Goal: Task Accomplishment & Management: Complete application form

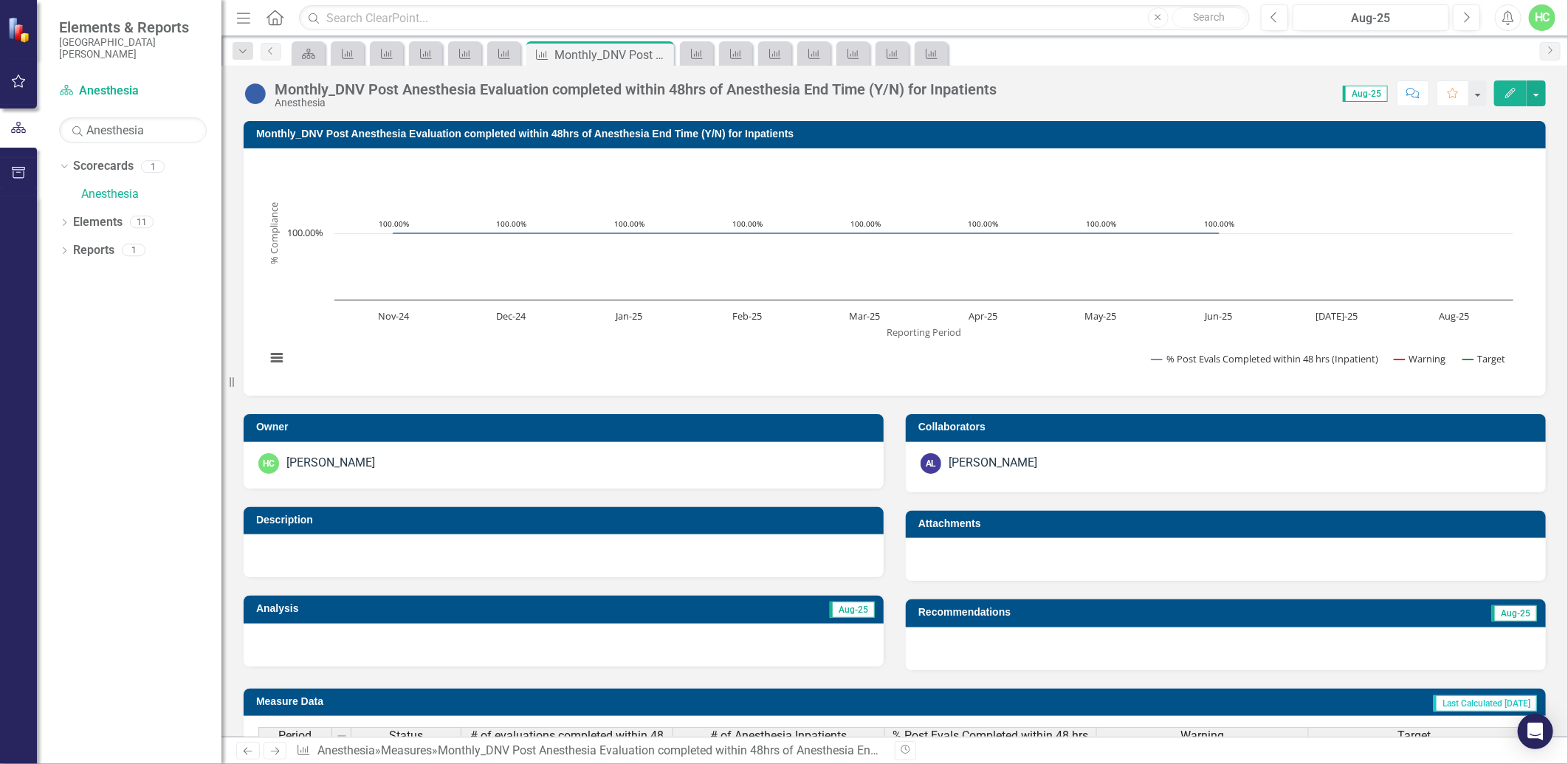
scroll to position [2, 0]
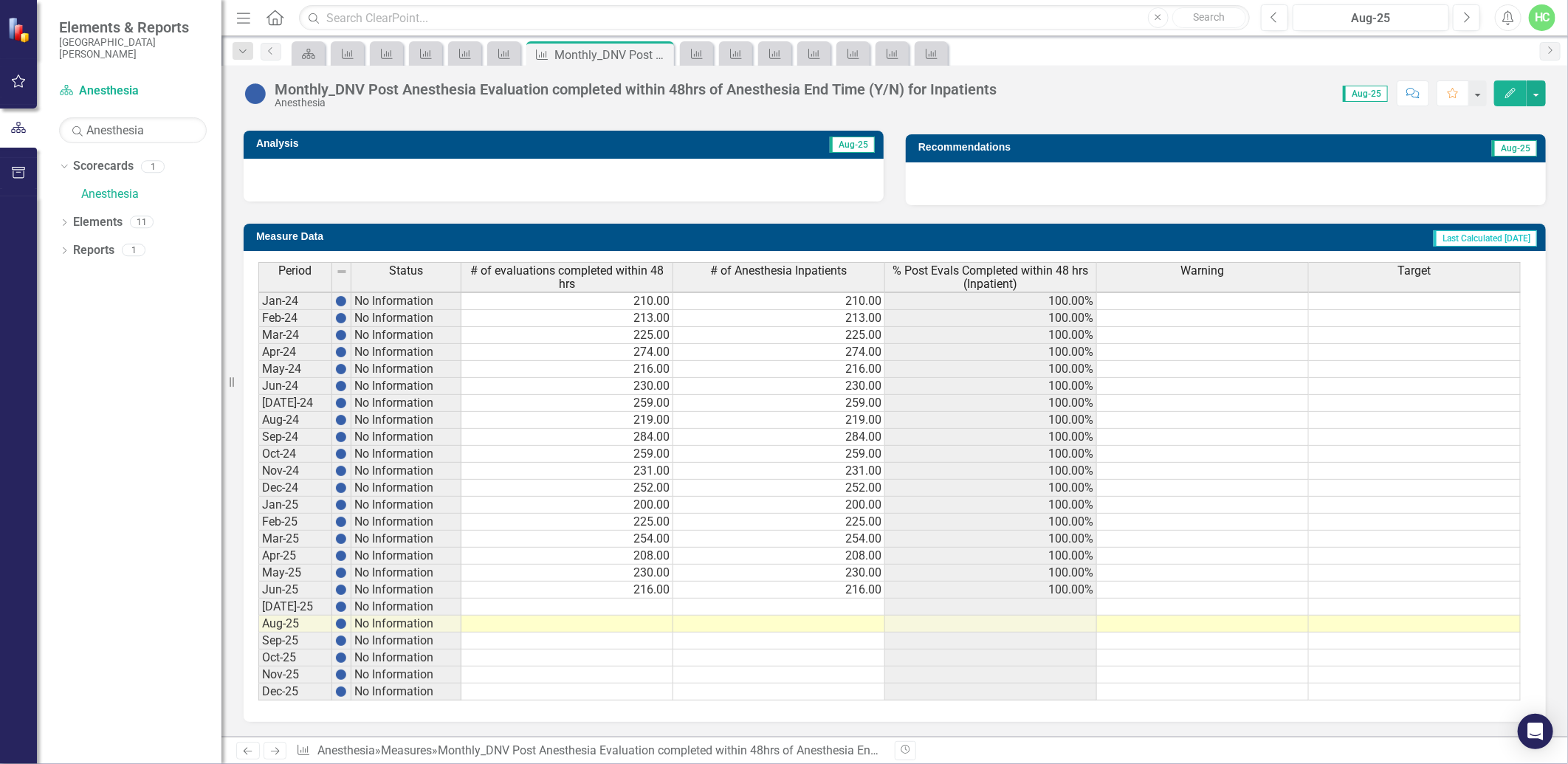
click at [275, 753] on icon "Next" at bounding box center [275, 751] width 12 height 10
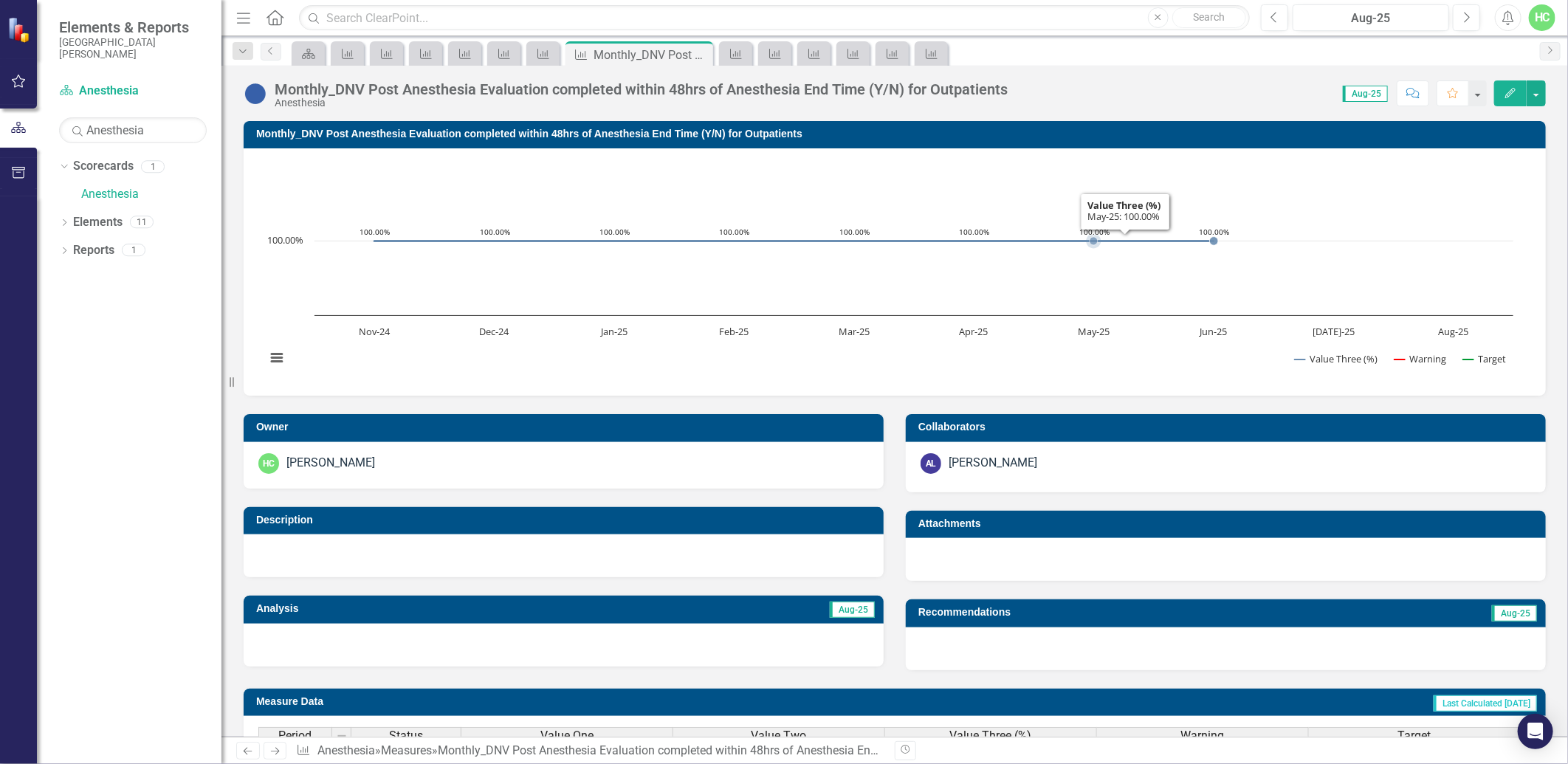
click at [1125, 278] on rect "Interactive chart" at bounding box center [889, 270] width 1262 height 221
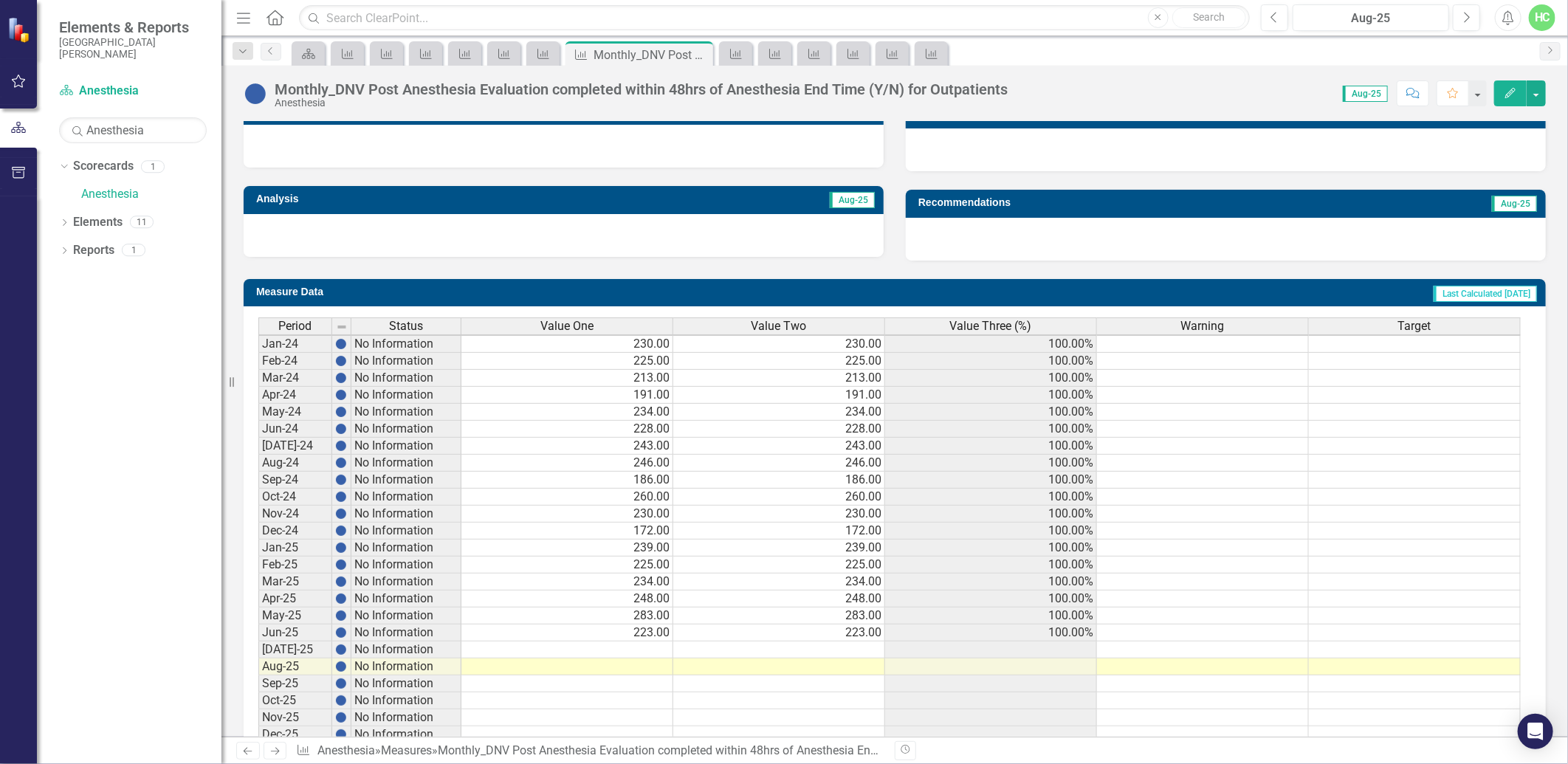
scroll to position [463, 0]
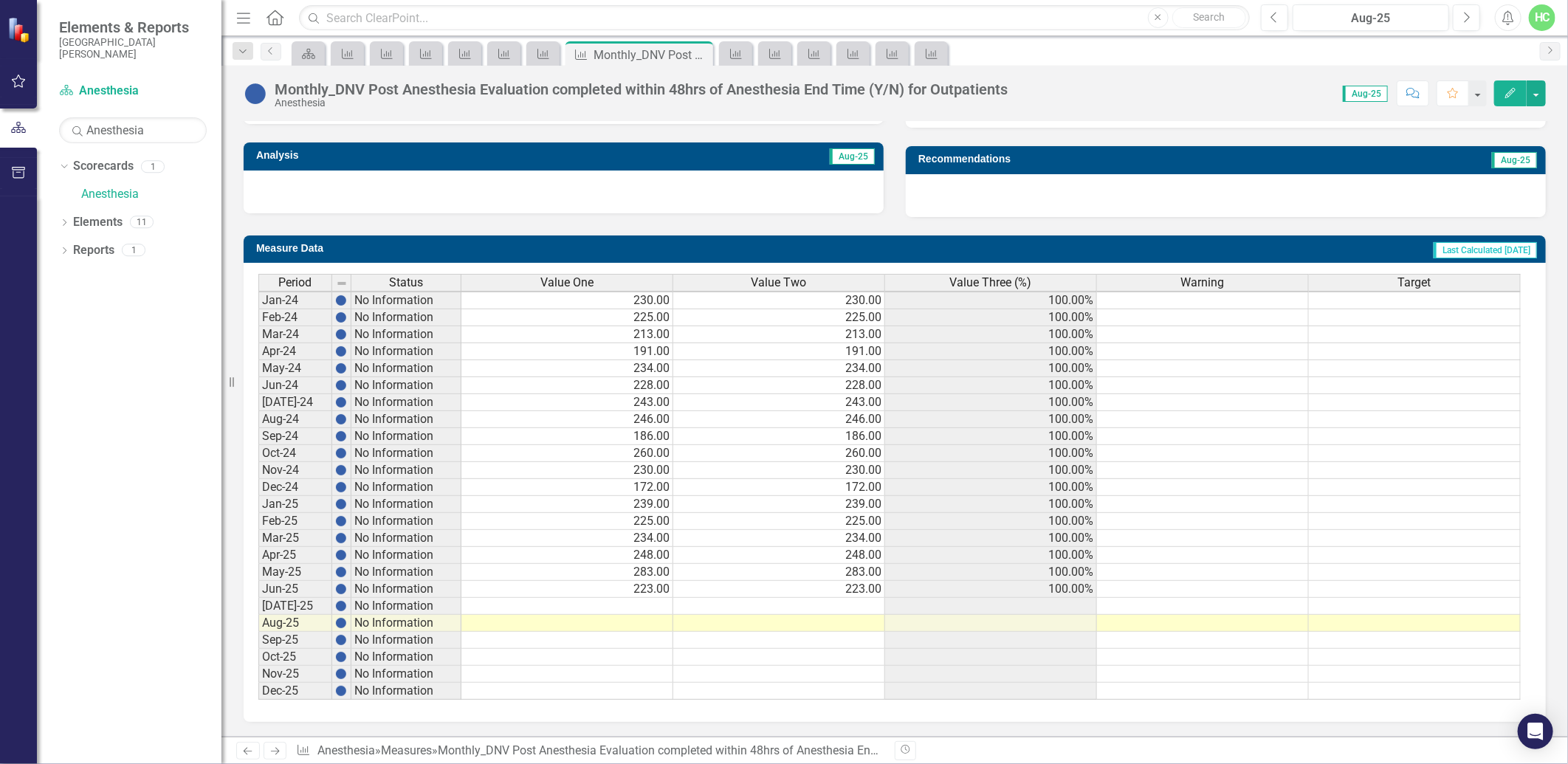
click at [281, 753] on icon "Next" at bounding box center [275, 751] width 12 height 10
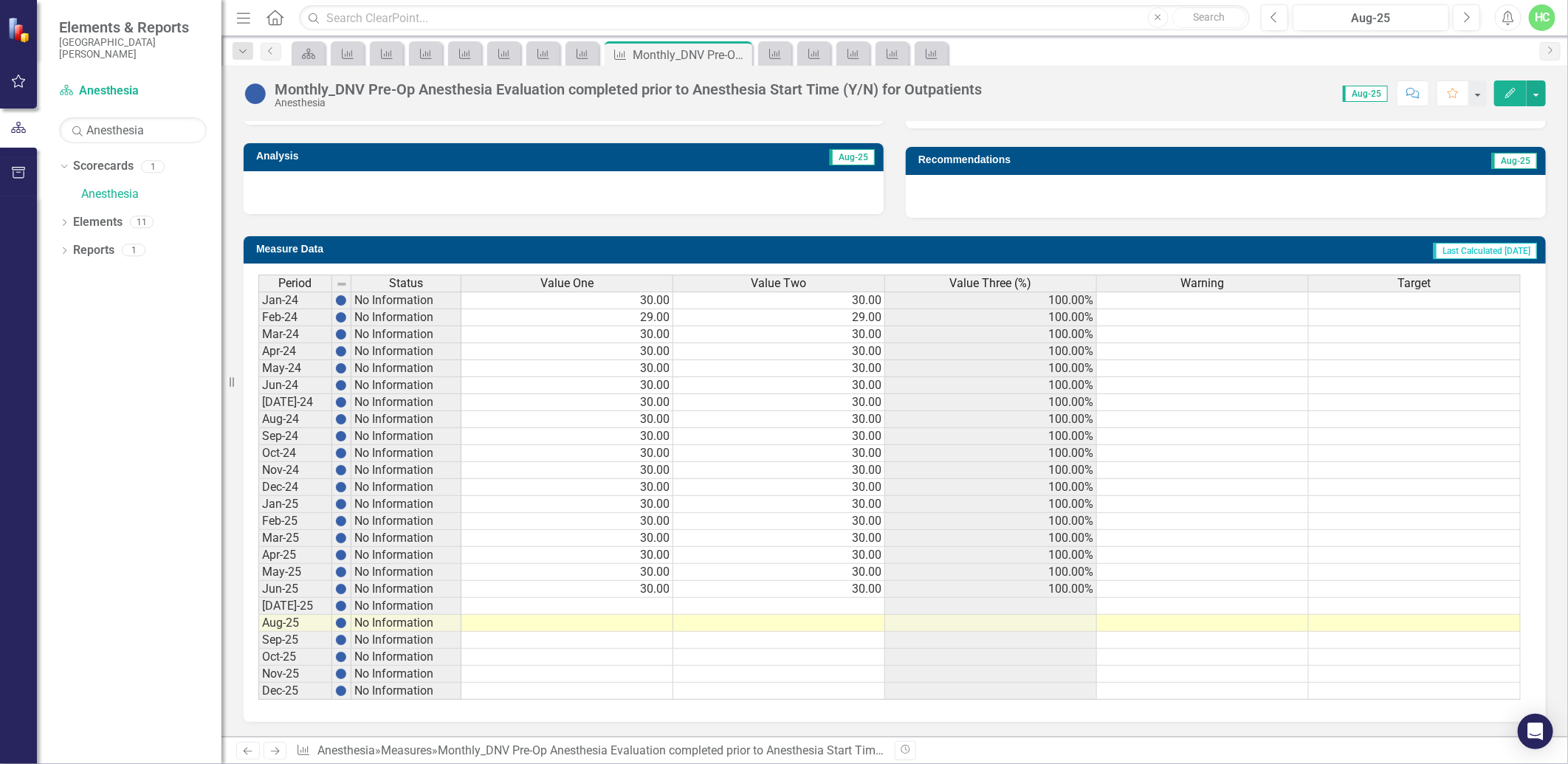
scroll to position [380, 0]
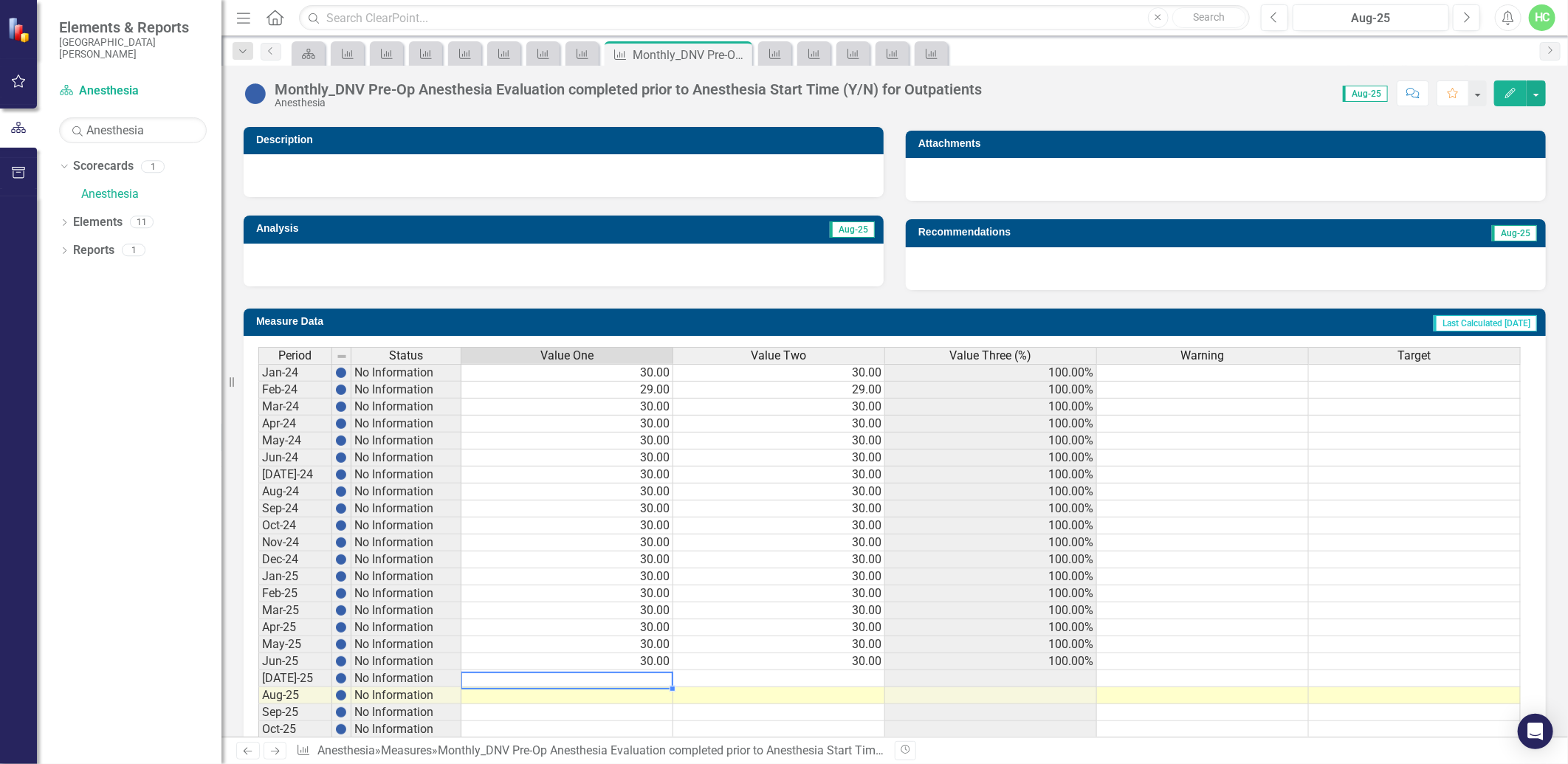
click at [660, 679] on td at bounding box center [567, 679] width 212 height 17
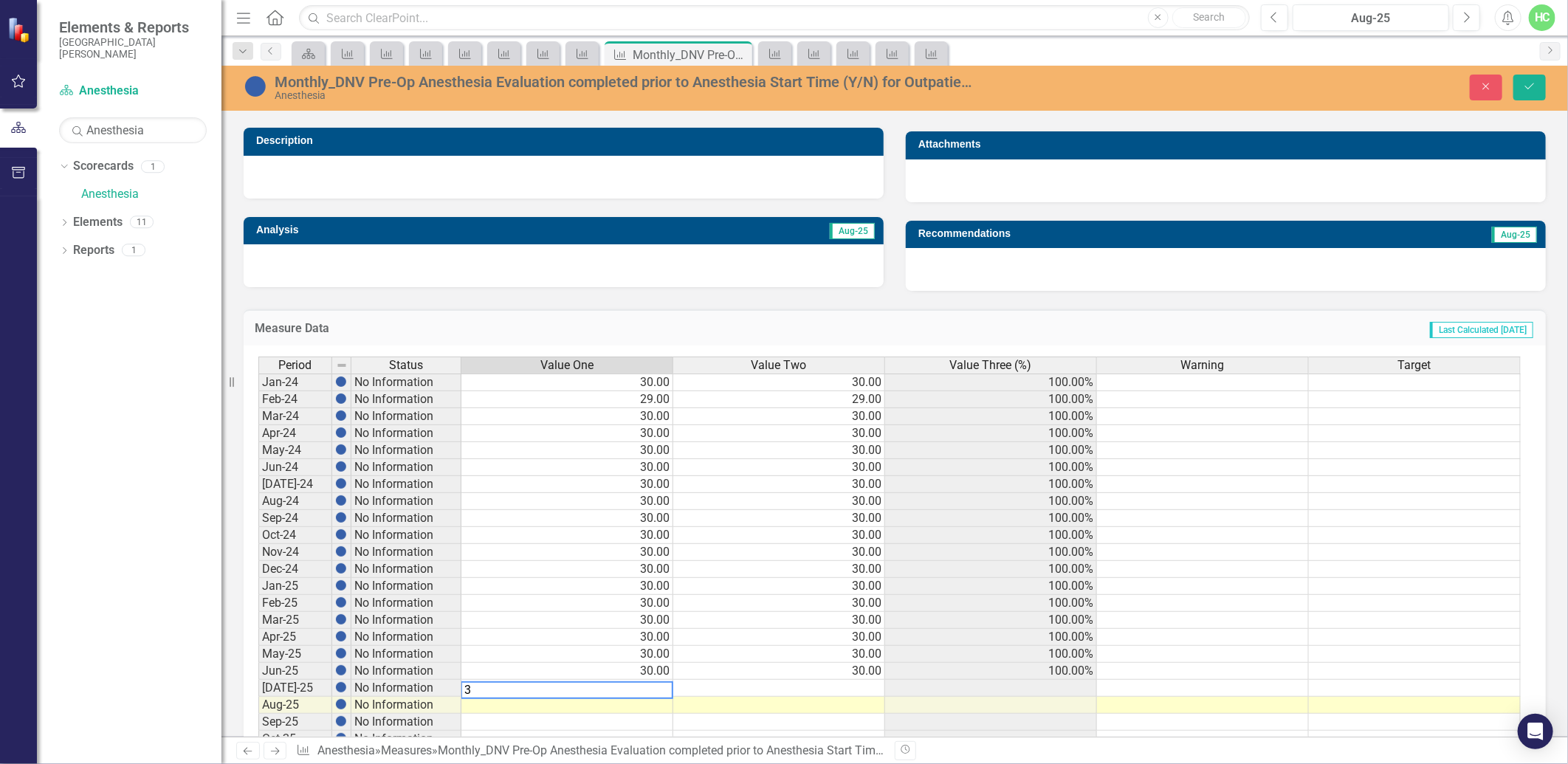
type textarea "30"
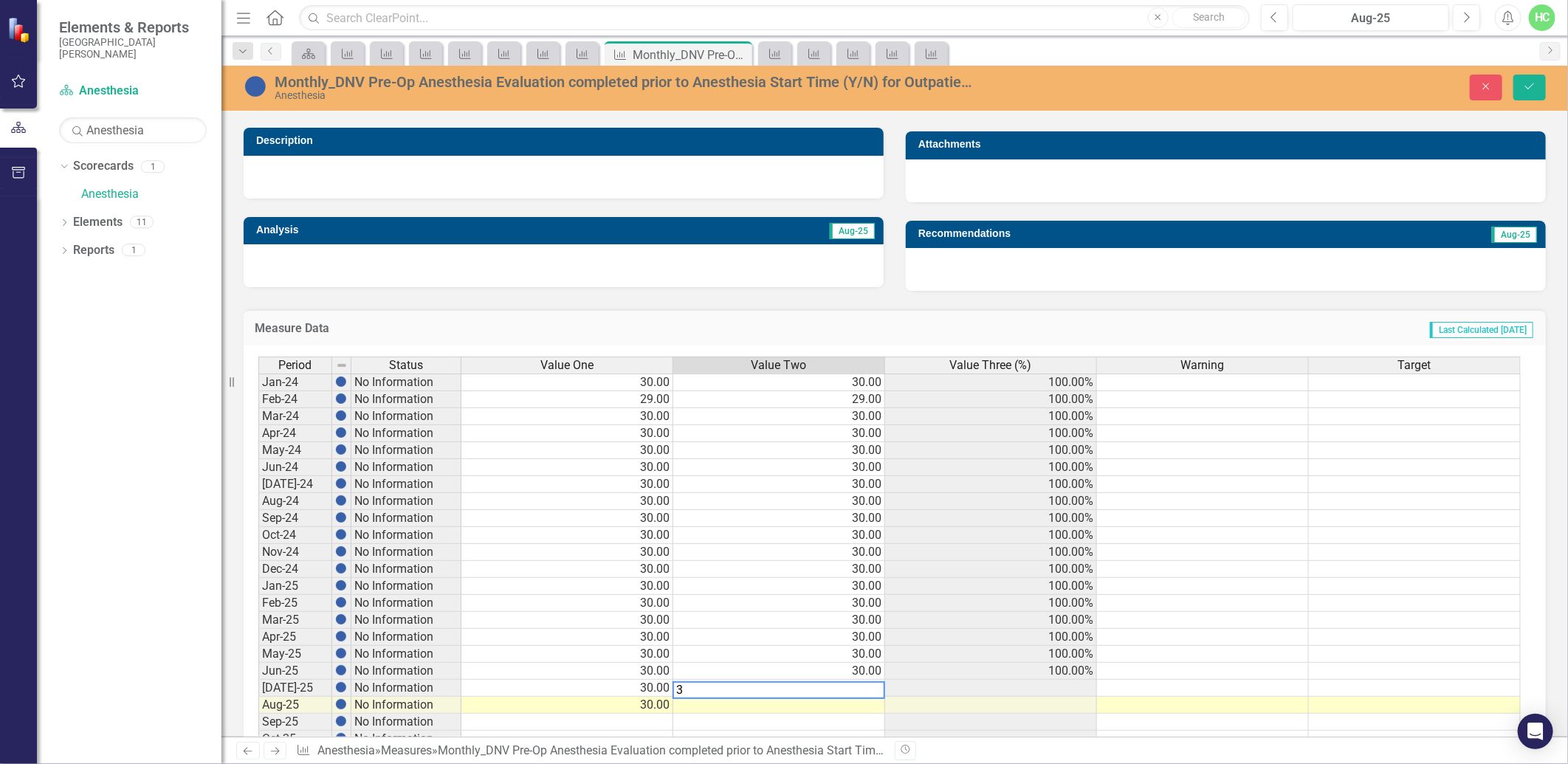
type textarea "30"
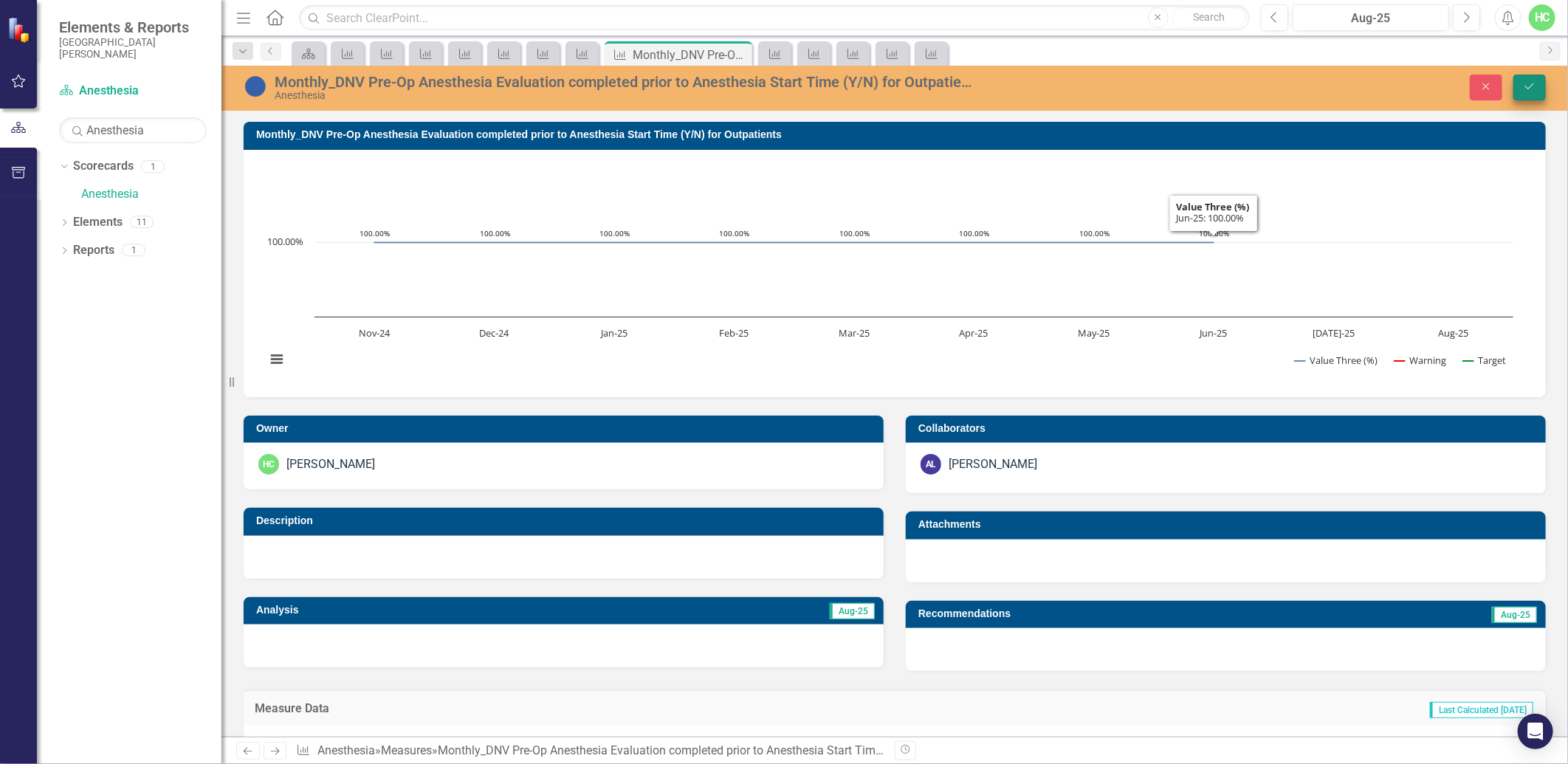
type textarea "30"
click at [1534, 89] on icon "Save" at bounding box center [1529, 86] width 13 height 11
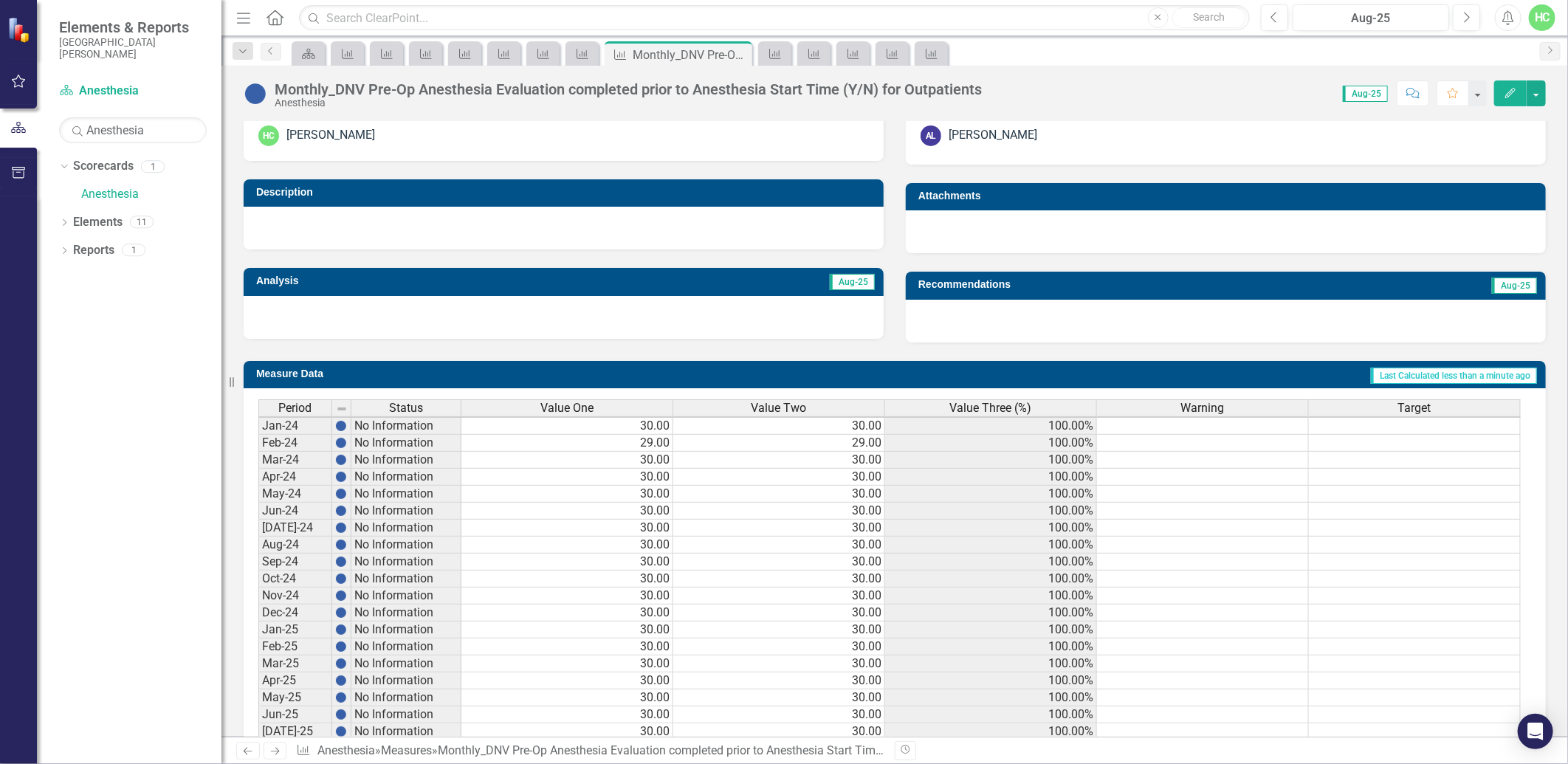
scroll to position [463, 0]
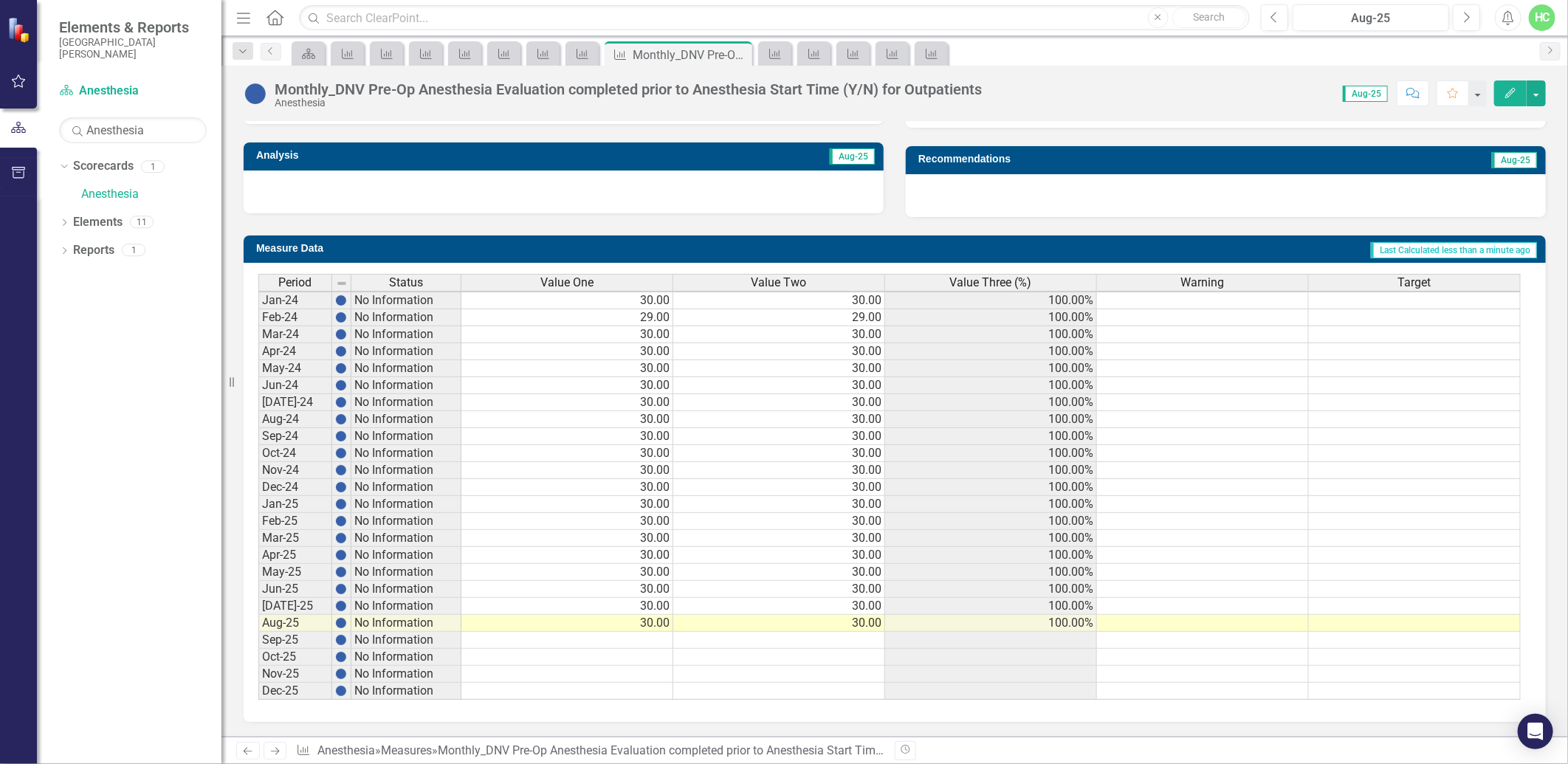
click at [275, 753] on icon "Next" at bounding box center [275, 751] width 12 height 10
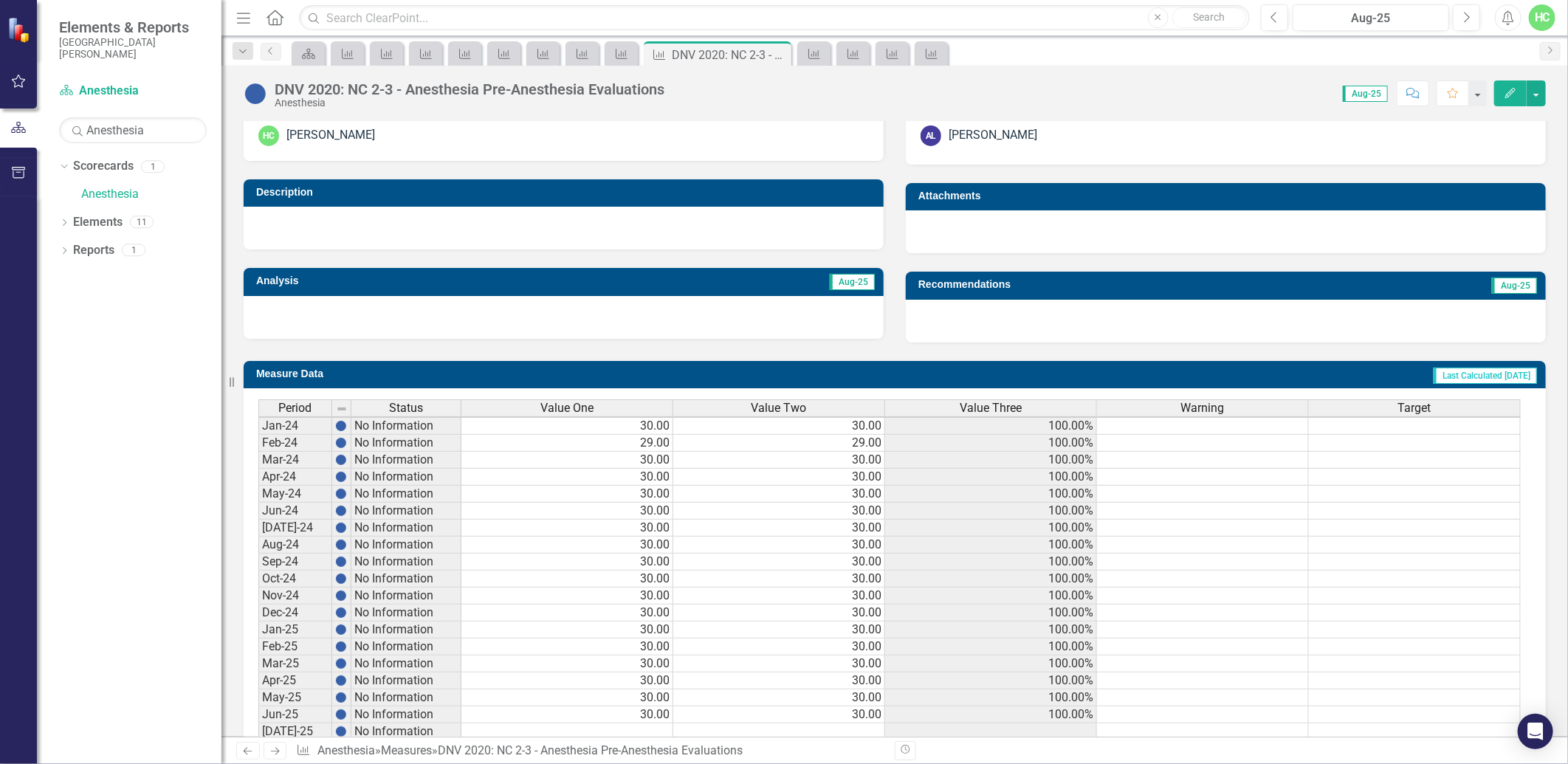
scroll to position [463, 0]
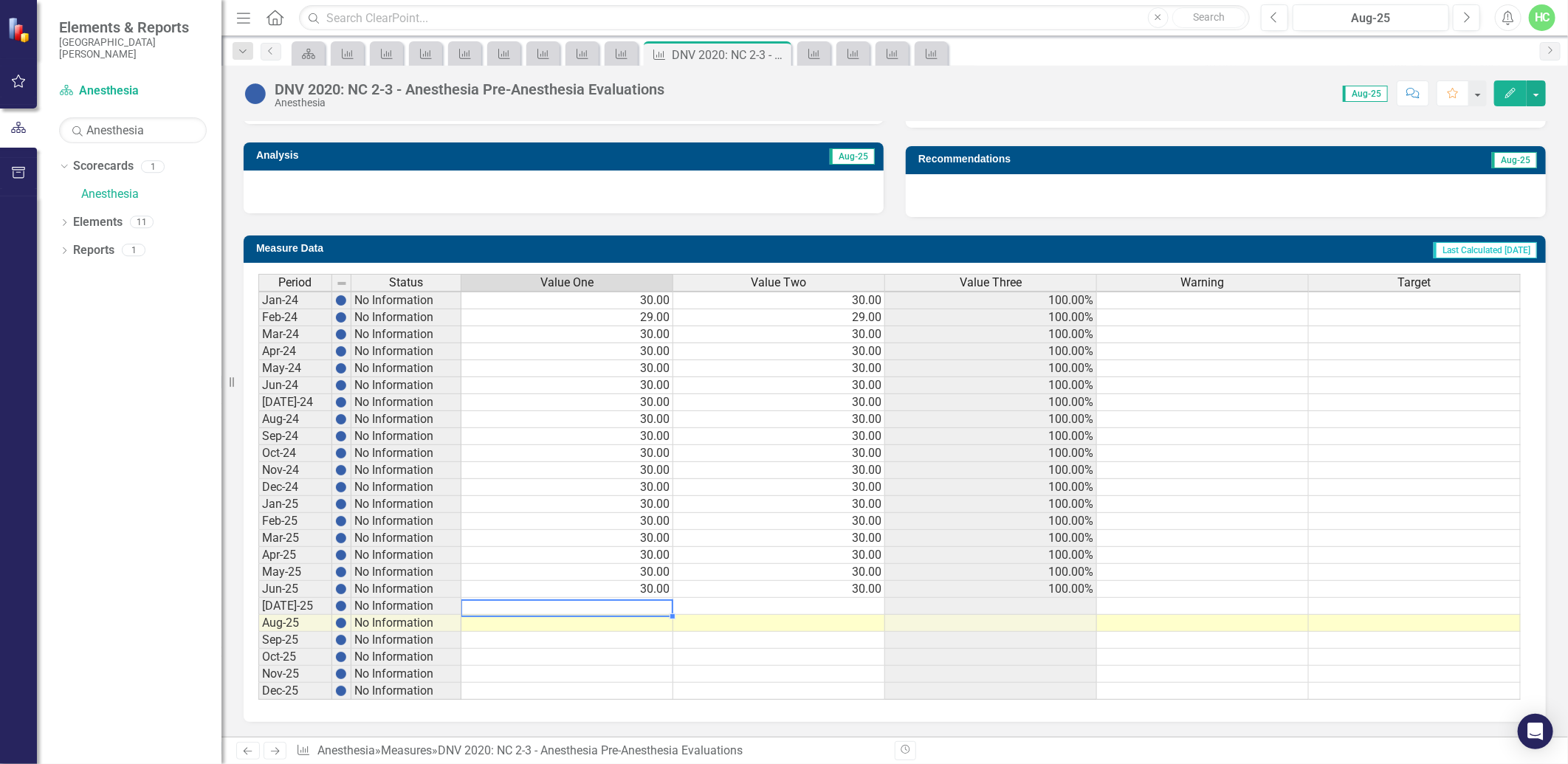
click at [659, 598] on td at bounding box center [567, 606] width 212 height 17
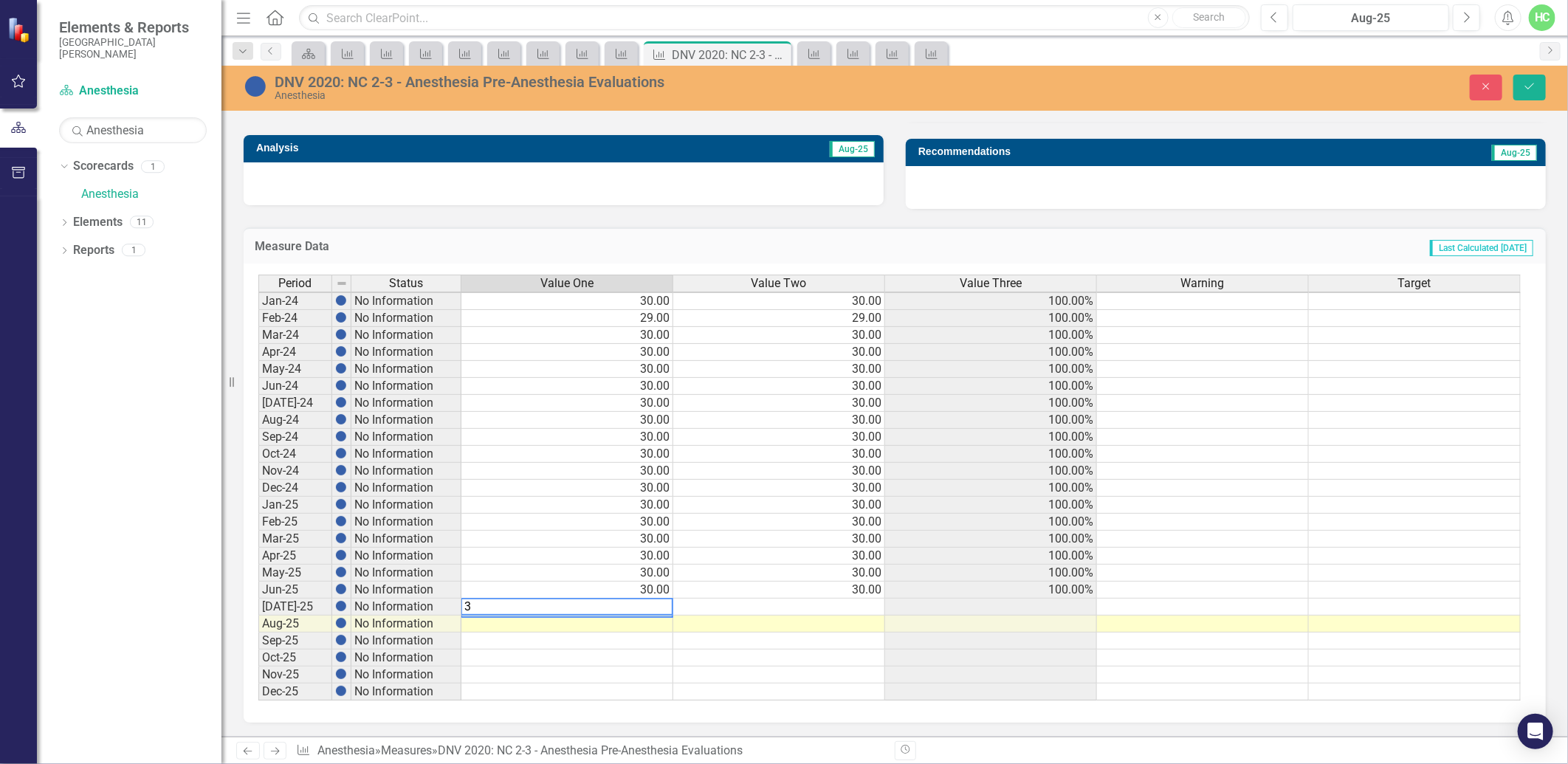
type textarea "30"
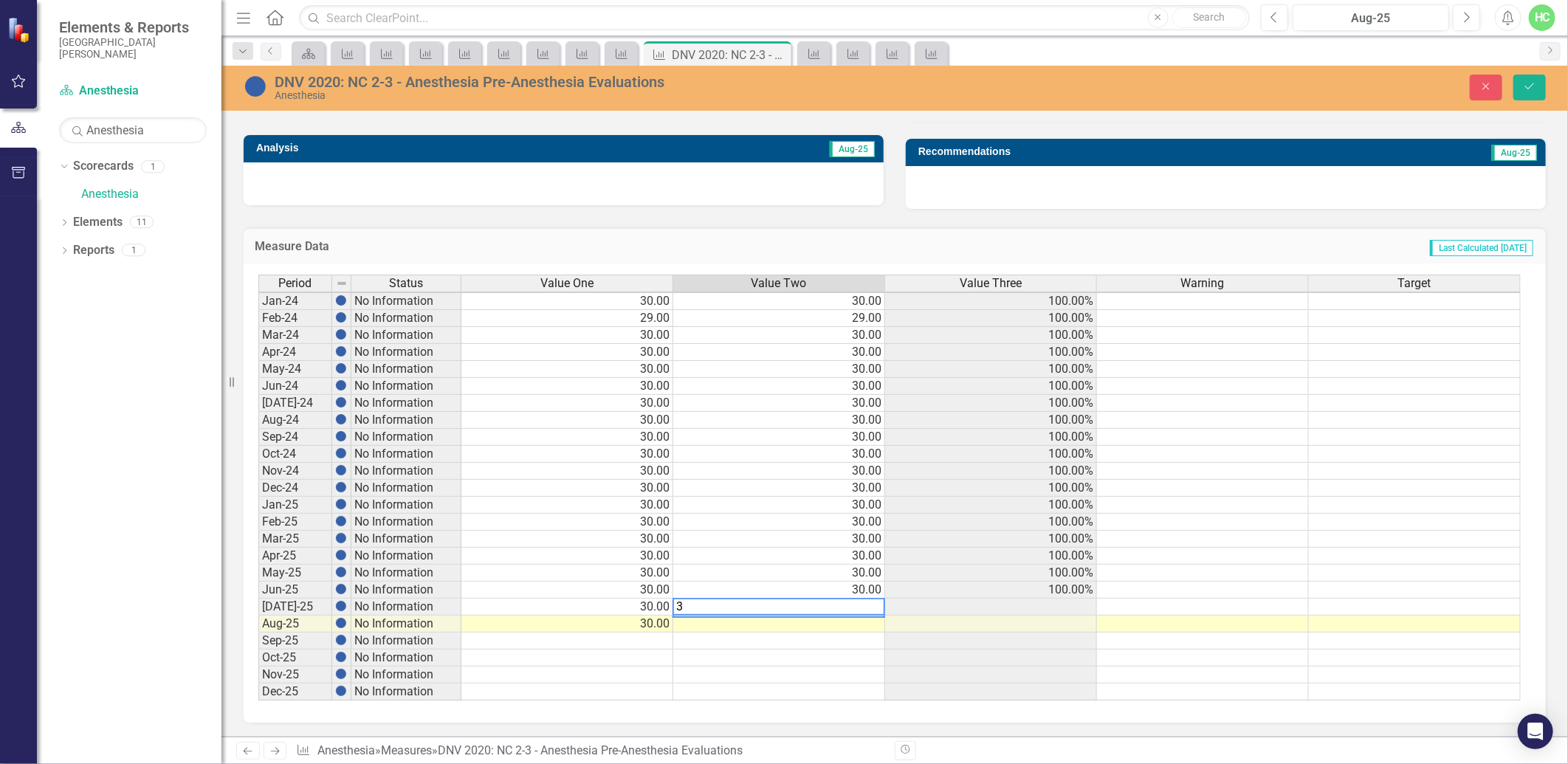
type textarea "30"
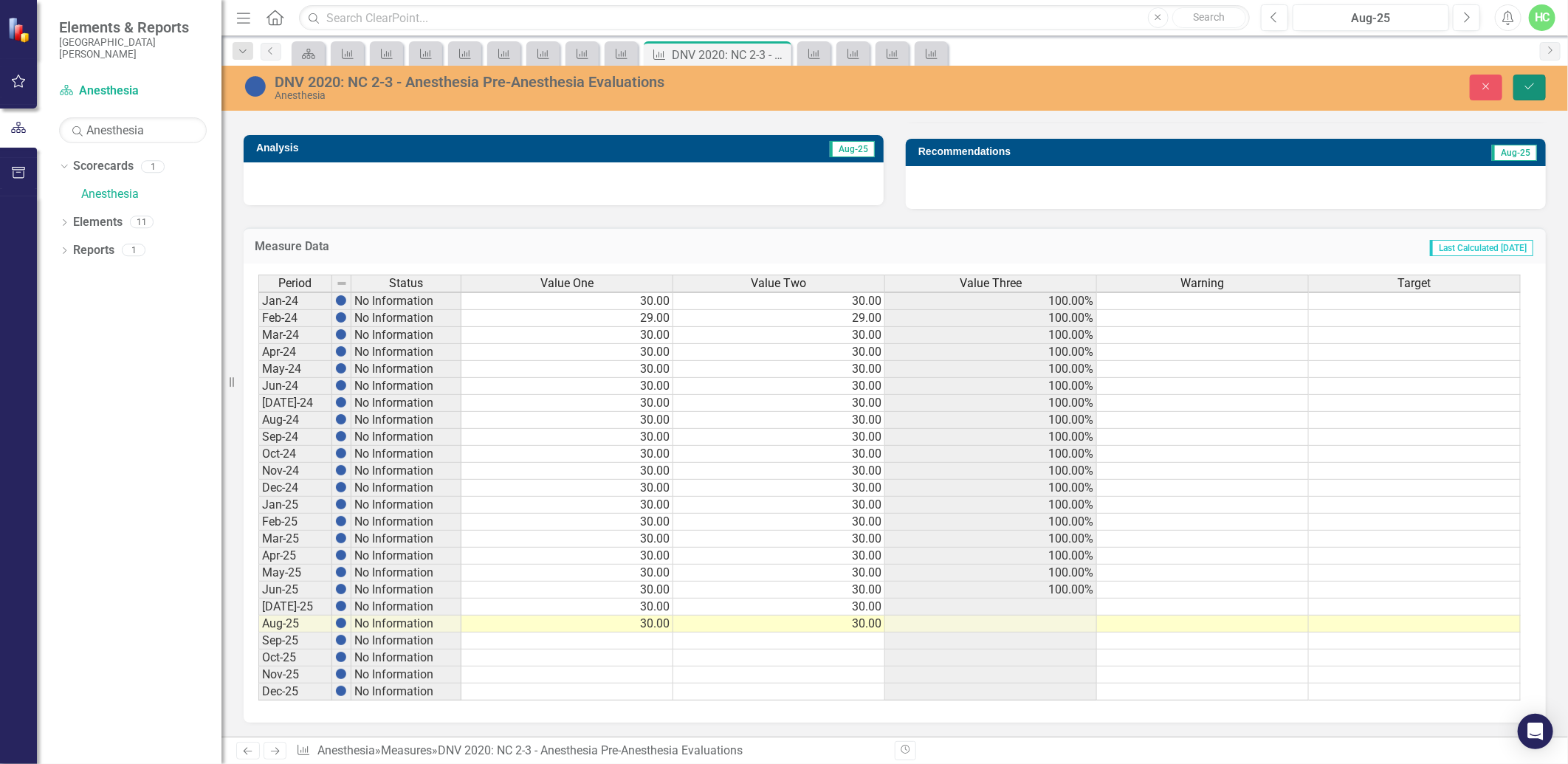
click at [1518, 87] on button "Save" at bounding box center [1530, 88] width 33 height 26
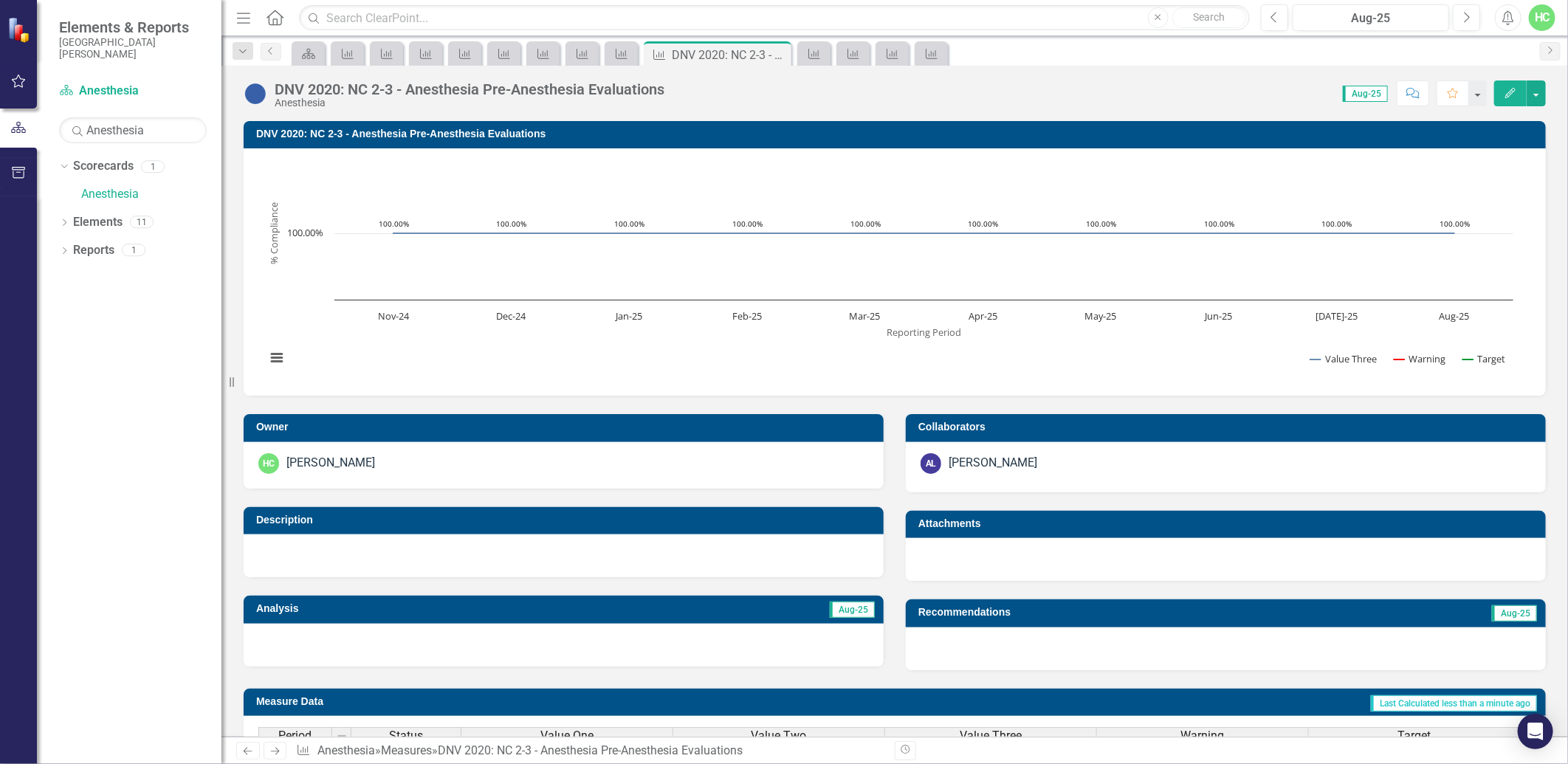
scroll to position [462, 0]
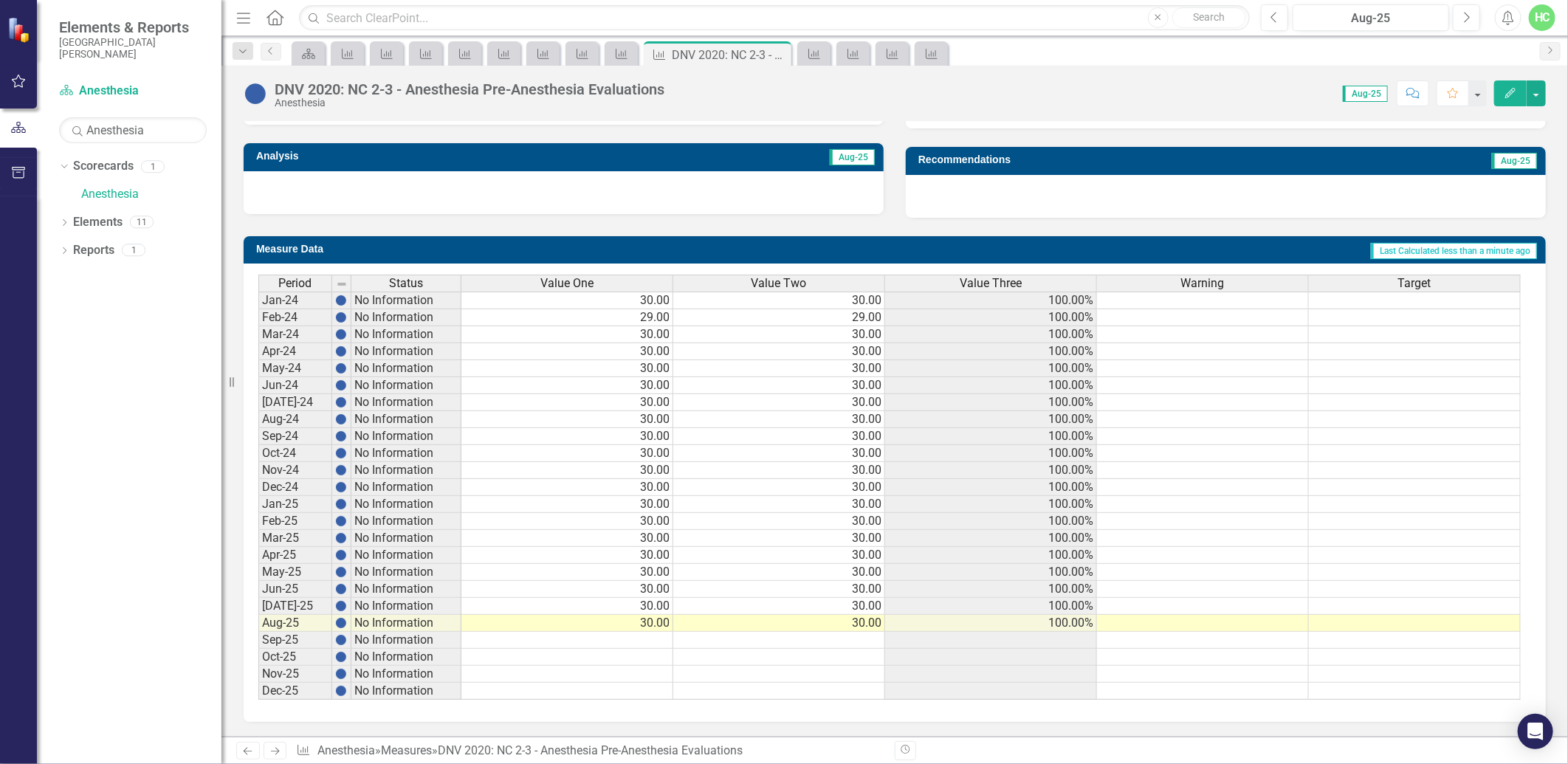
click at [275, 750] on icon "Next" at bounding box center [275, 751] width 12 height 10
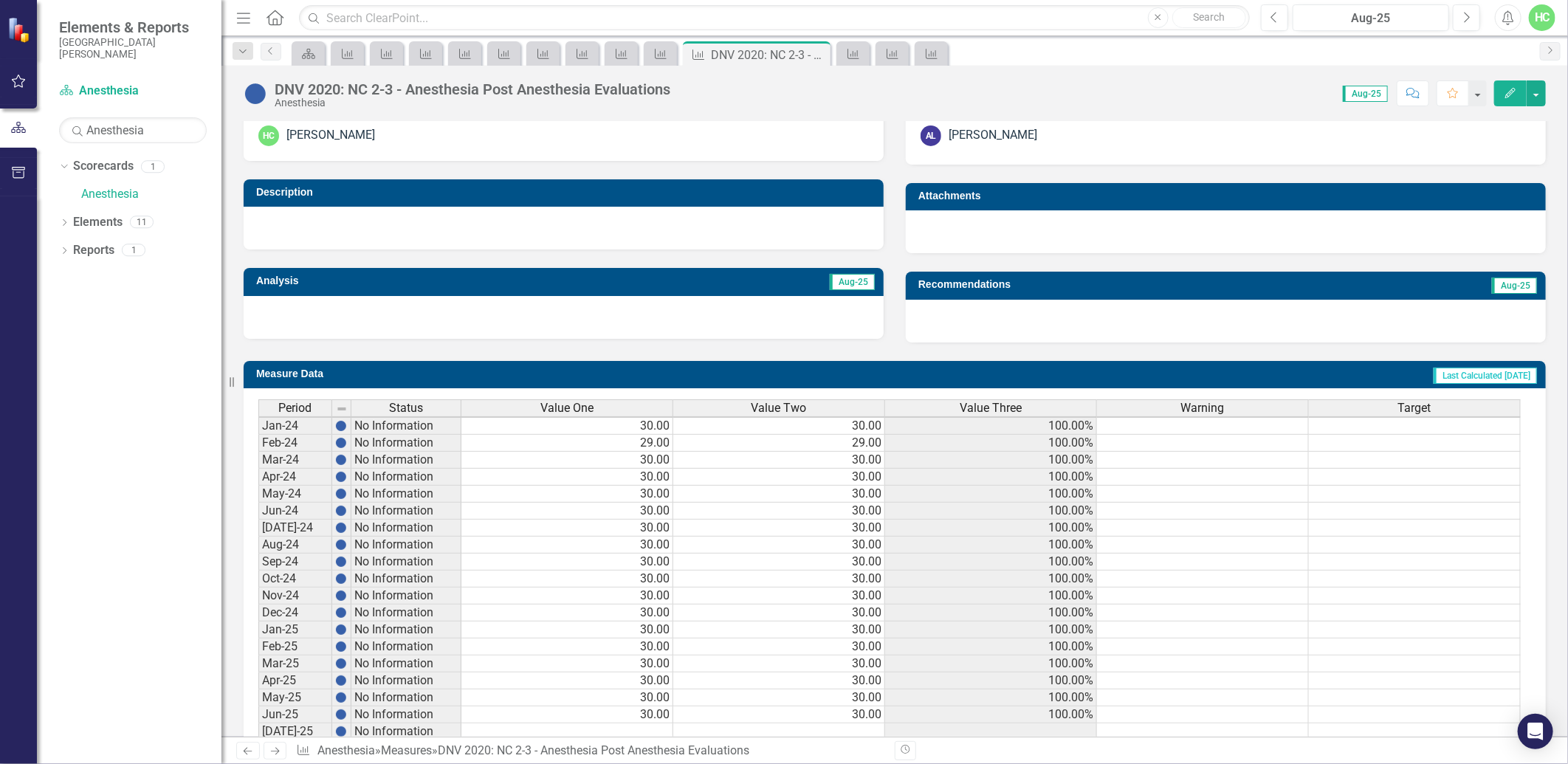
scroll to position [463, 0]
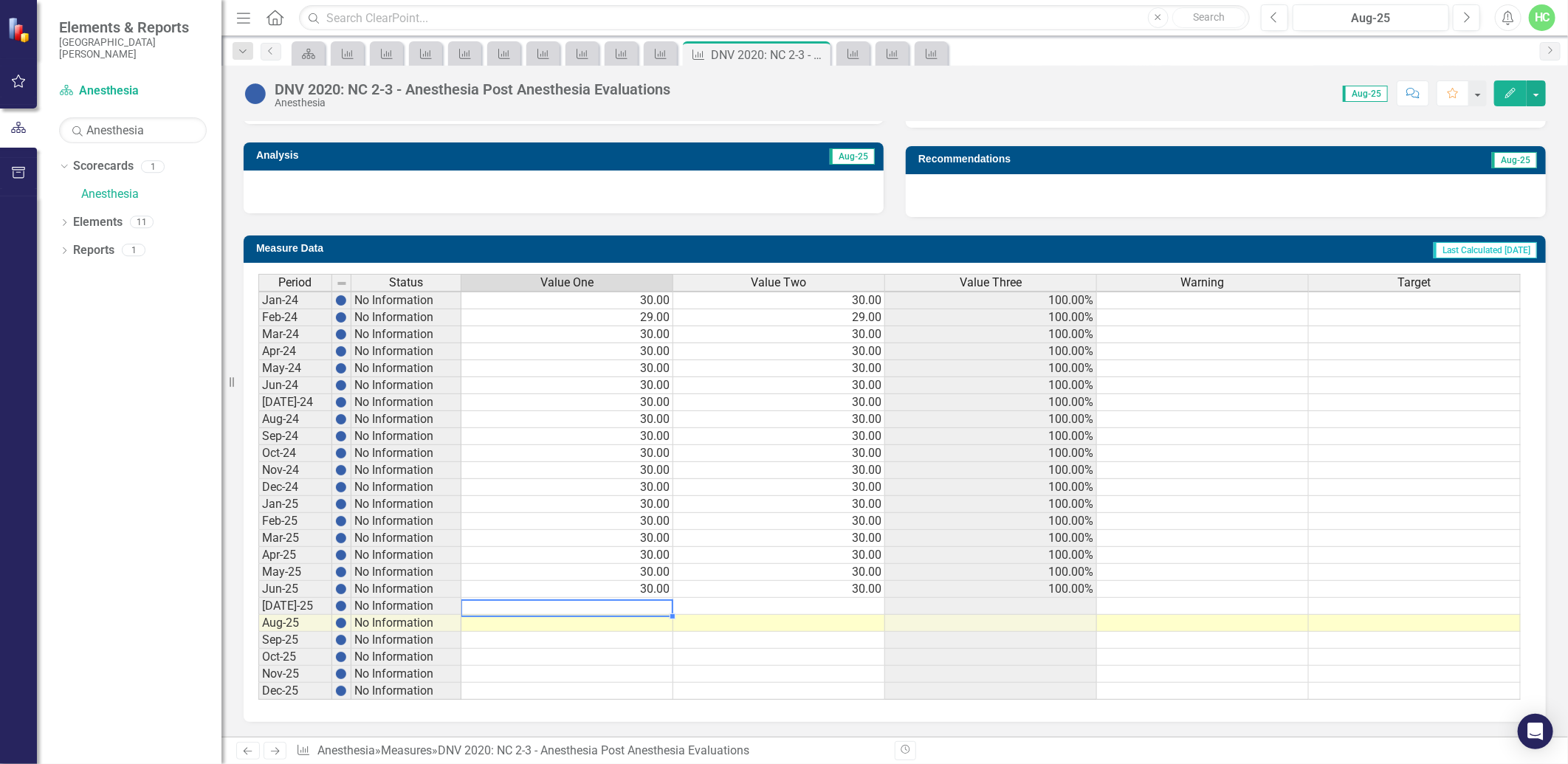
click at [647, 598] on td at bounding box center [567, 606] width 212 height 17
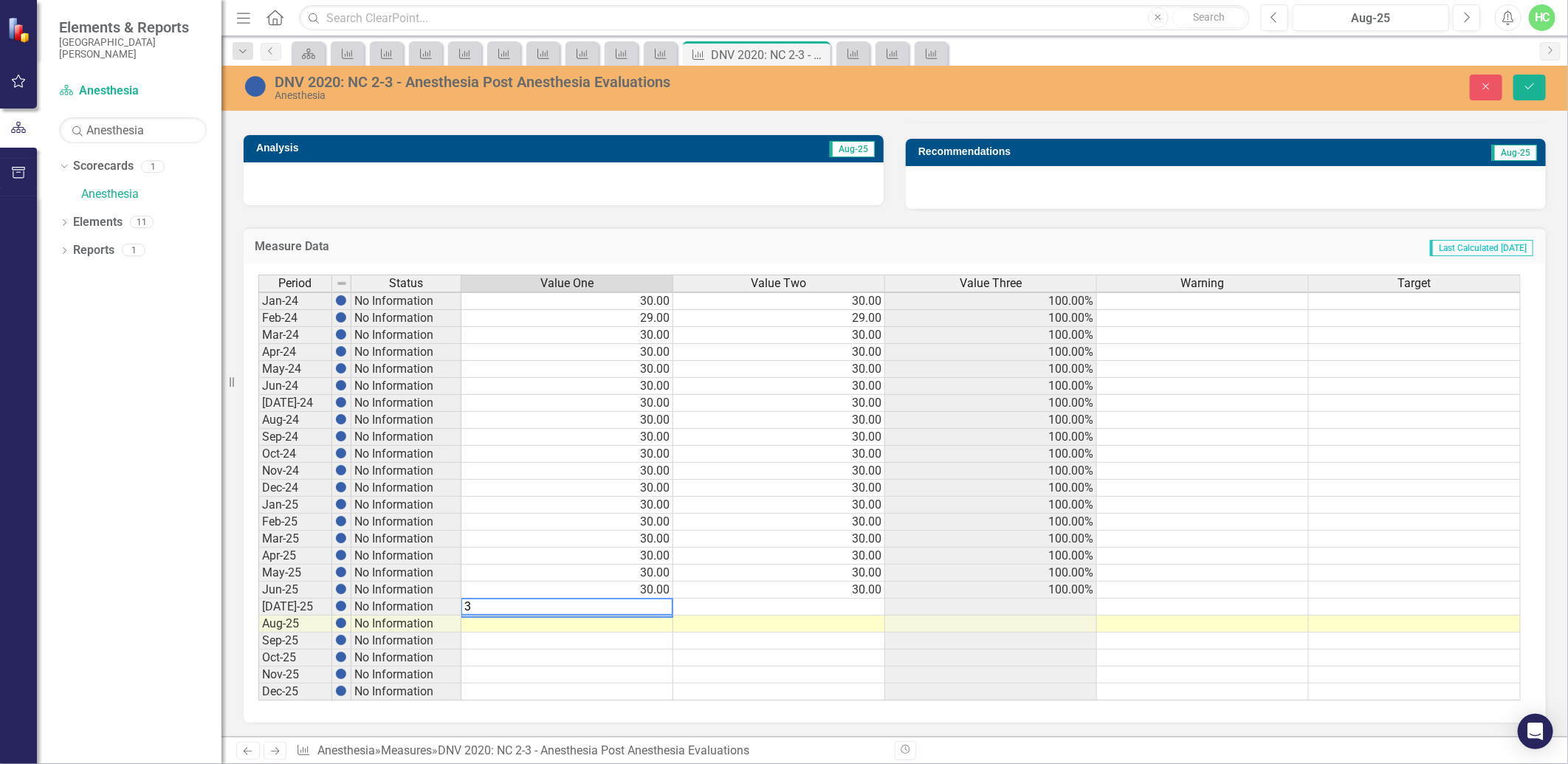
type textarea "30"
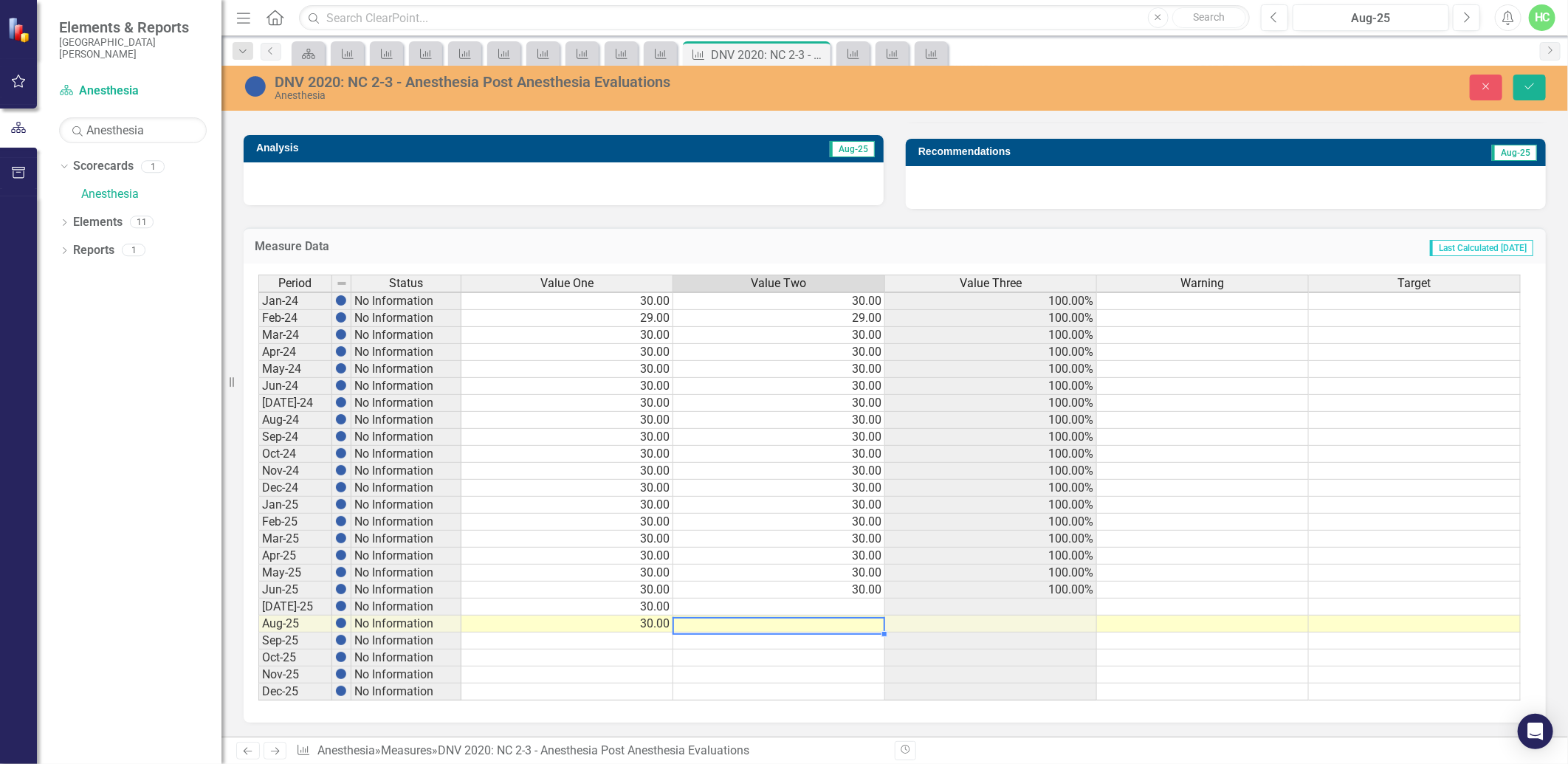
click at [259, 613] on div "Period Status Value One Value Two Value Three Warning Target Jan-24 No Informat…" at bounding box center [259, 487] width 0 height 426
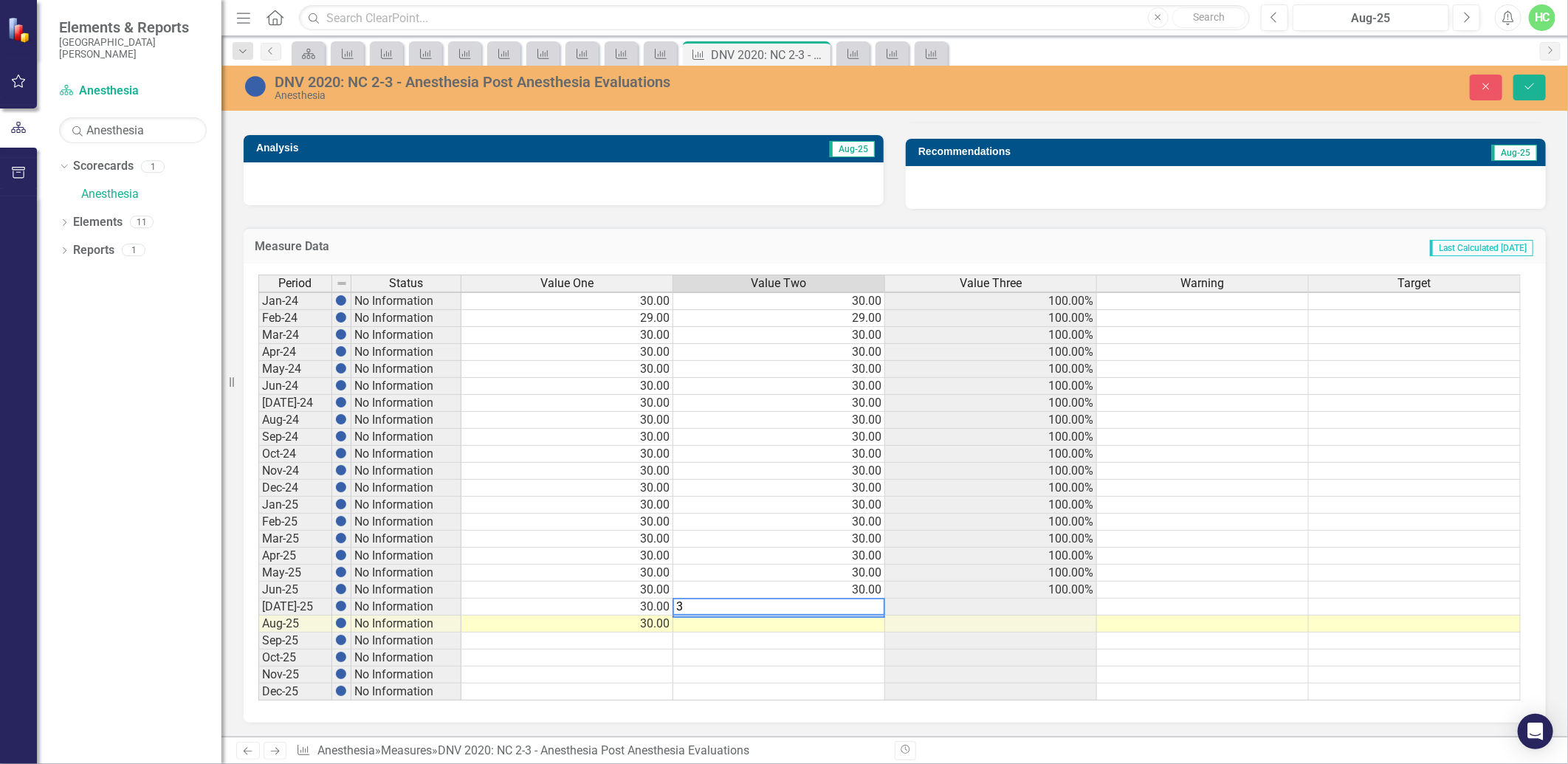
type textarea "30"
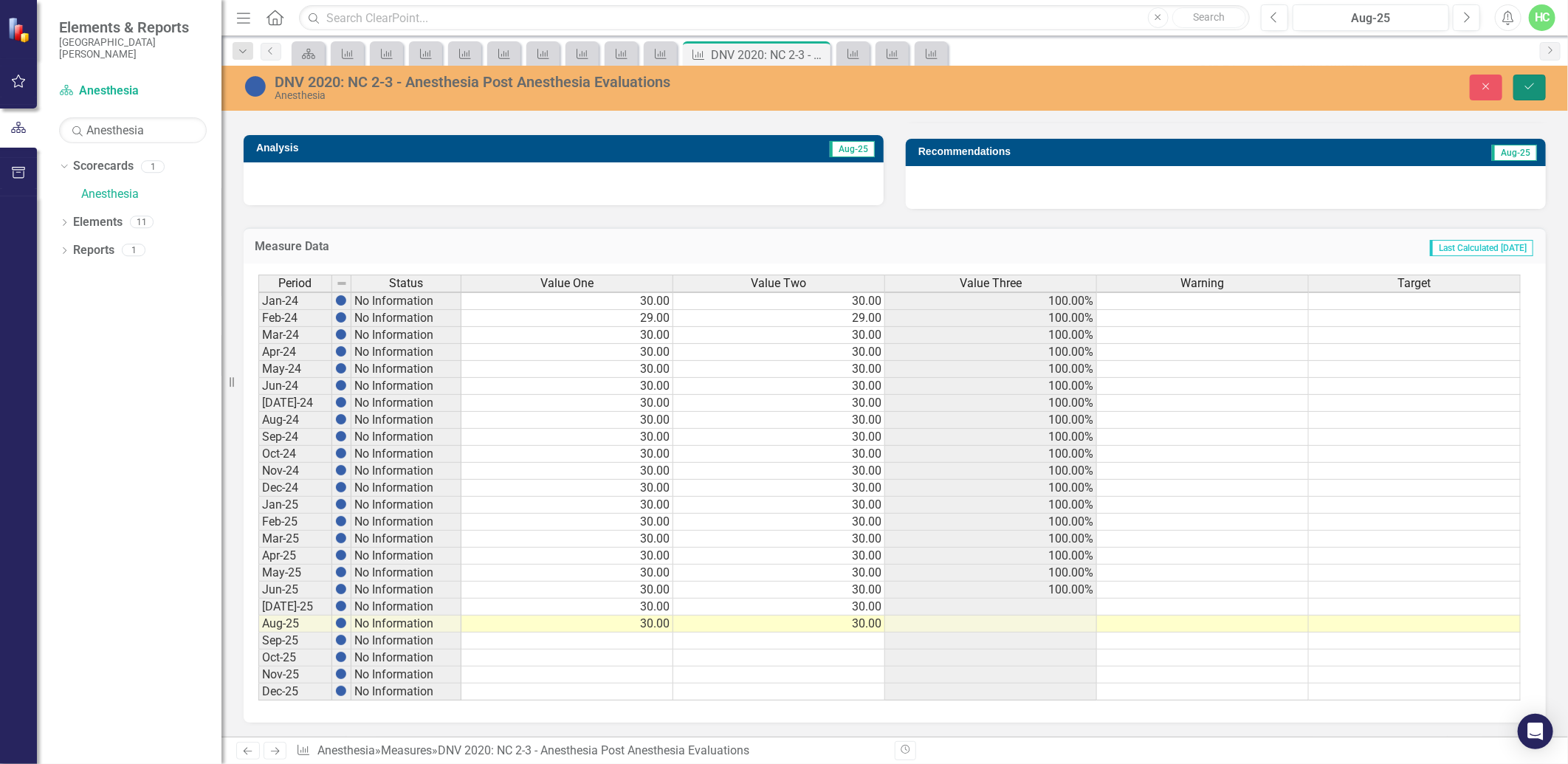
click at [1524, 88] on icon "Save" at bounding box center [1529, 86] width 13 height 11
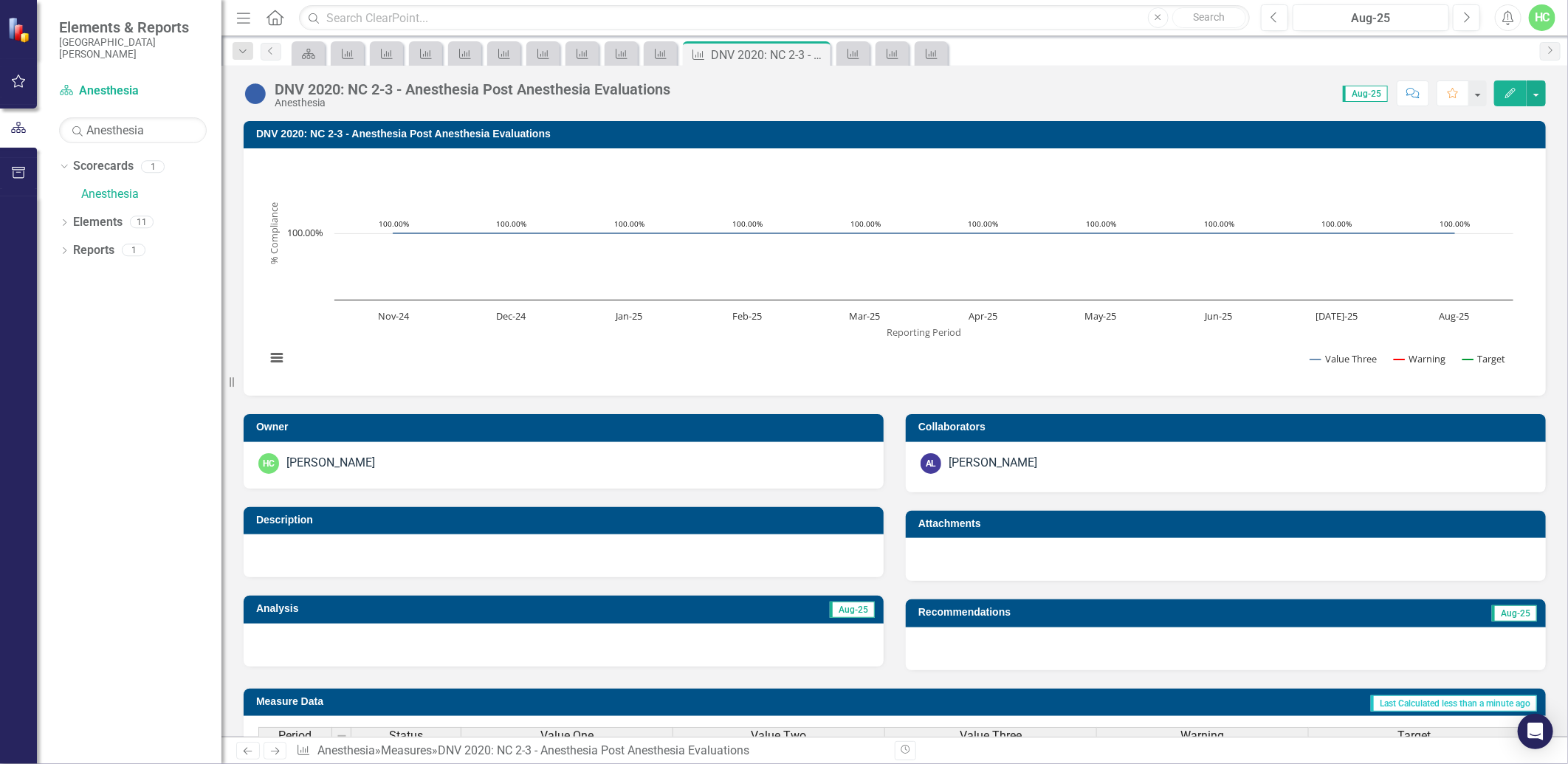
scroll to position [462, 0]
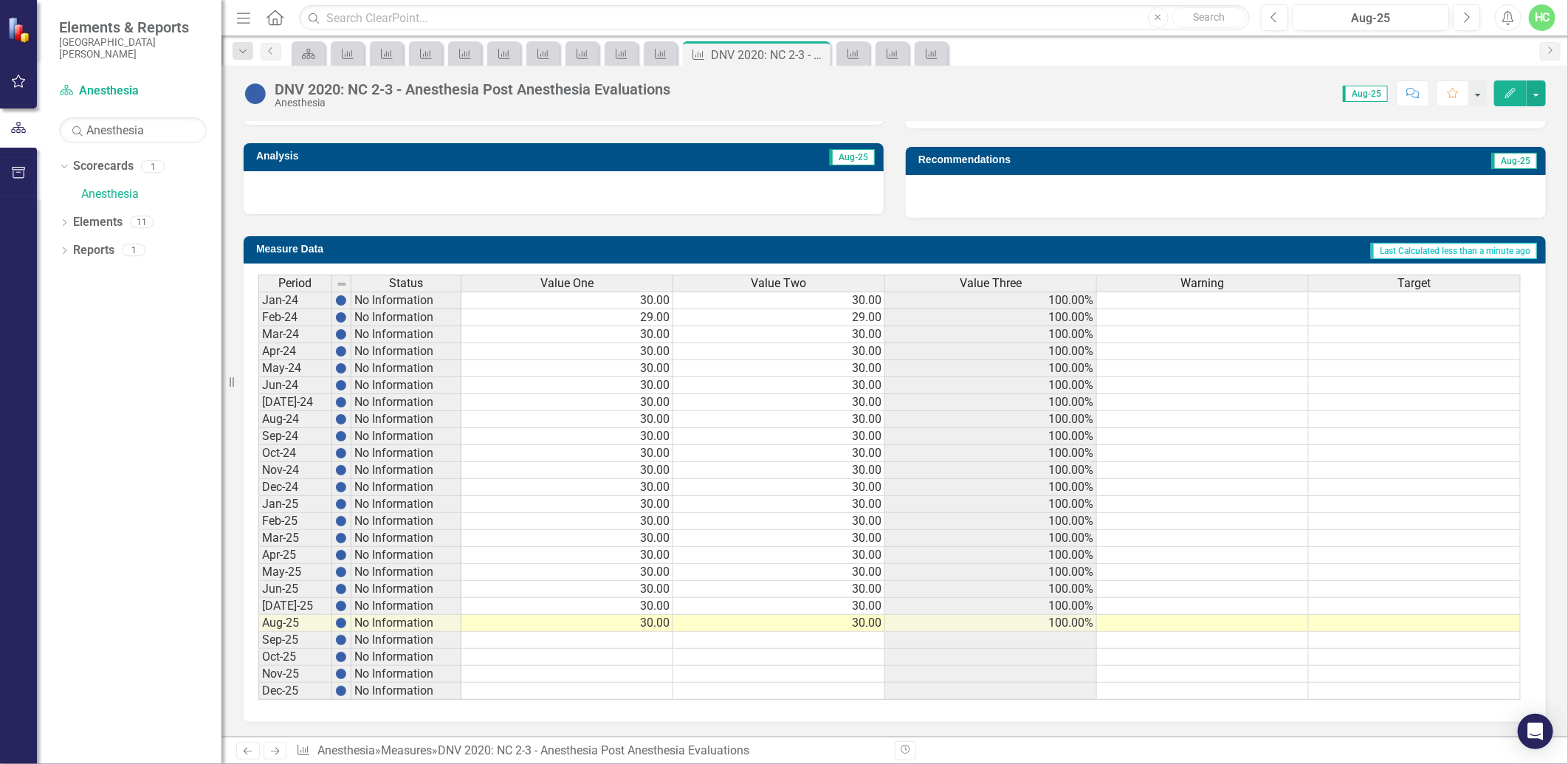
click at [277, 750] on icon at bounding box center [275, 752] width 9 height 8
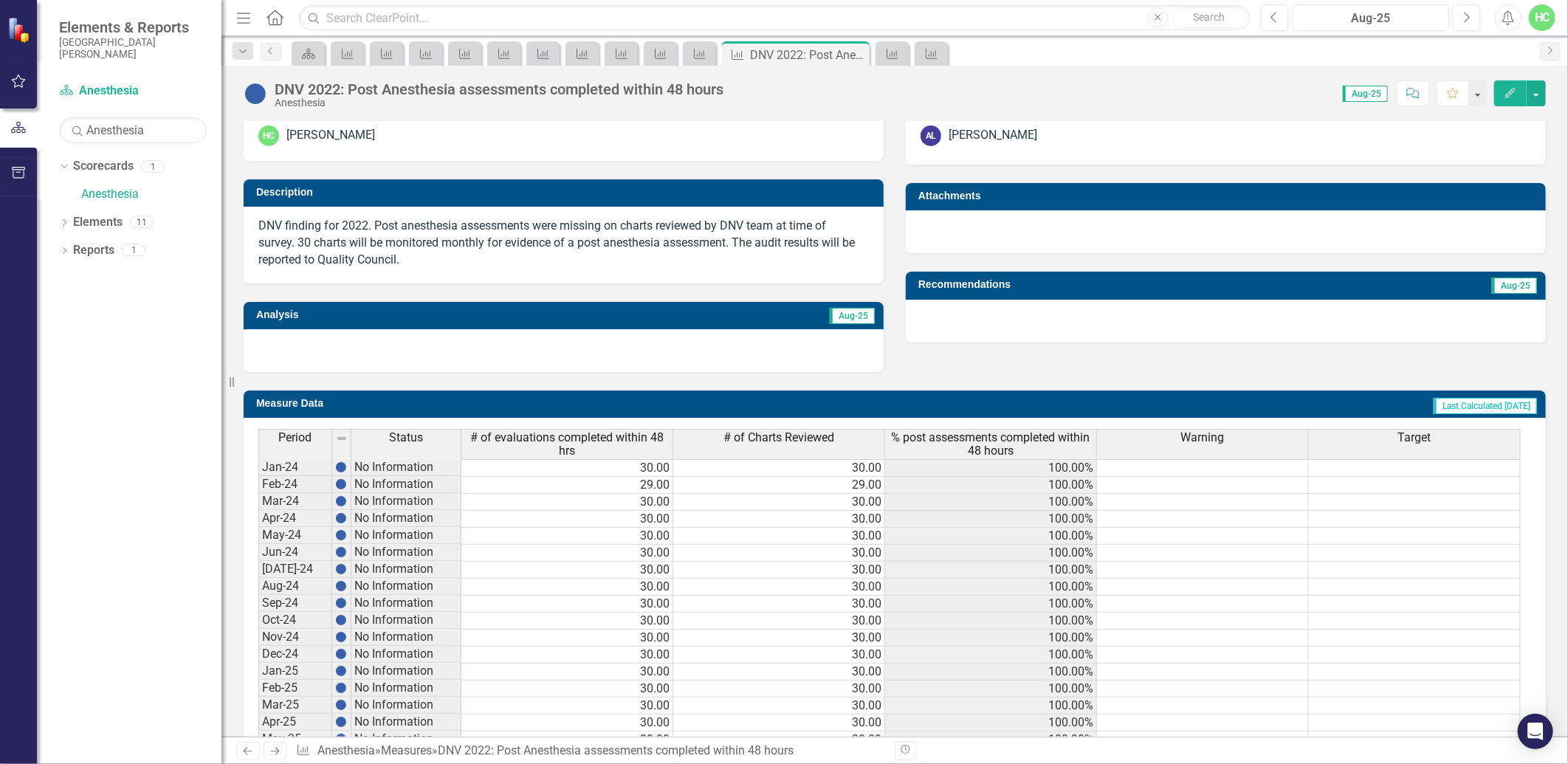
scroll to position [409, 0]
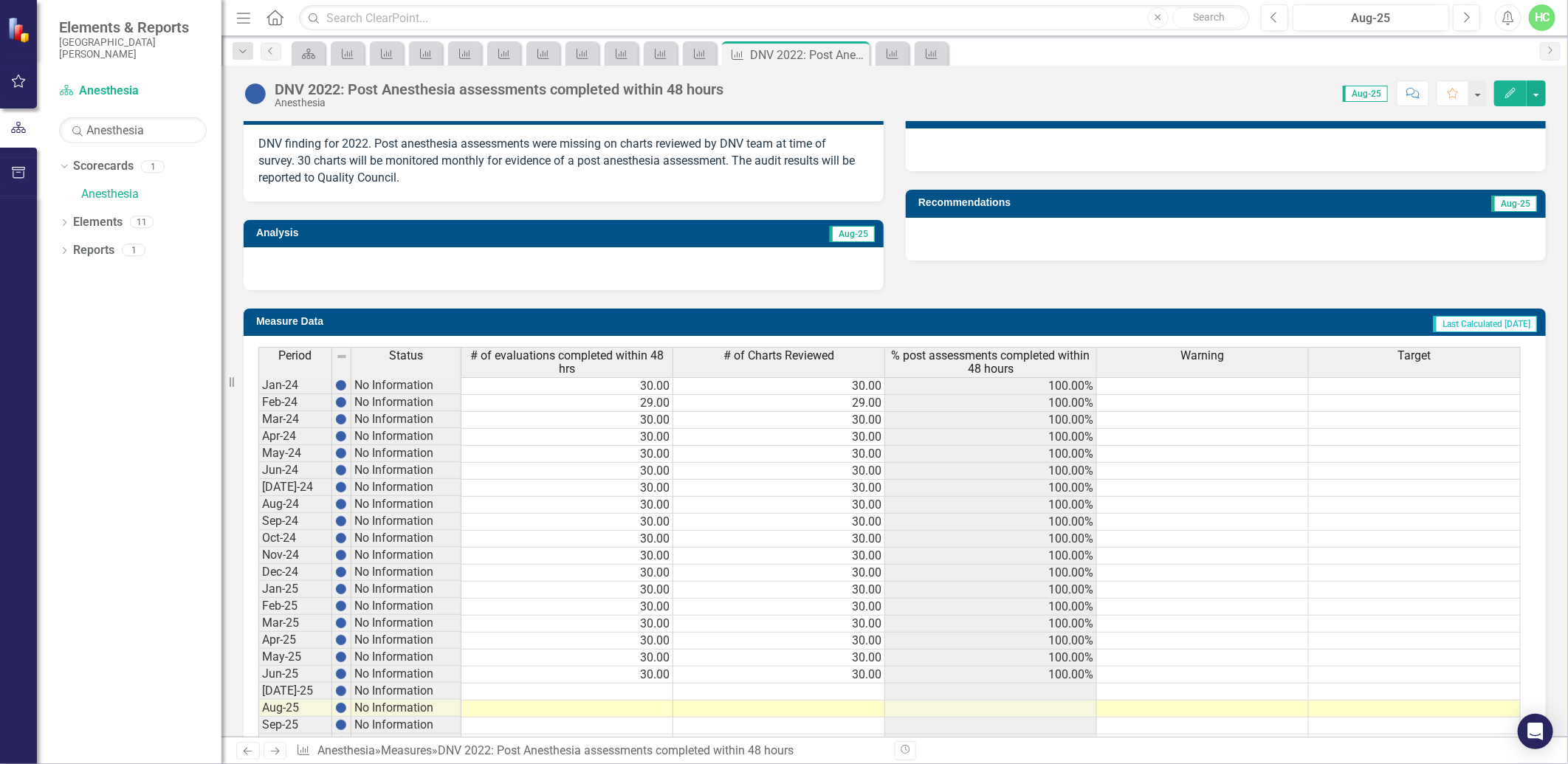
click at [663, 689] on td at bounding box center [567, 692] width 212 height 17
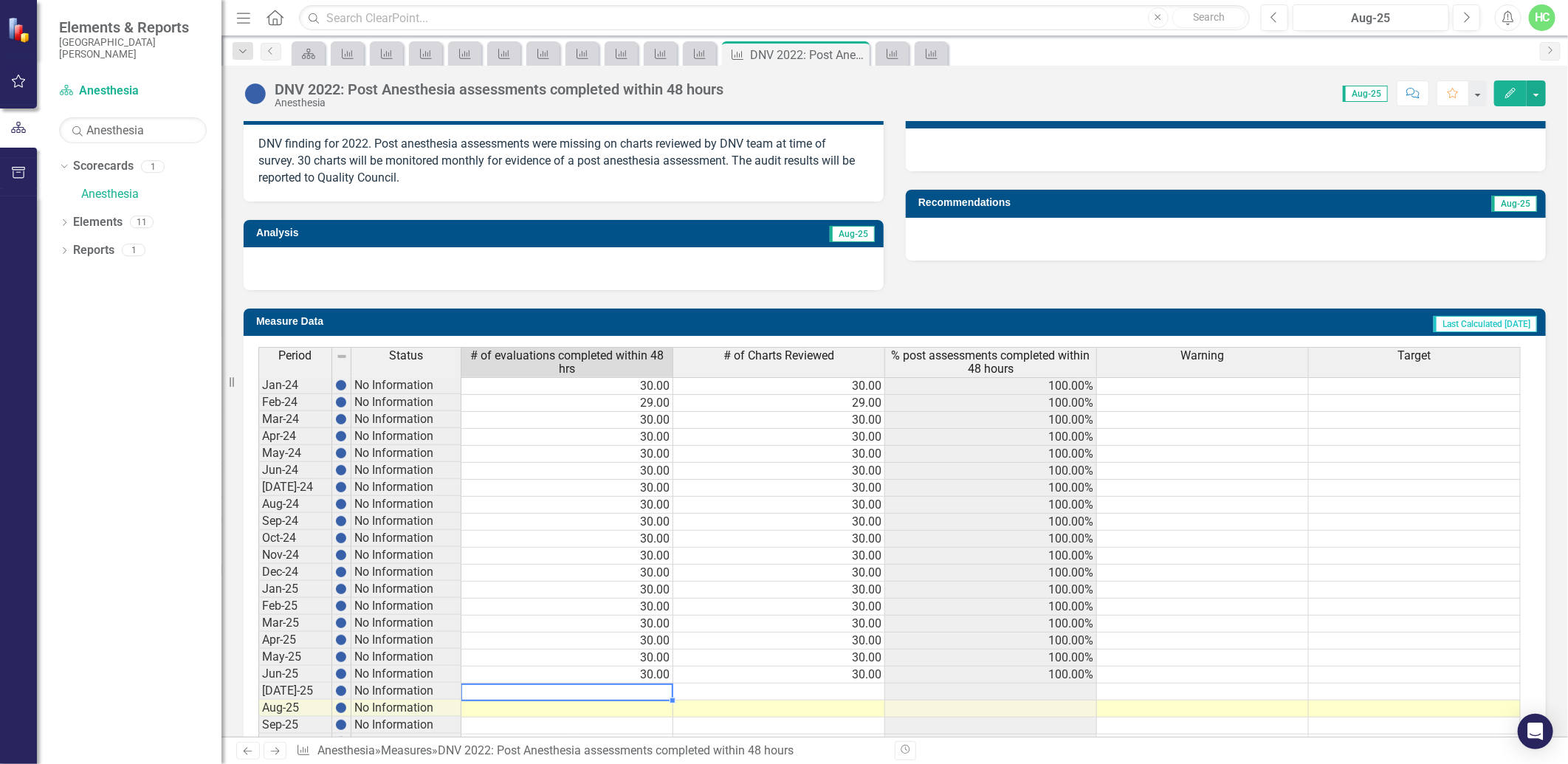
type textarea "30"
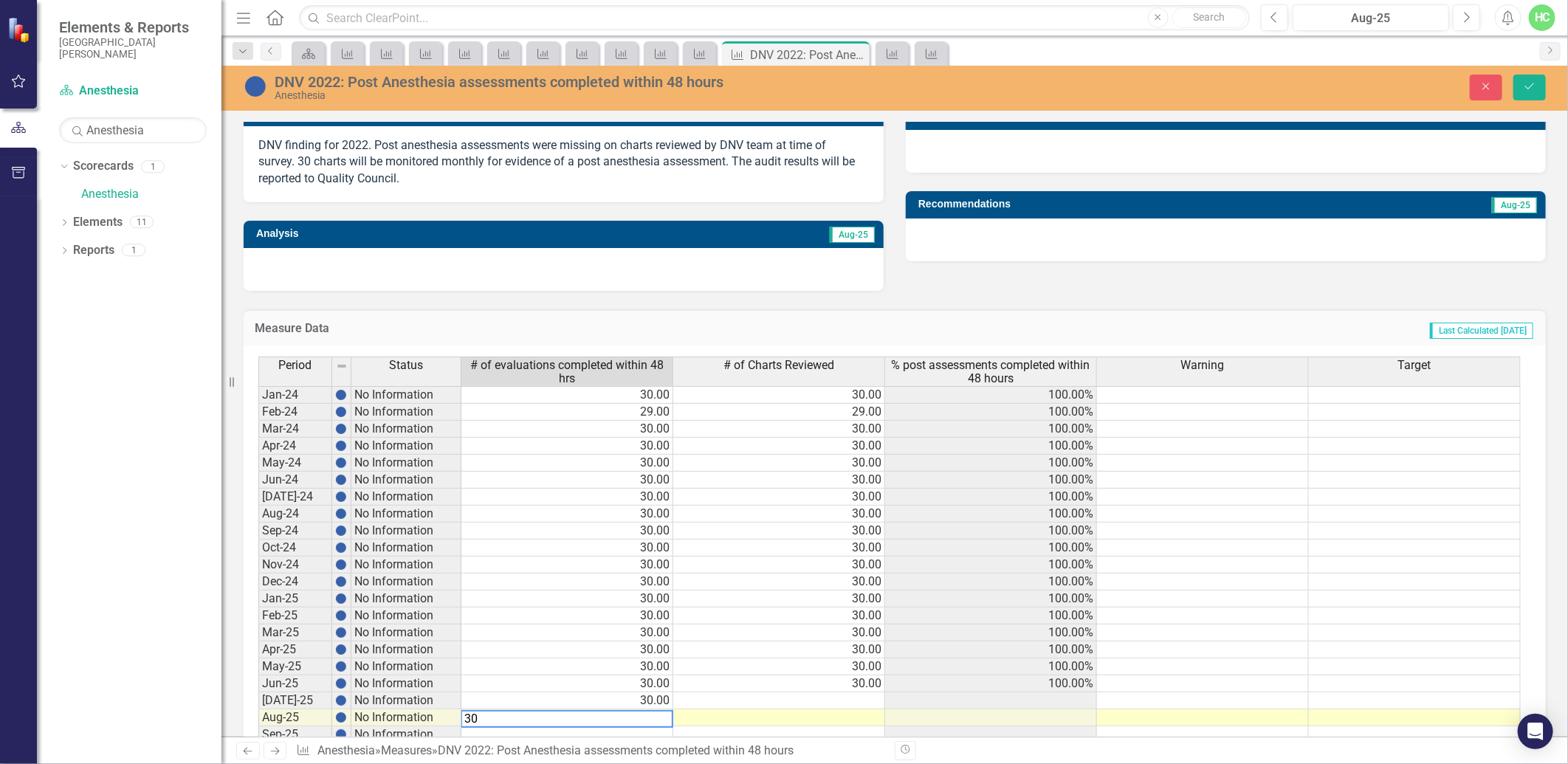
type textarea "30"
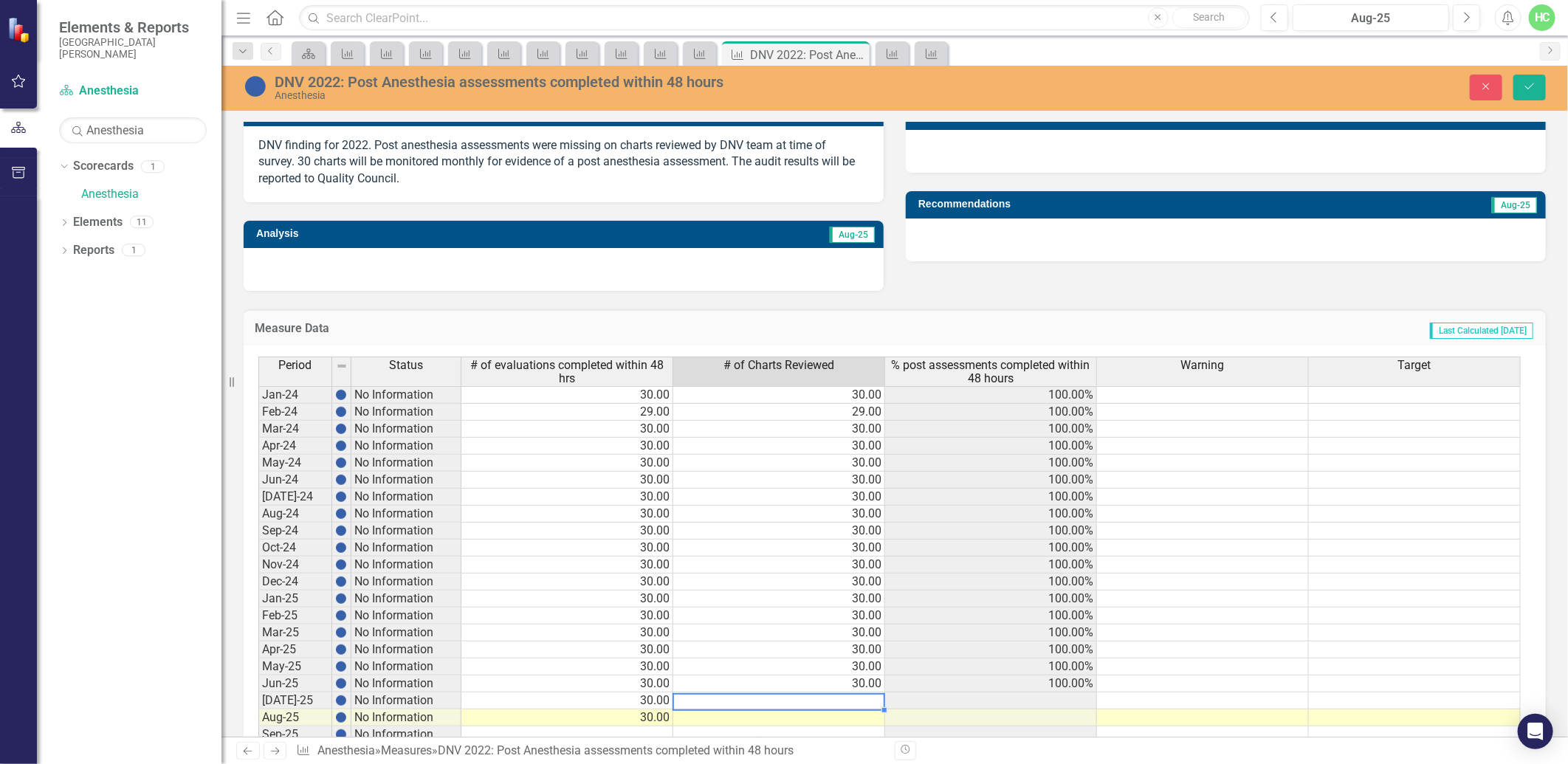
click at [798, 698] on td at bounding box center [779, 701] width 212 height 17
type textarea "30"
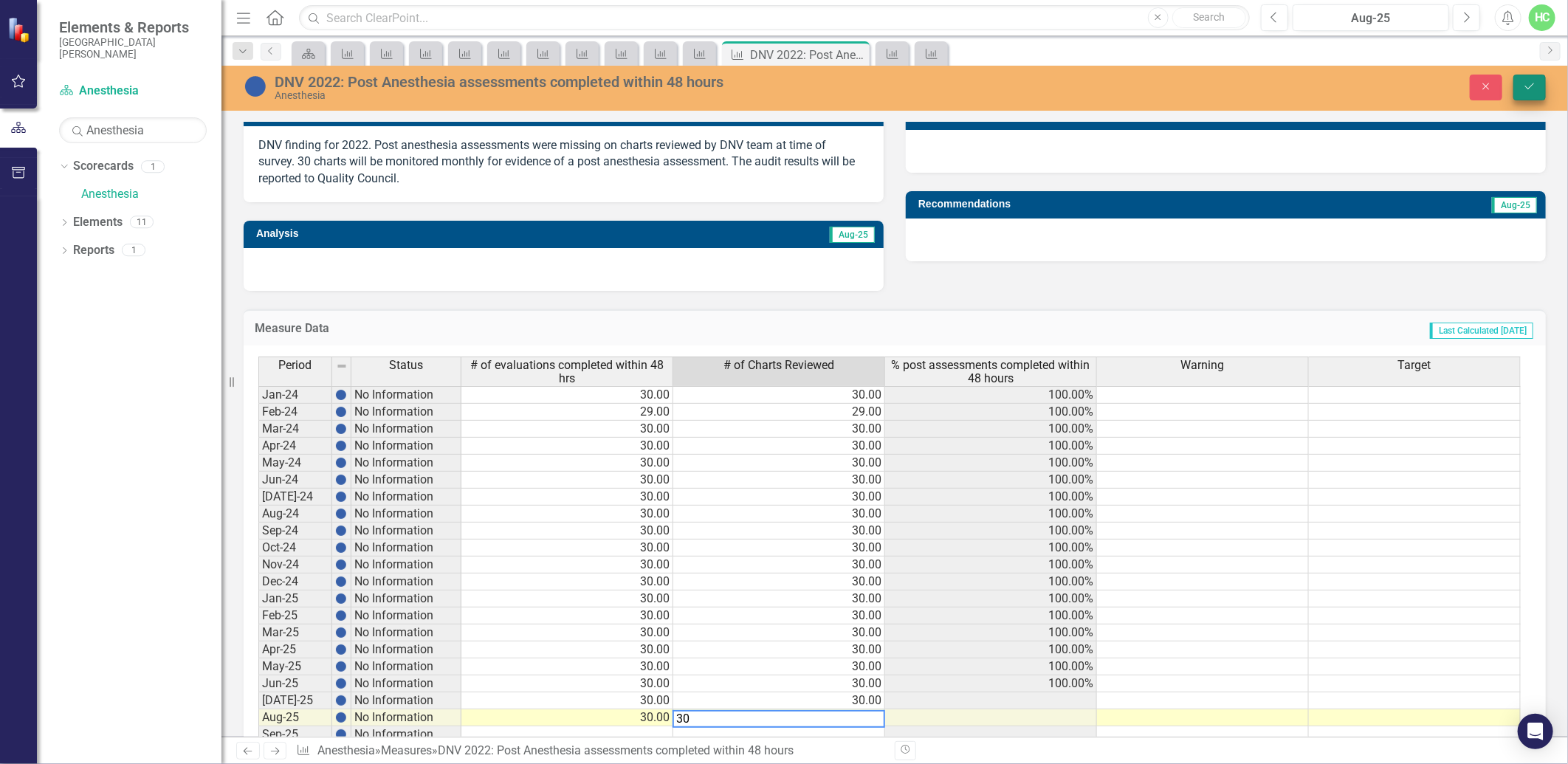
type textarea "30"
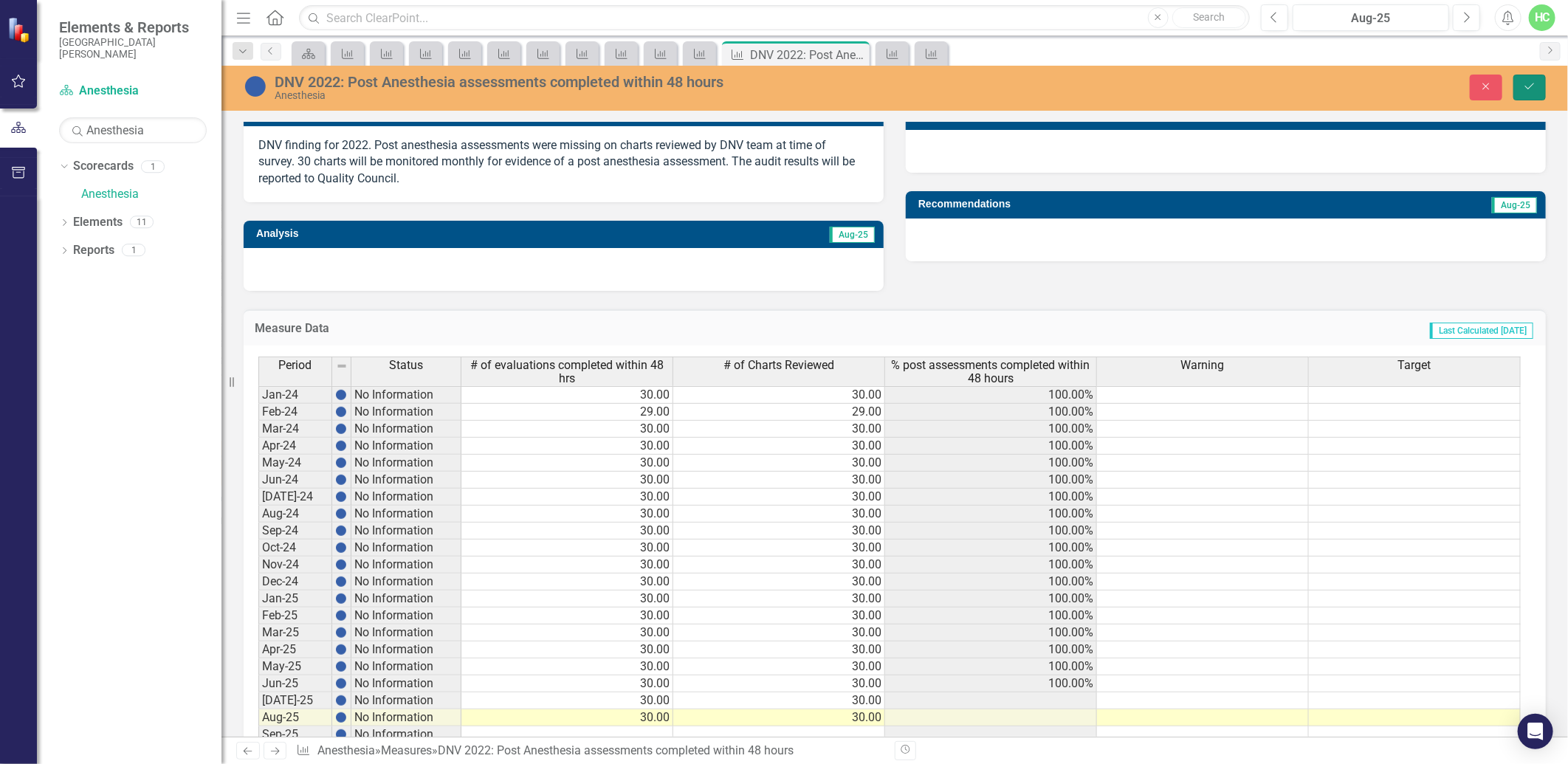
click at [1533, 88] on icon "Save" at bounding box center [1529, 86] width 13 height 11
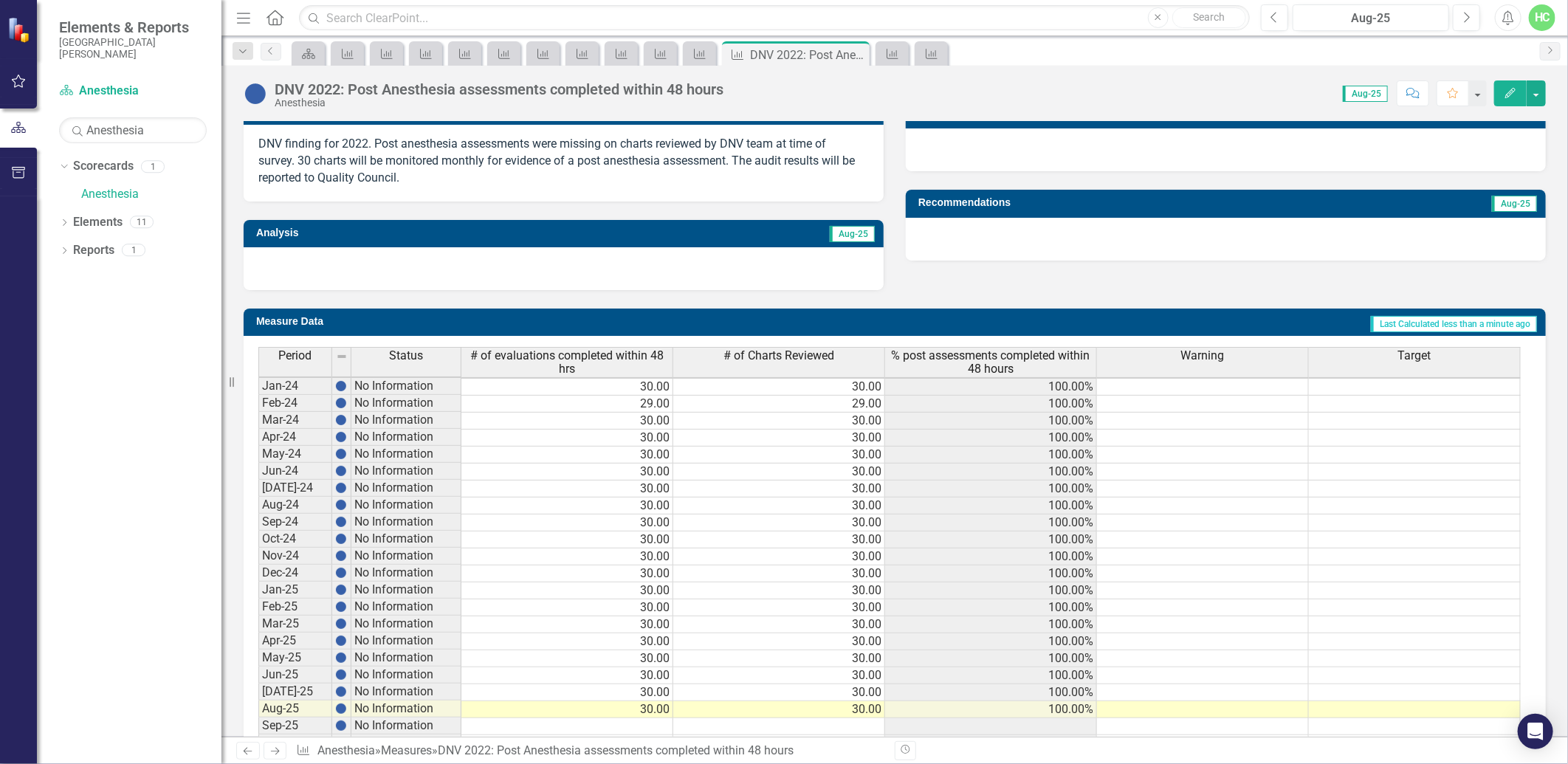
scroll to position [2, 0]
click at [281, 753] on icon "Next" at bounding box center [275, 751] width 12 height 10
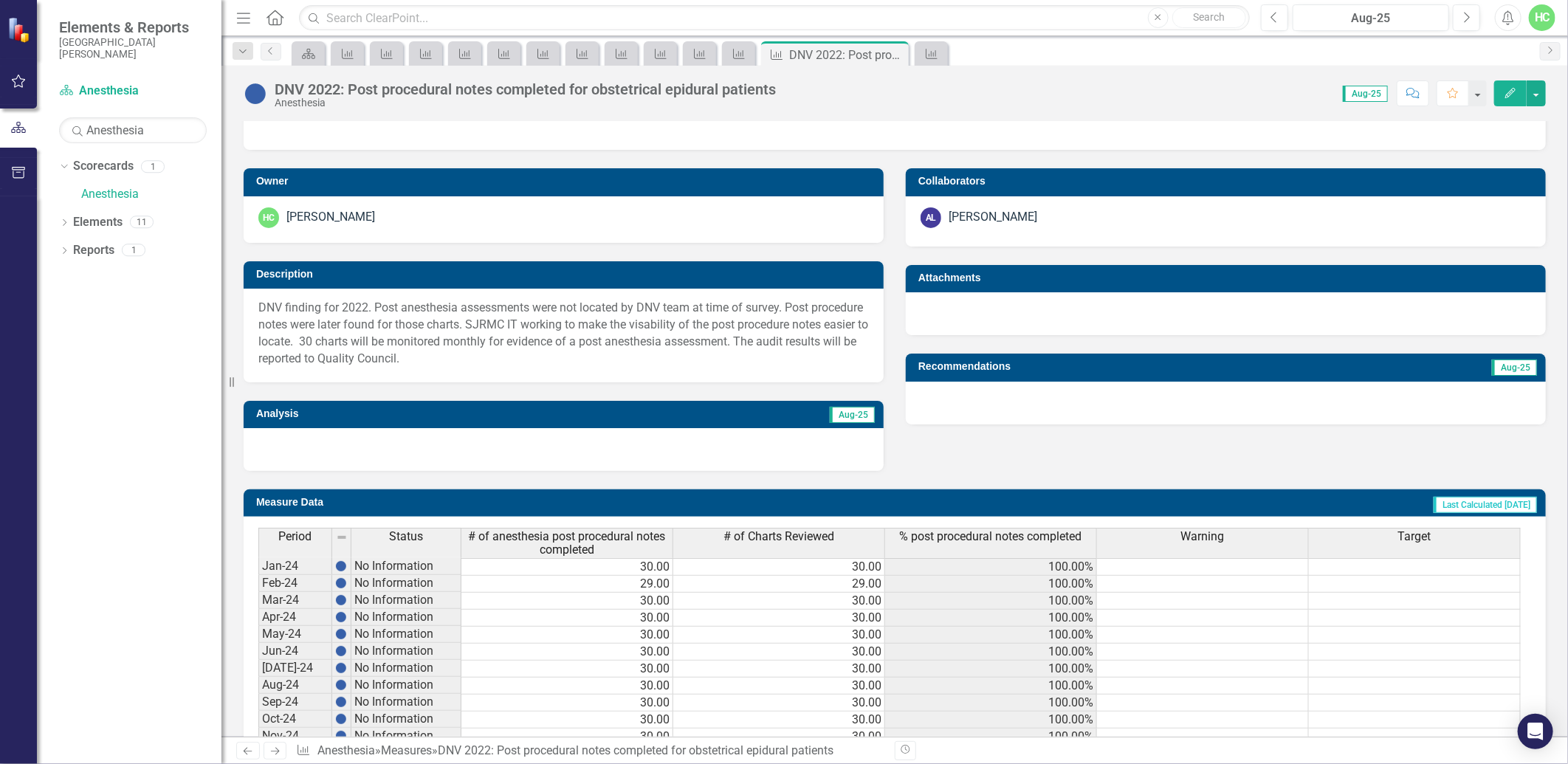
scroll to position [409, 0]
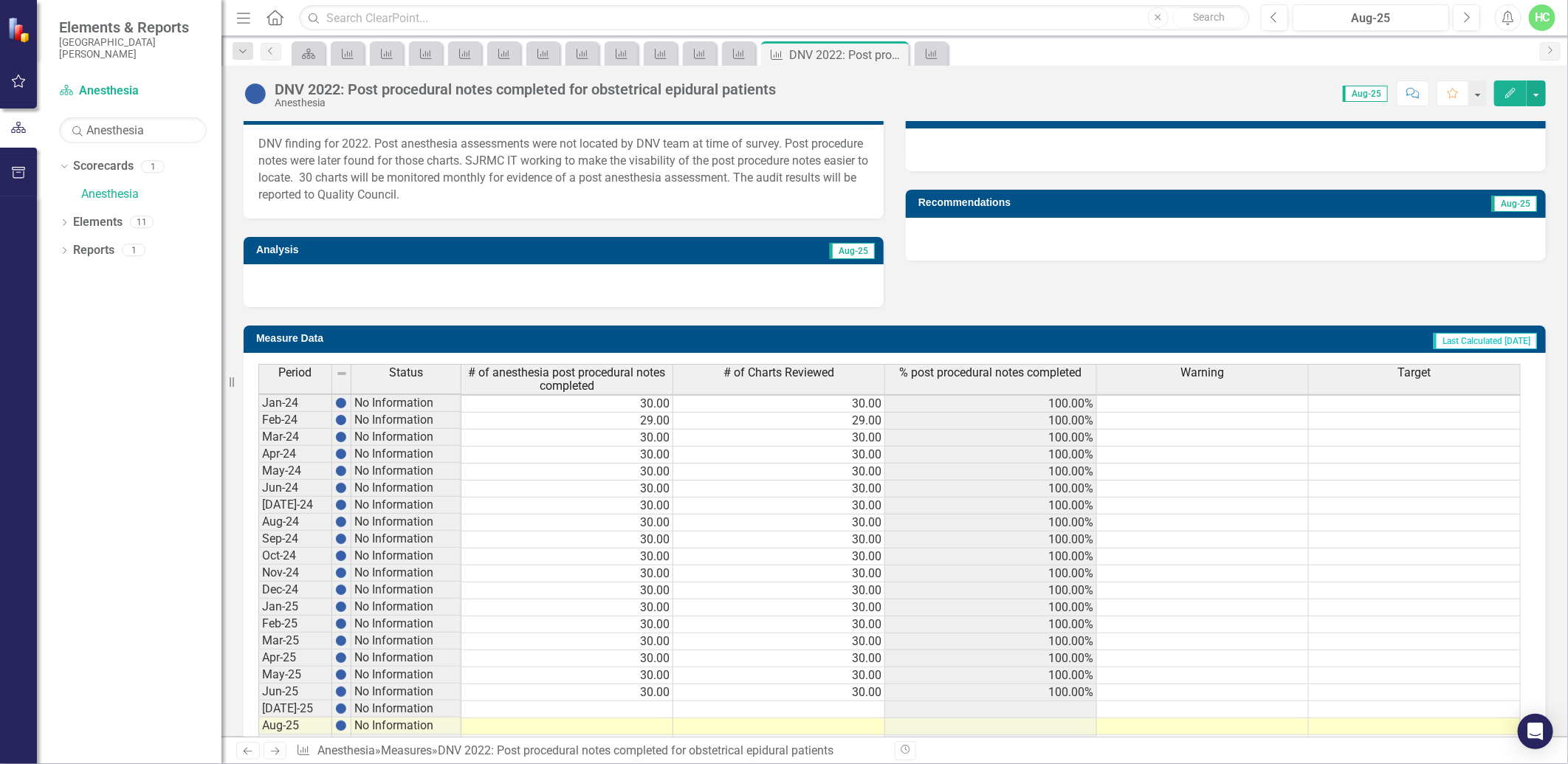
click at [647, 705] on td at bounding box center [567, 710] width 212 height 17
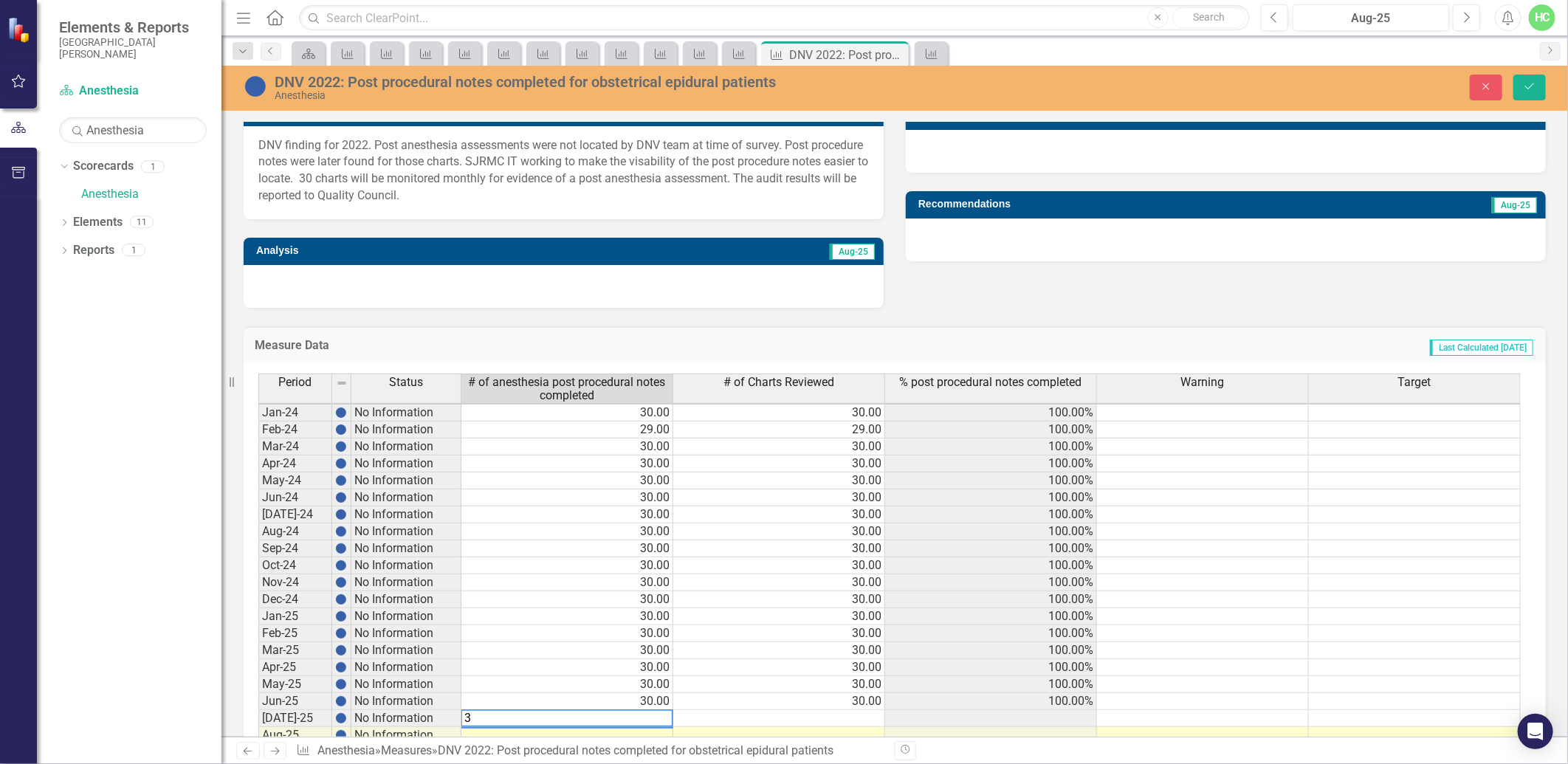
type textarea "30"
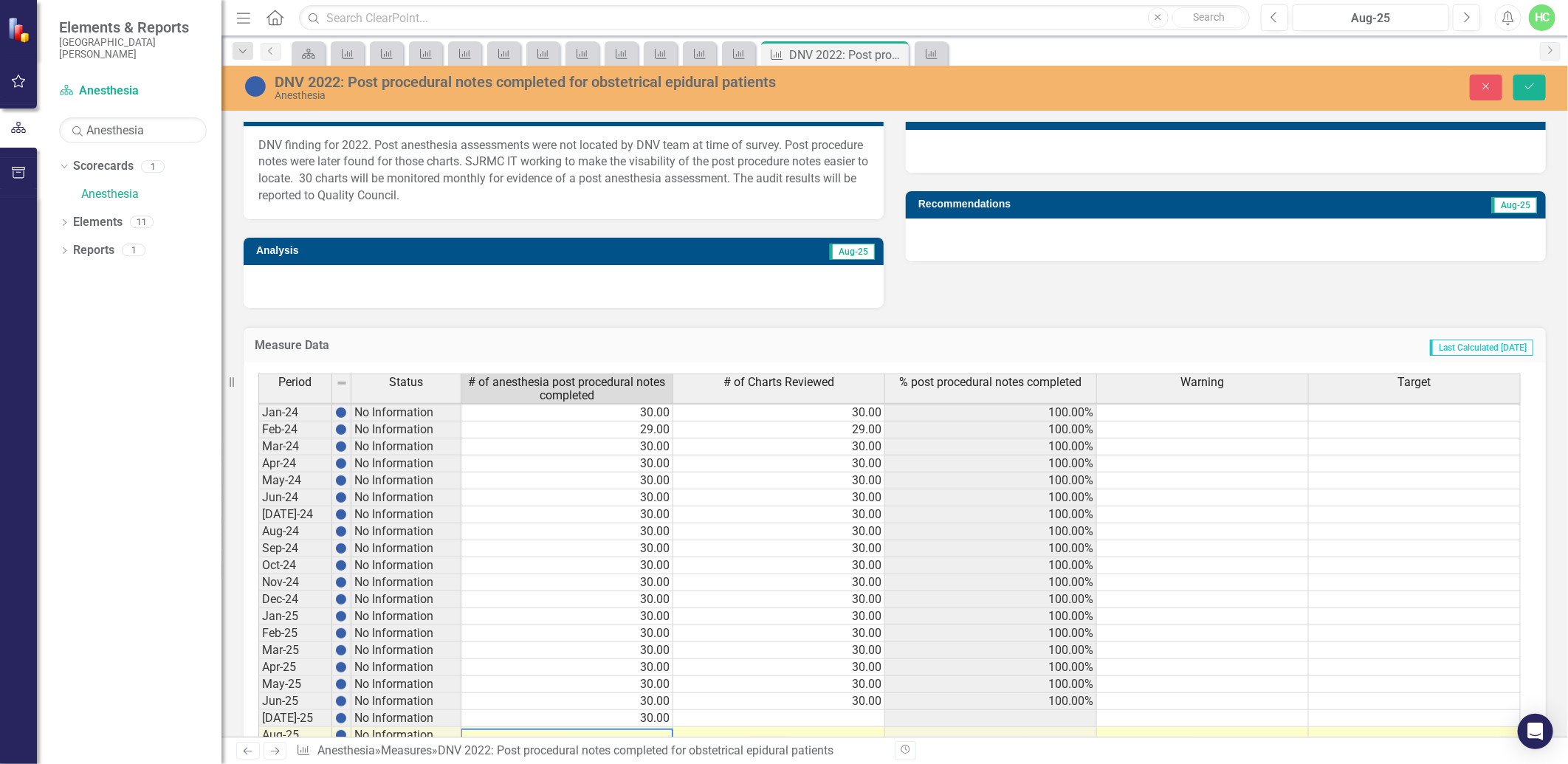
scroll to position [416, 0]
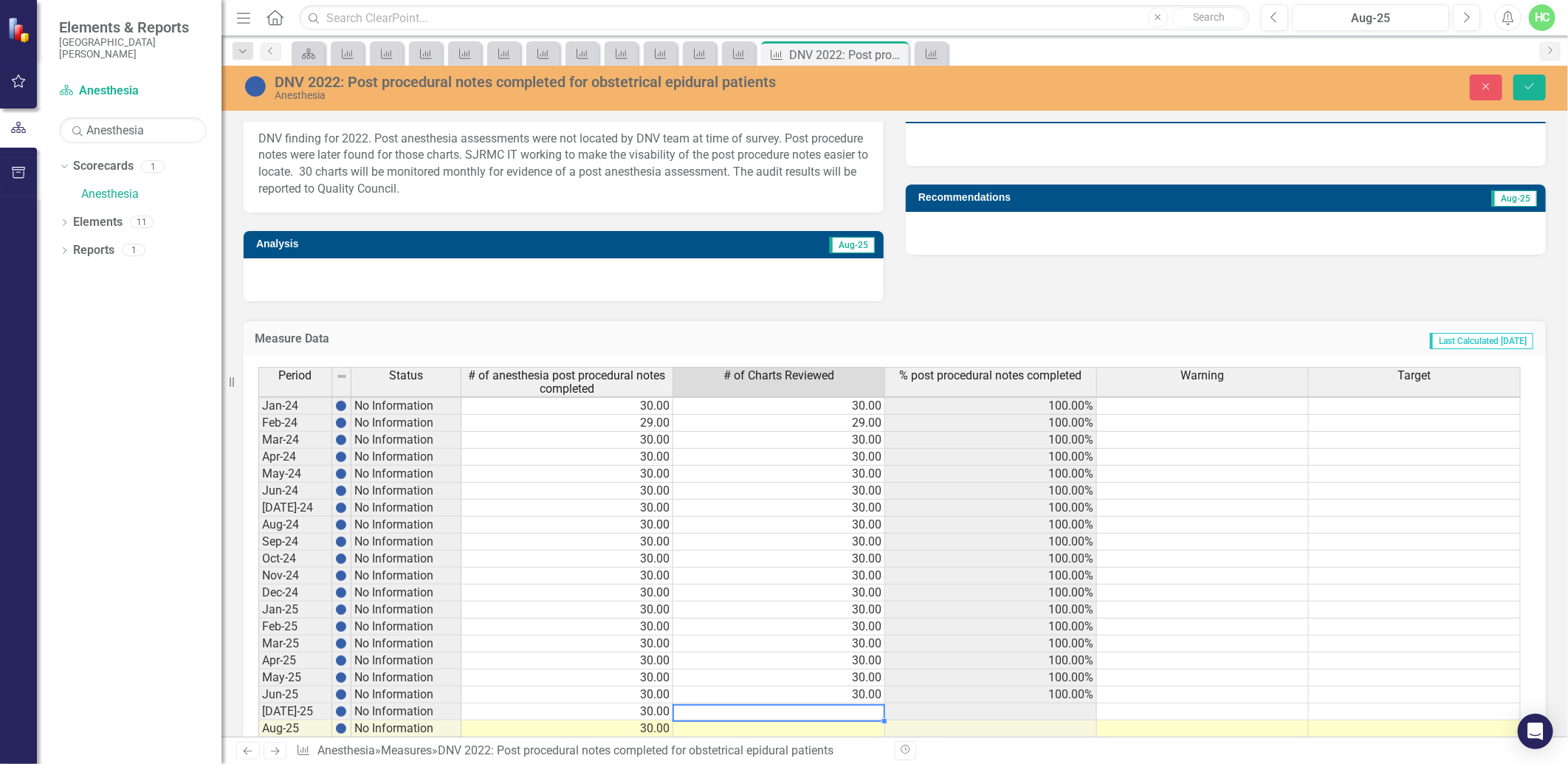
type textarea "30"
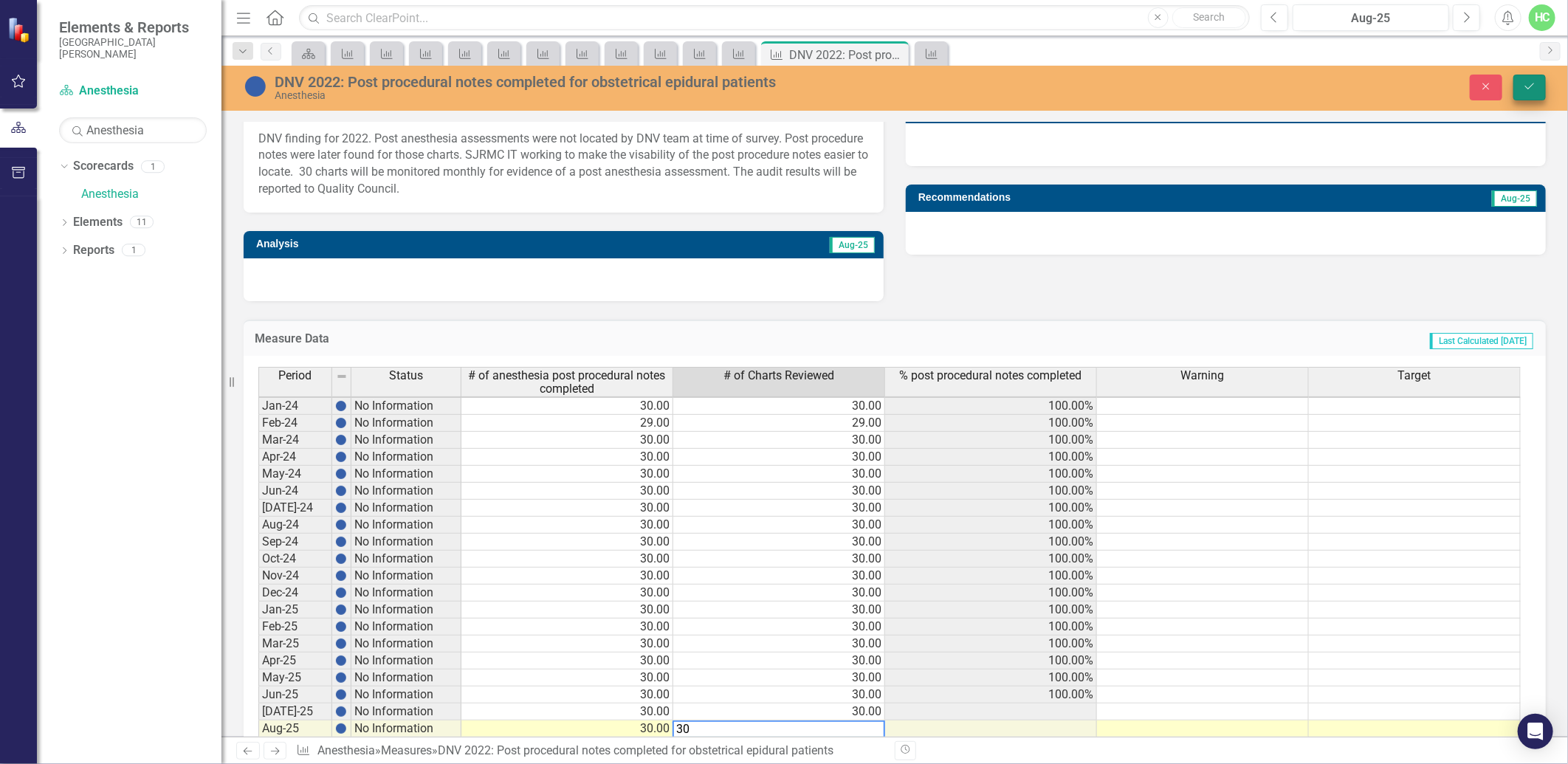
type textarea "30"
click at [1531, 87] on icon "Save" at bounding box center [1529, 86] width 13 height 11
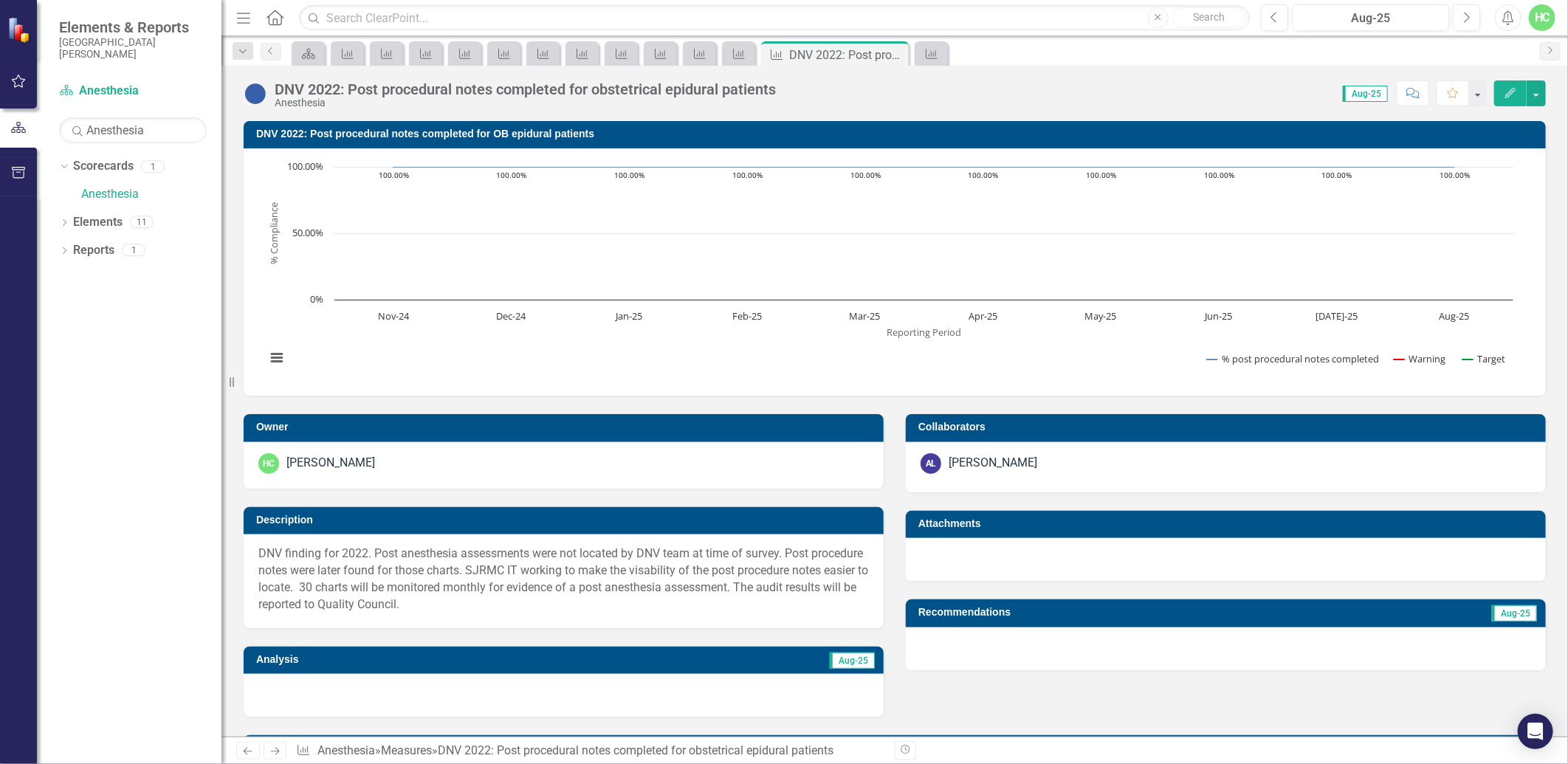
scroll to position [492, 0]
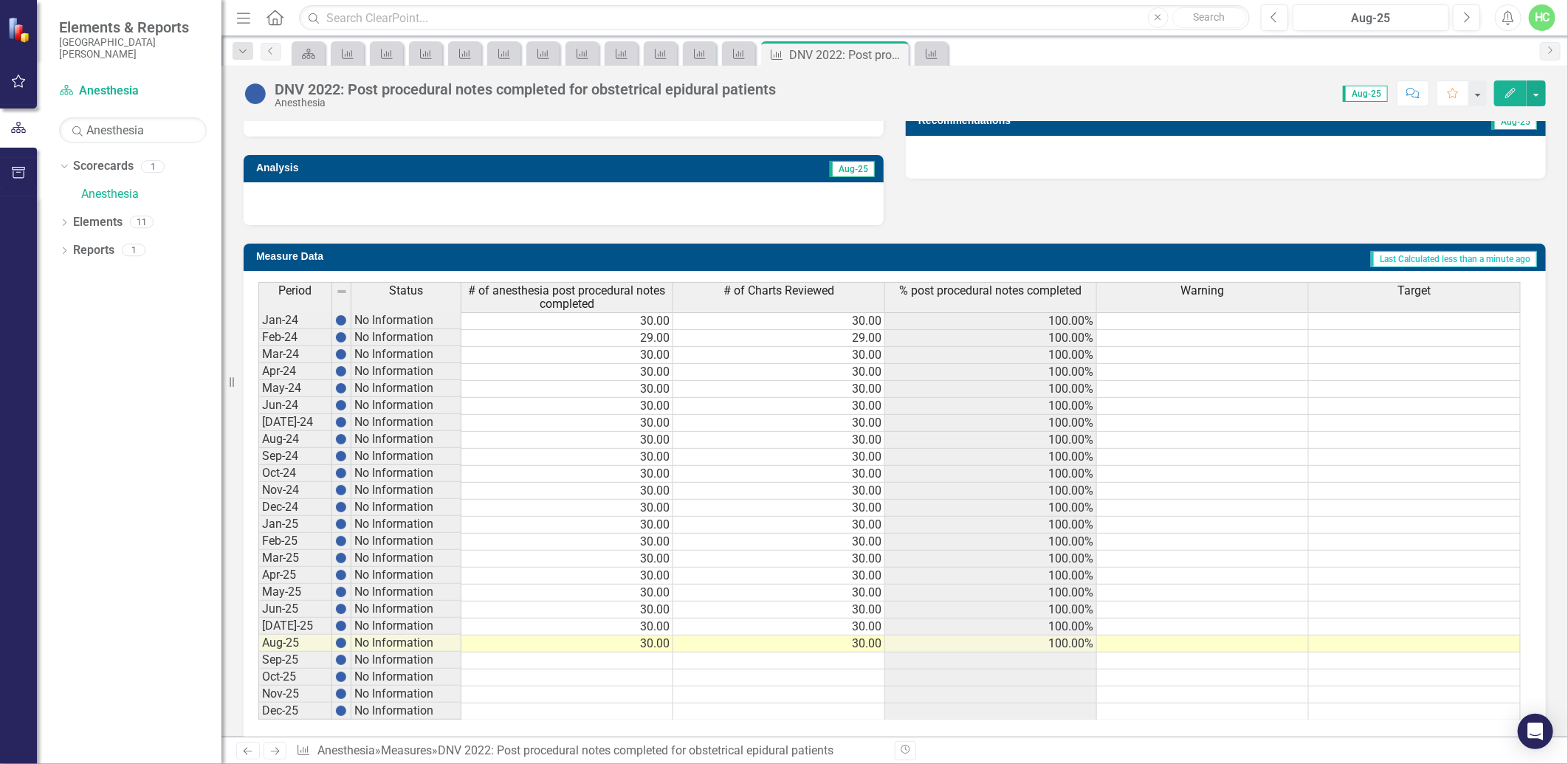
click at [281, 755] on icon "Next" at bounding box center [275, 751] width 12 height 10
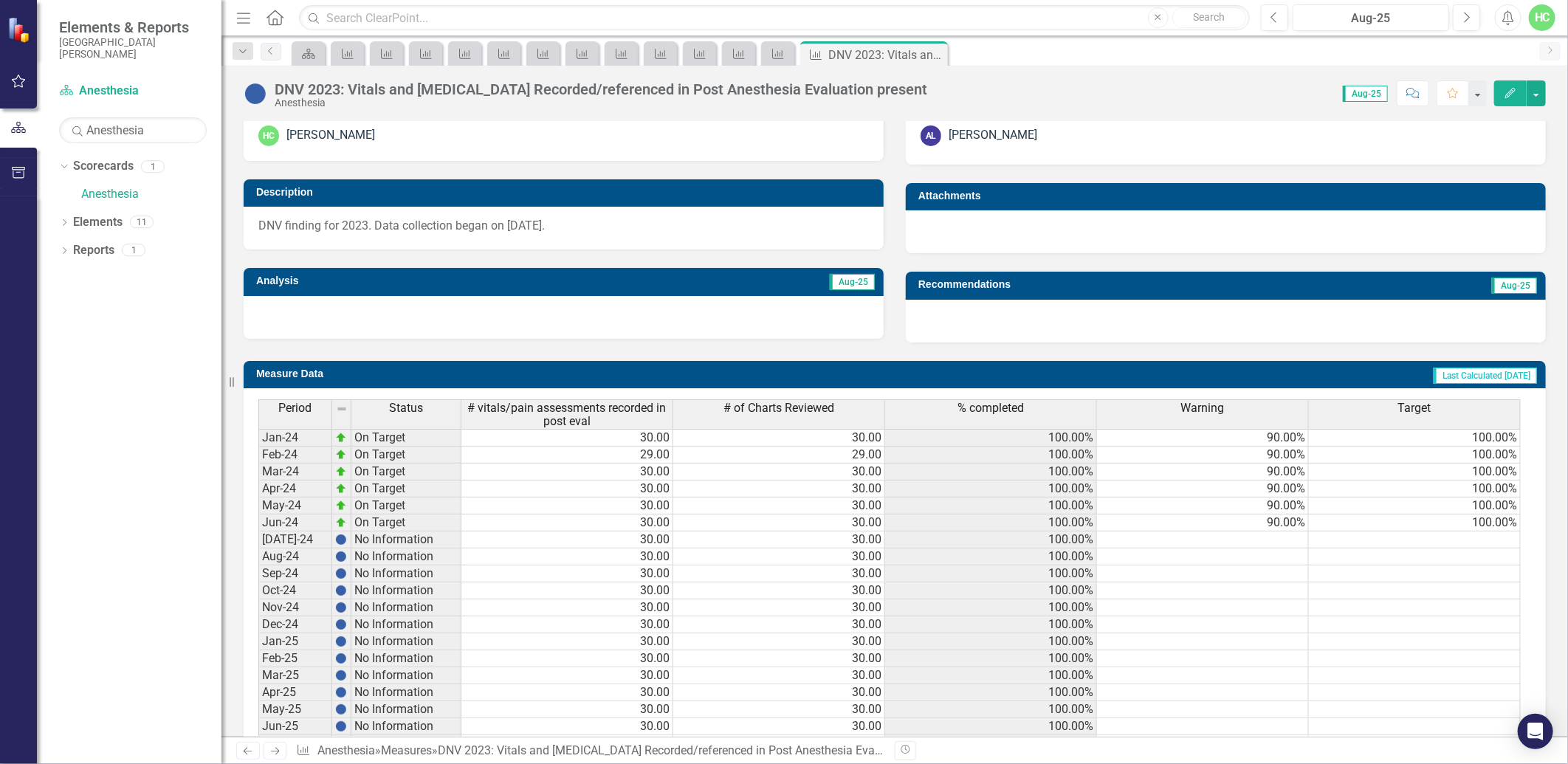
scroll to position [409, 0]
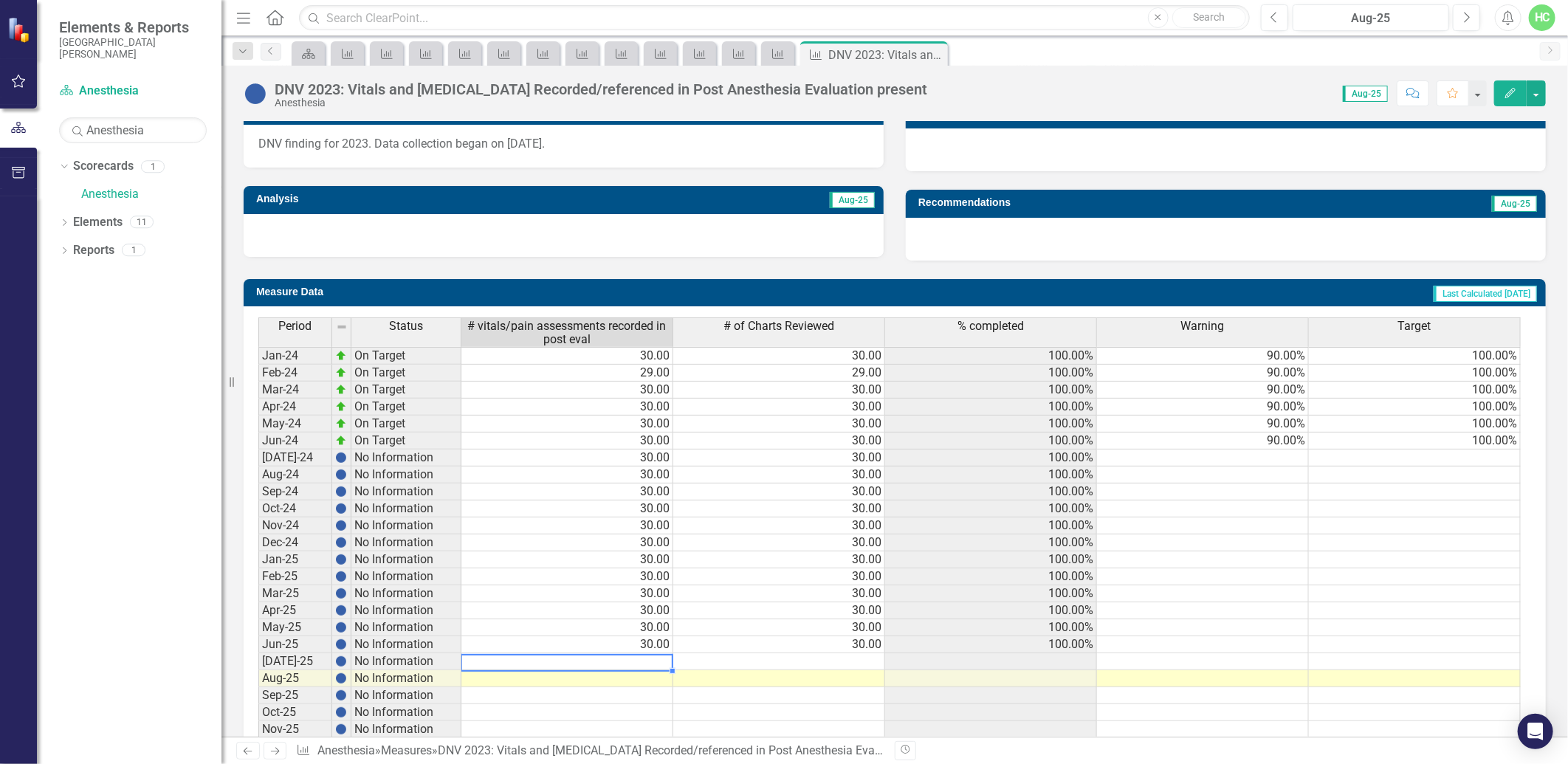
click at [668, 660] on td at bounding box center [567, 662] width 212 height 17
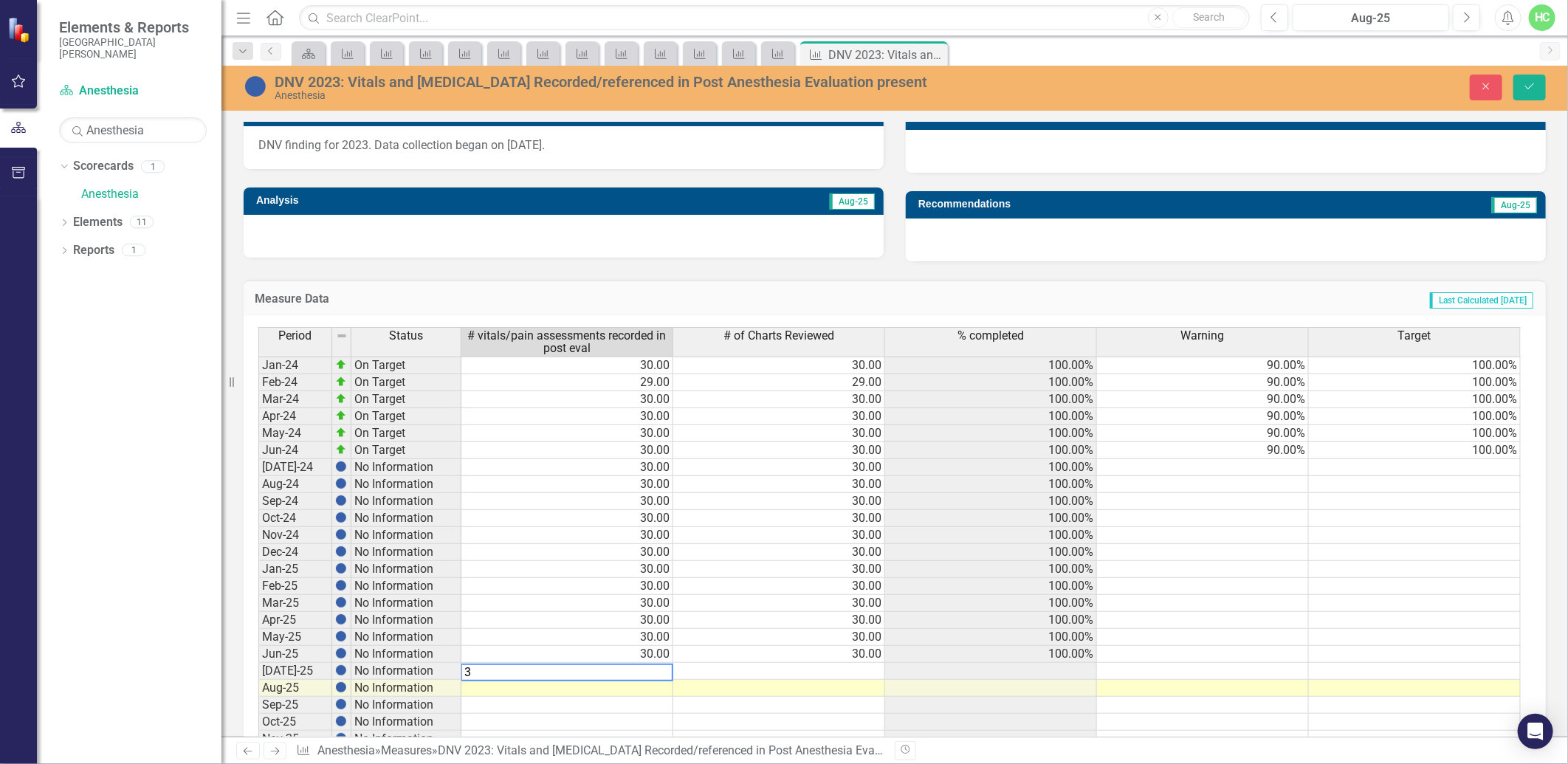
type textarea "30"
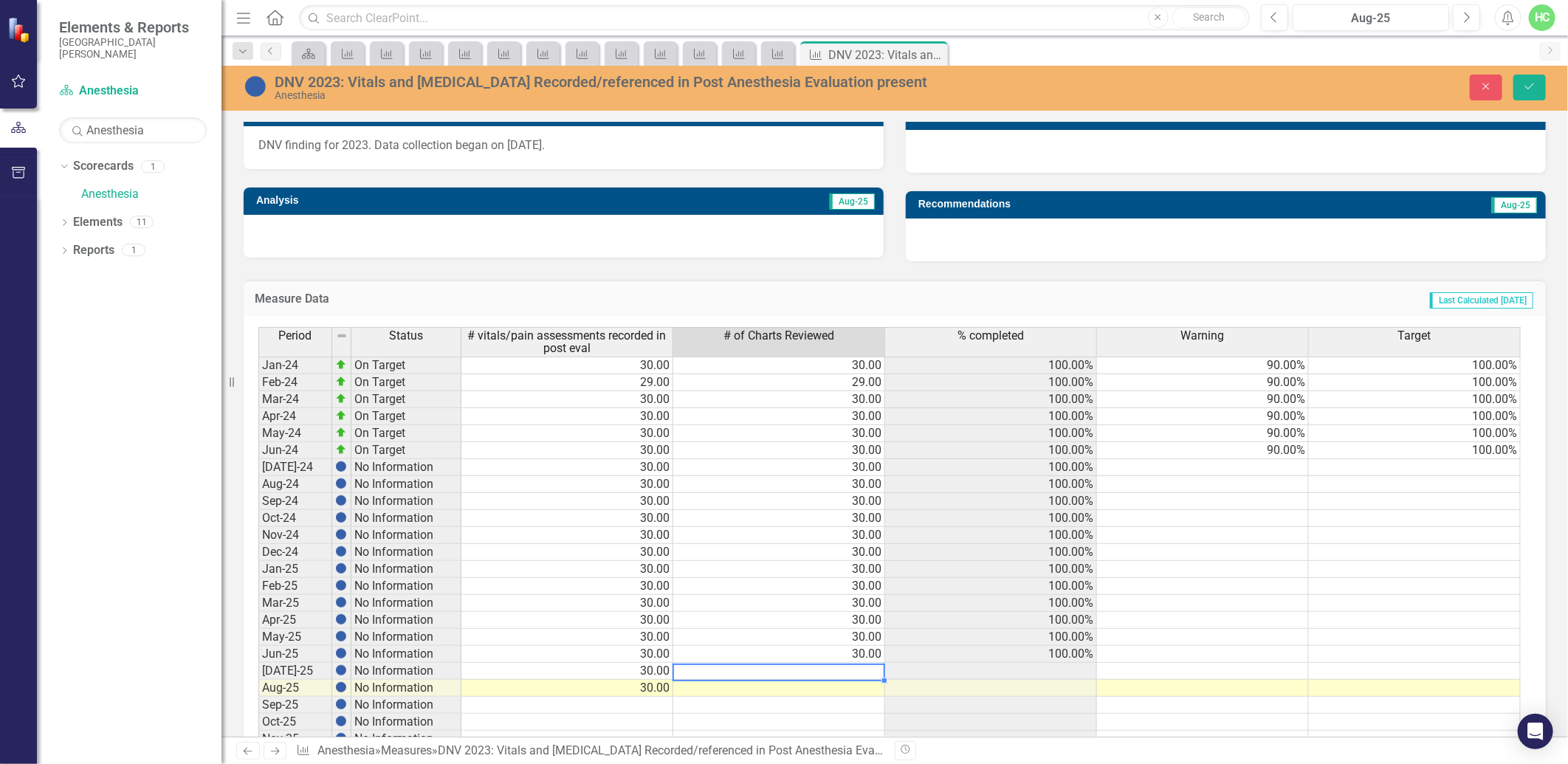
click at [859, 672] on td at bounding box center [779, 671] width 212 height 17
type textarea "30"
click at [1525, 82] on icon "Save" at bounding box center [1529, 86] width 13 height 11
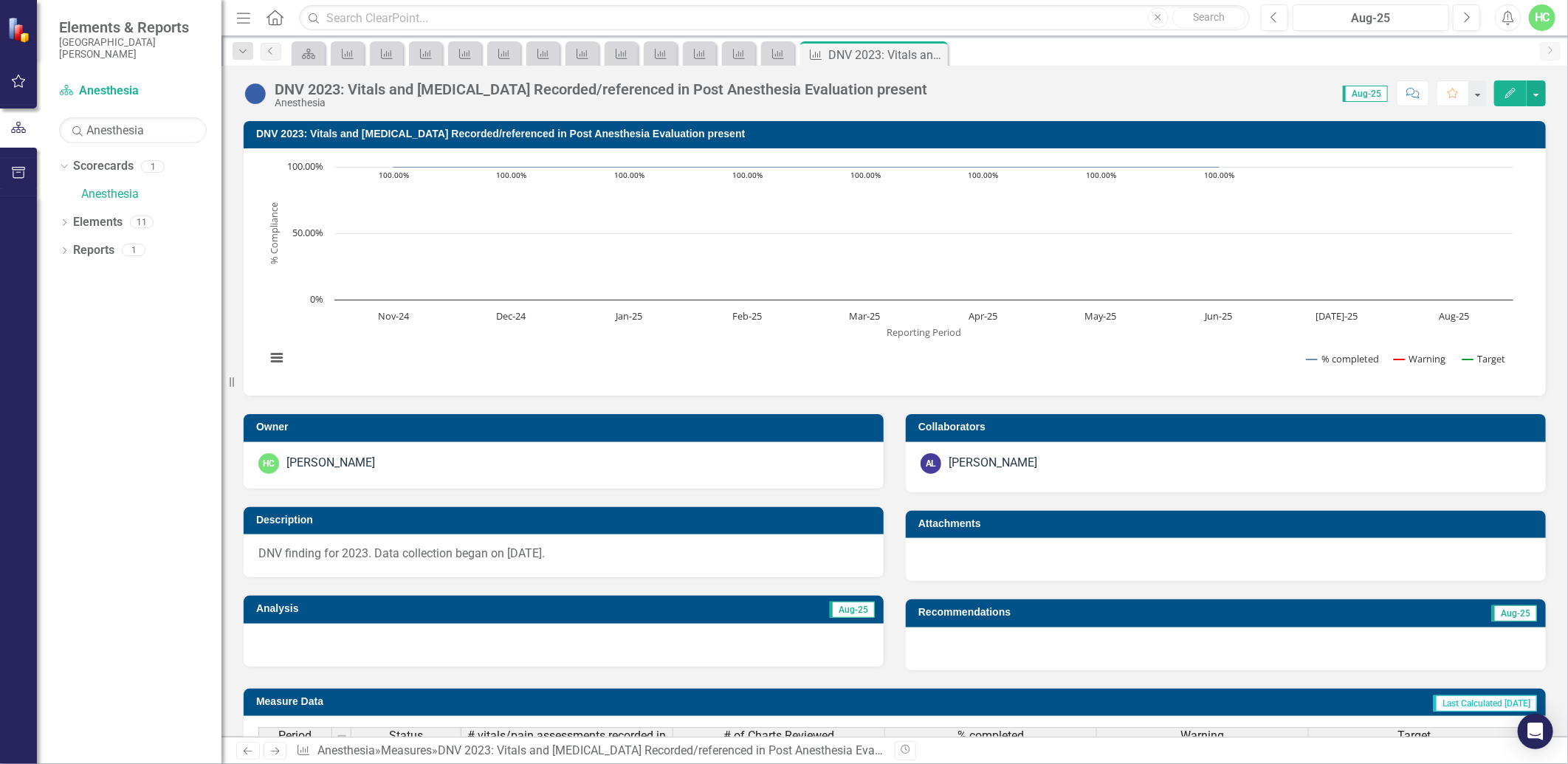
scroll to position [474, 0]
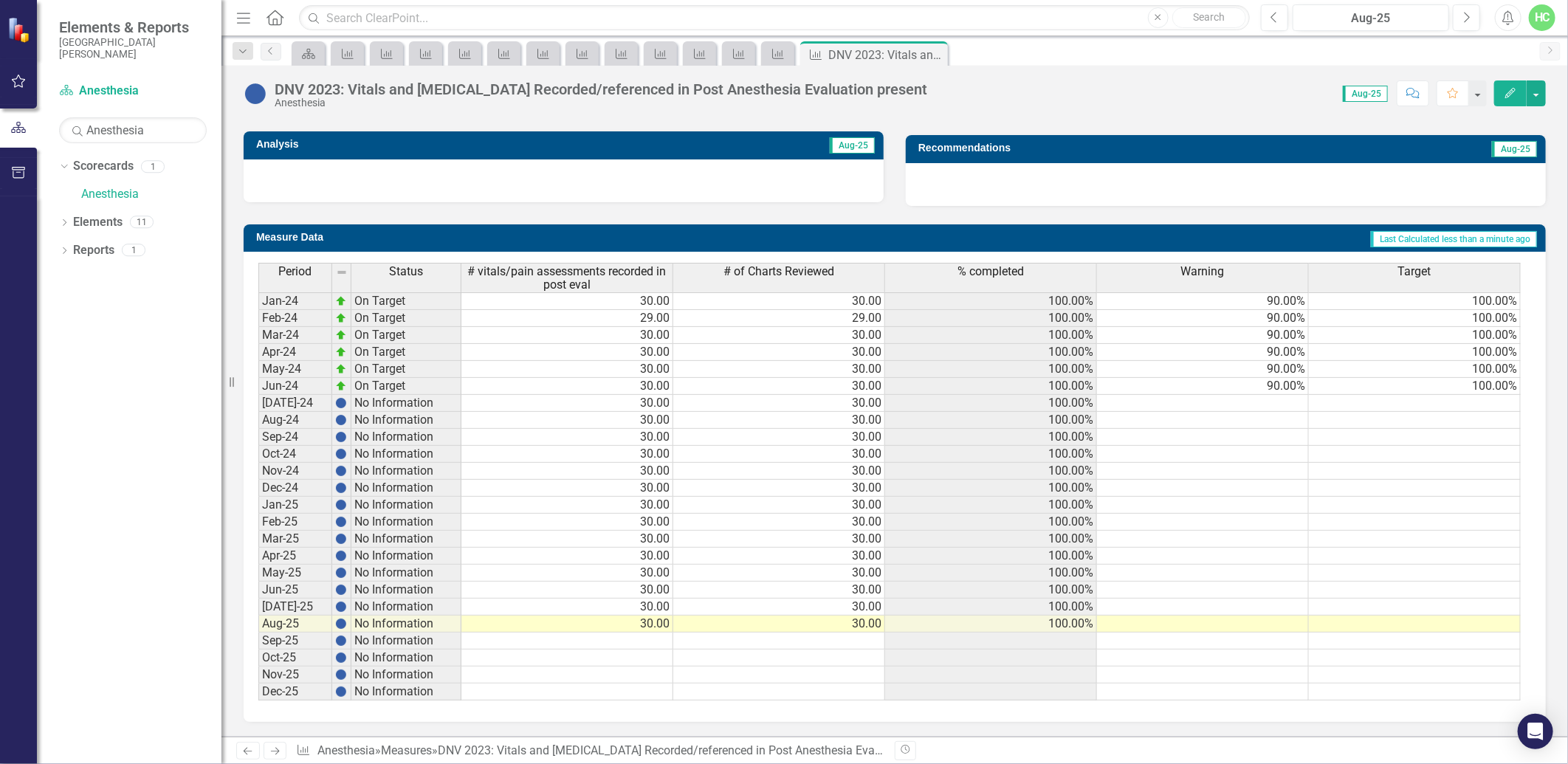
click at [277, 750] on icon at bounding box center [275, 752] width 9 height 8
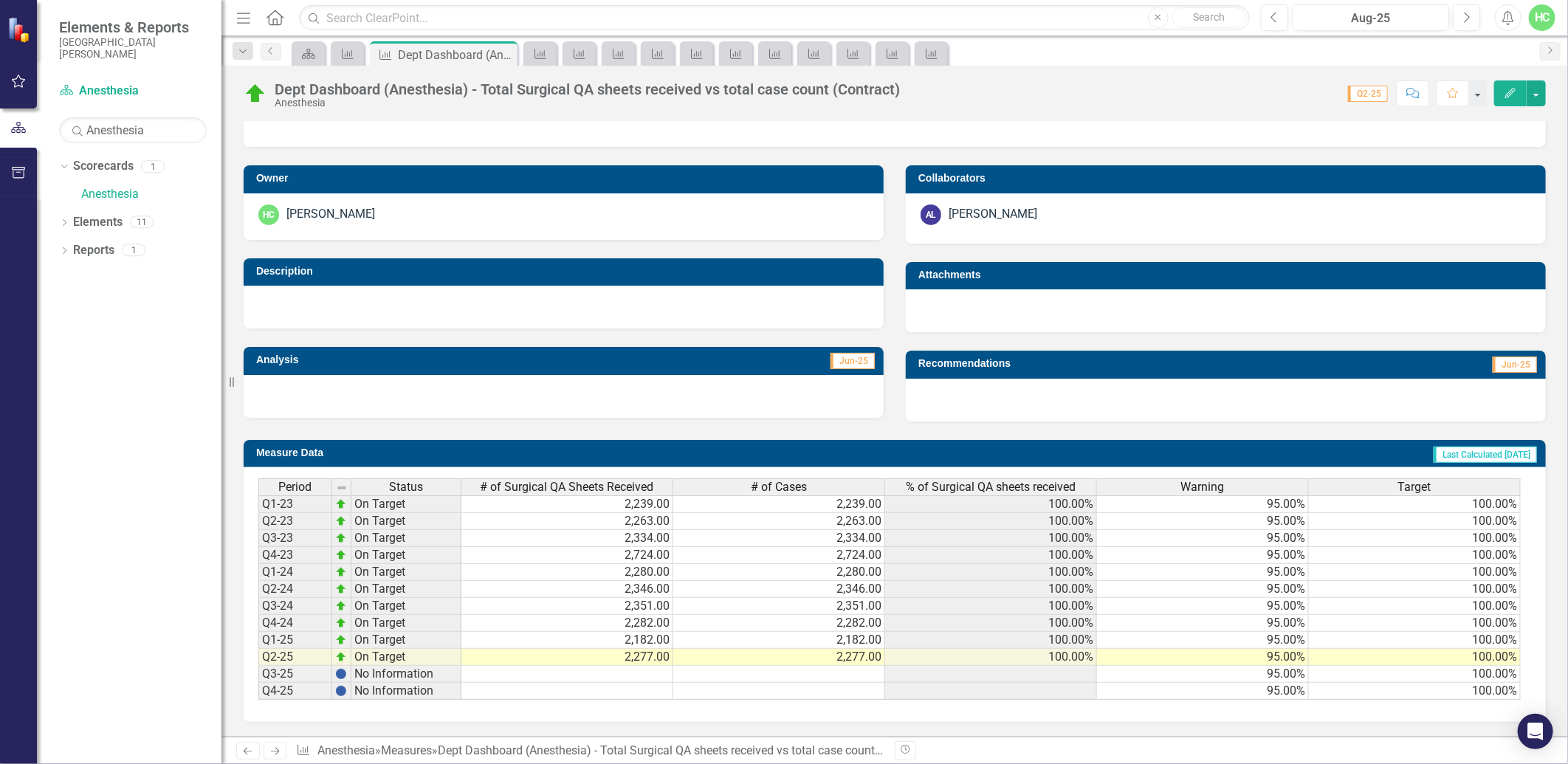
click at [273, 753] on icon "Next" at bounding box center [275, 751] width 12 height 10
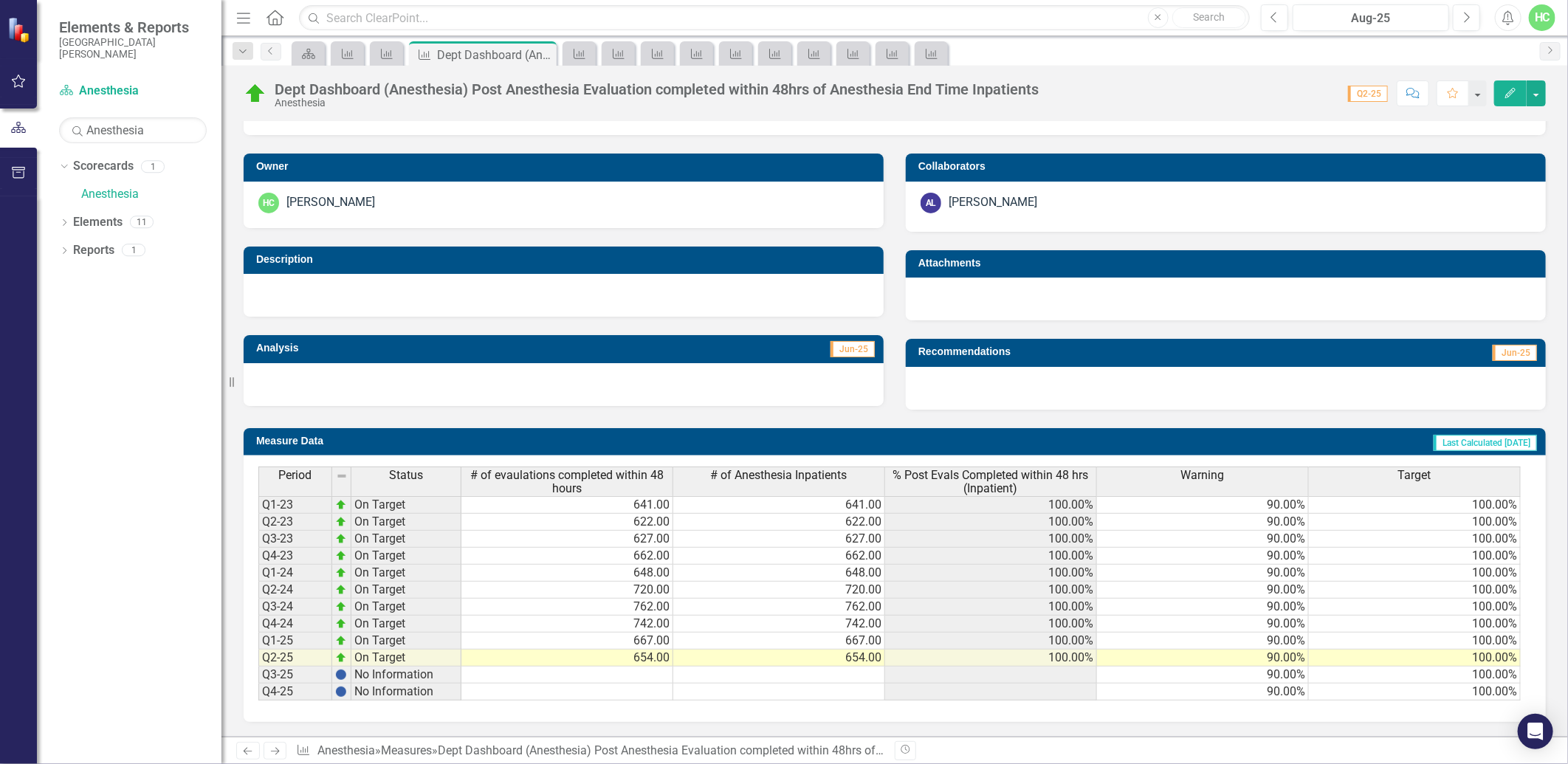
scroll to position [1, 0]
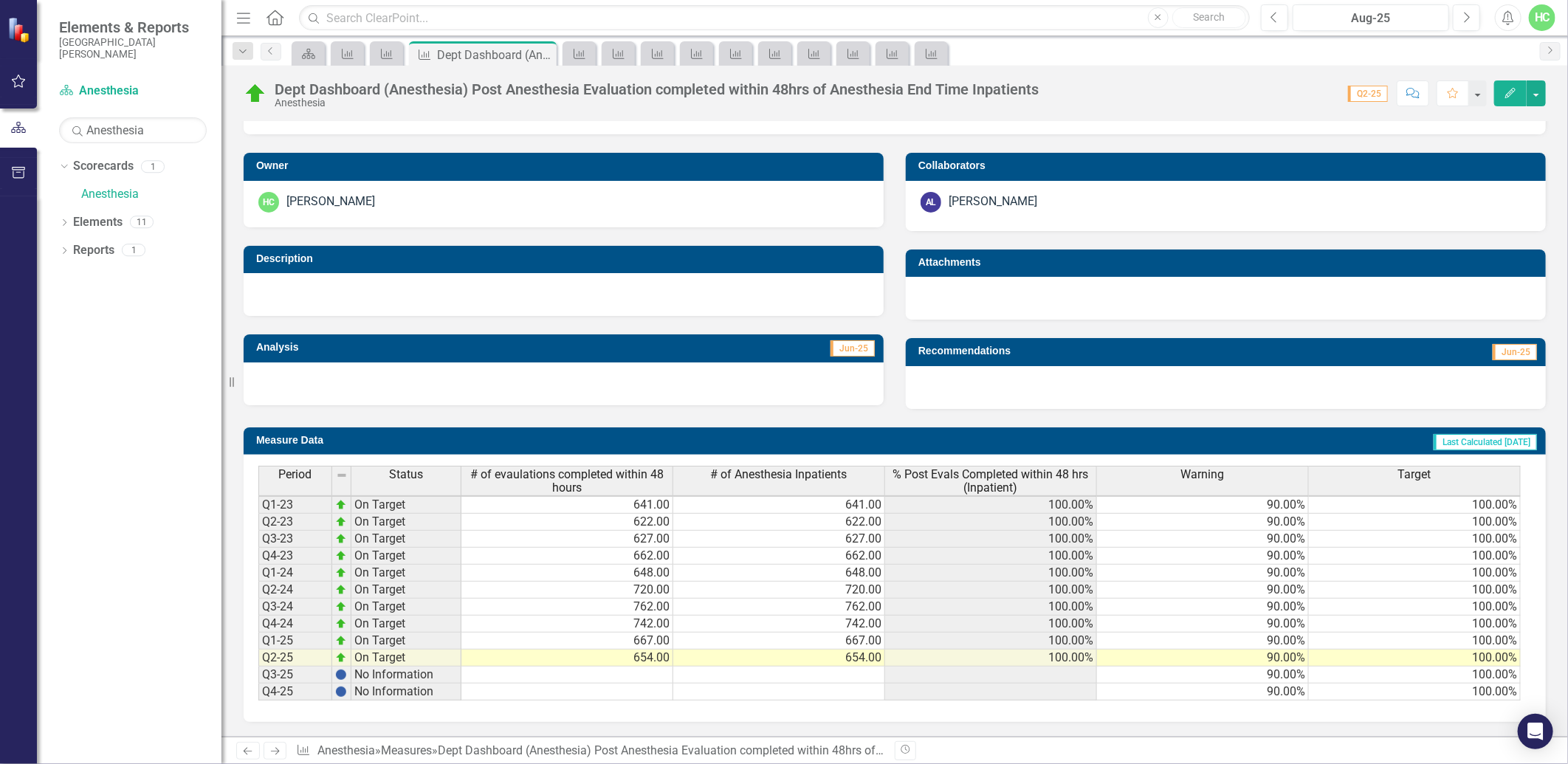
click at [274, 751] on icon "Next" at bounding box center [275, 751] width 12 height 10
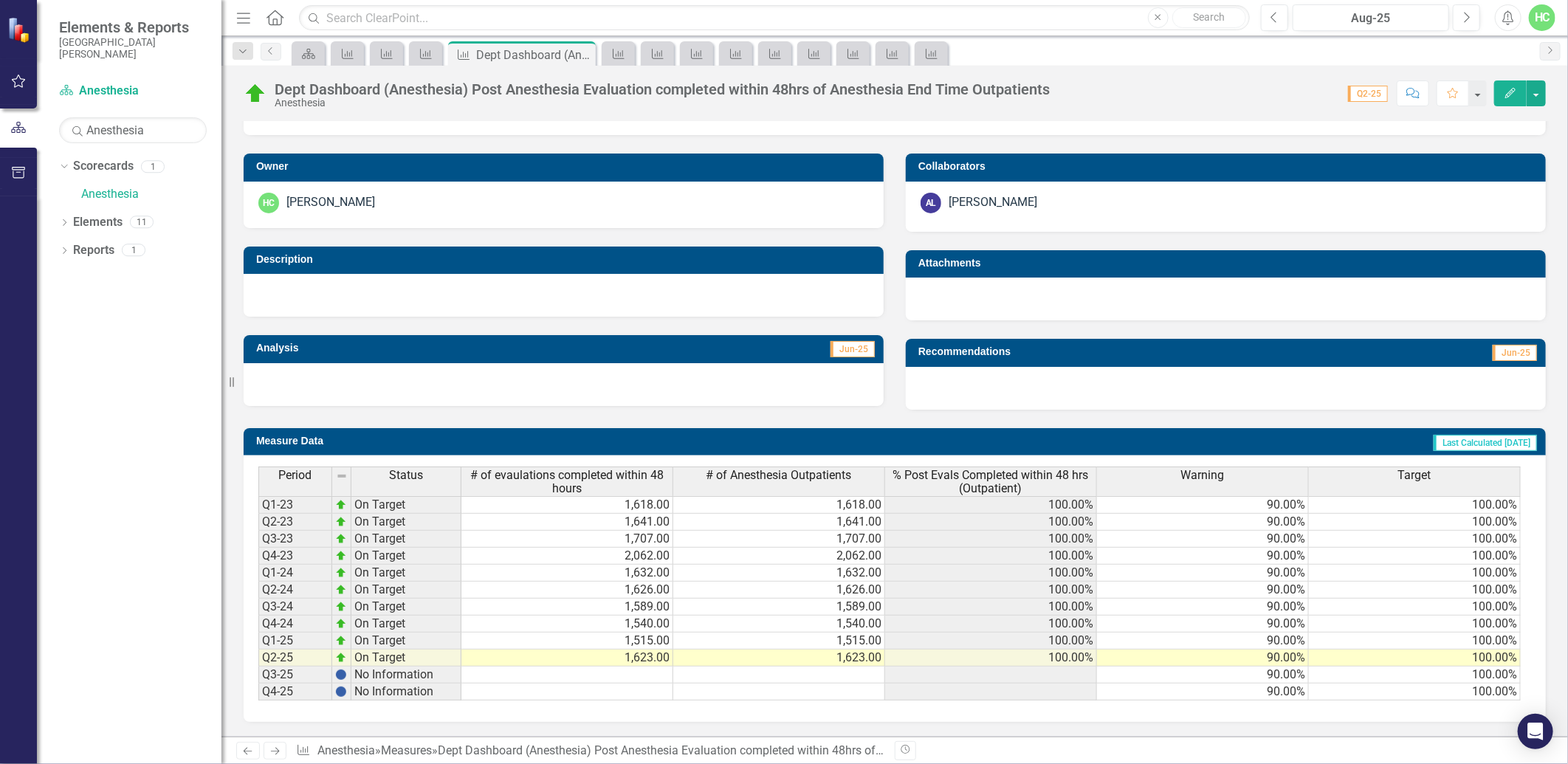
scroll to position [2, 0]
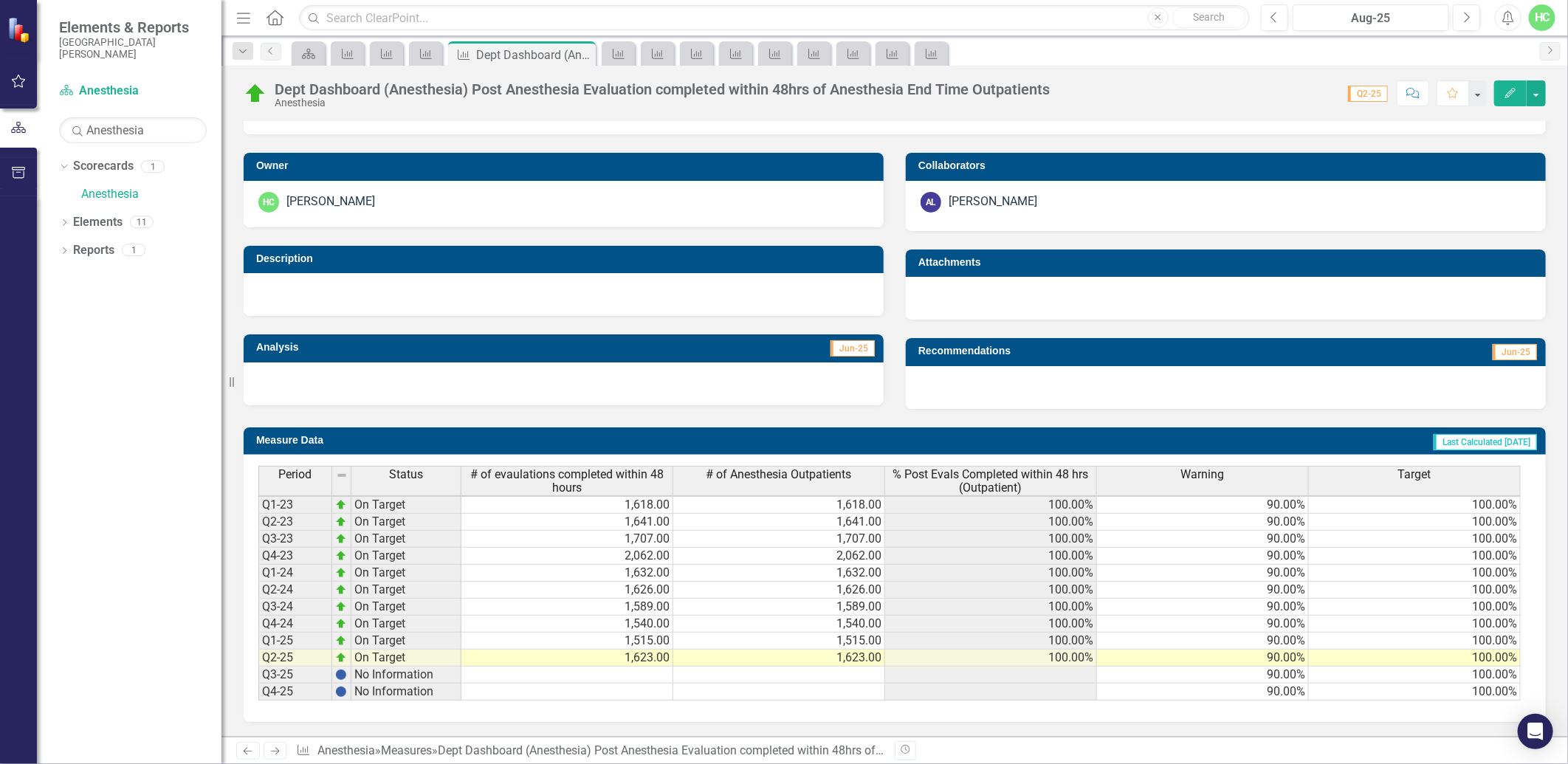
click at [278, 753] on icon "Next" at bounding box center [275, 751] width 12 height 10
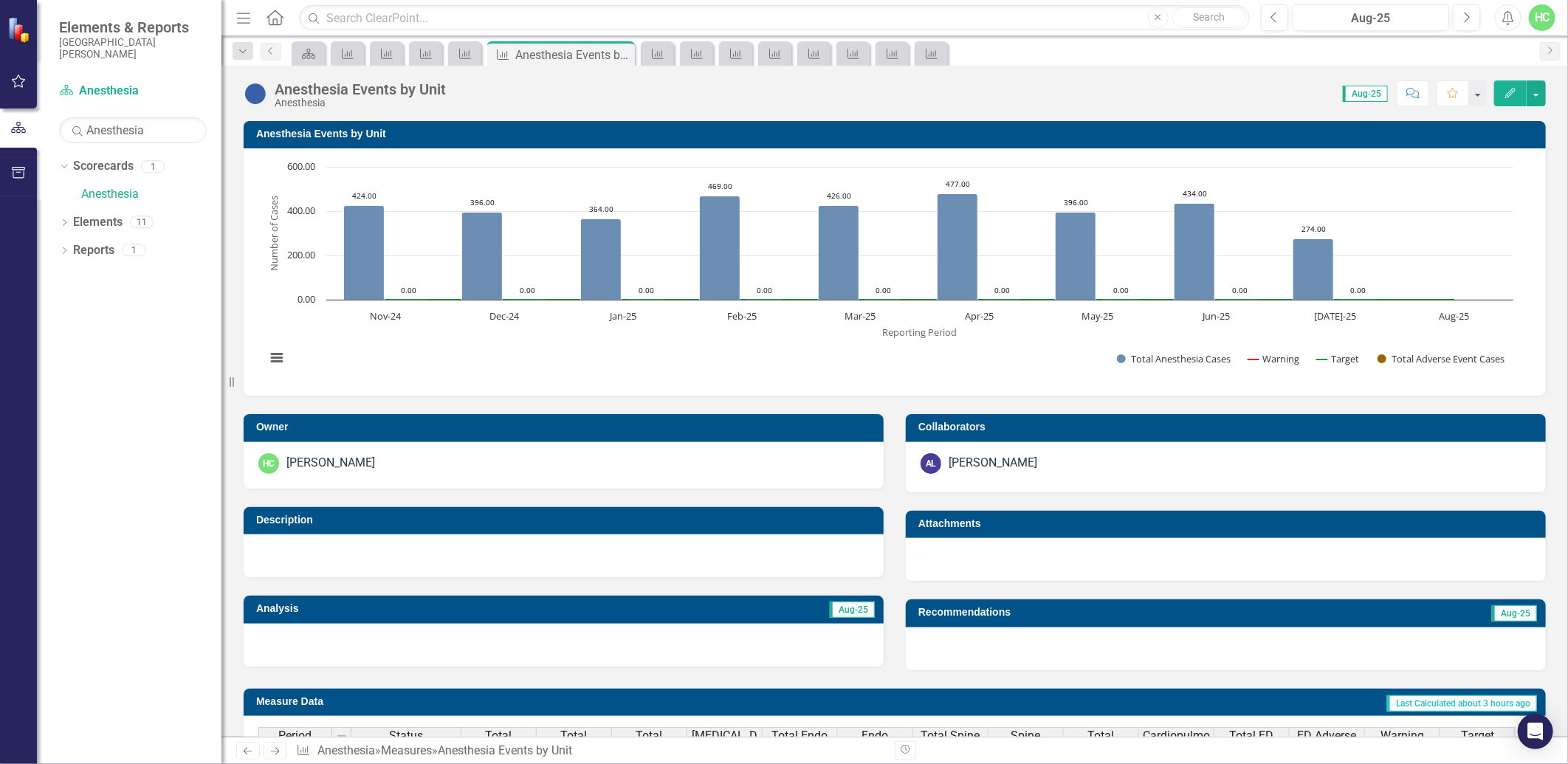
scroll to position [492, 0]
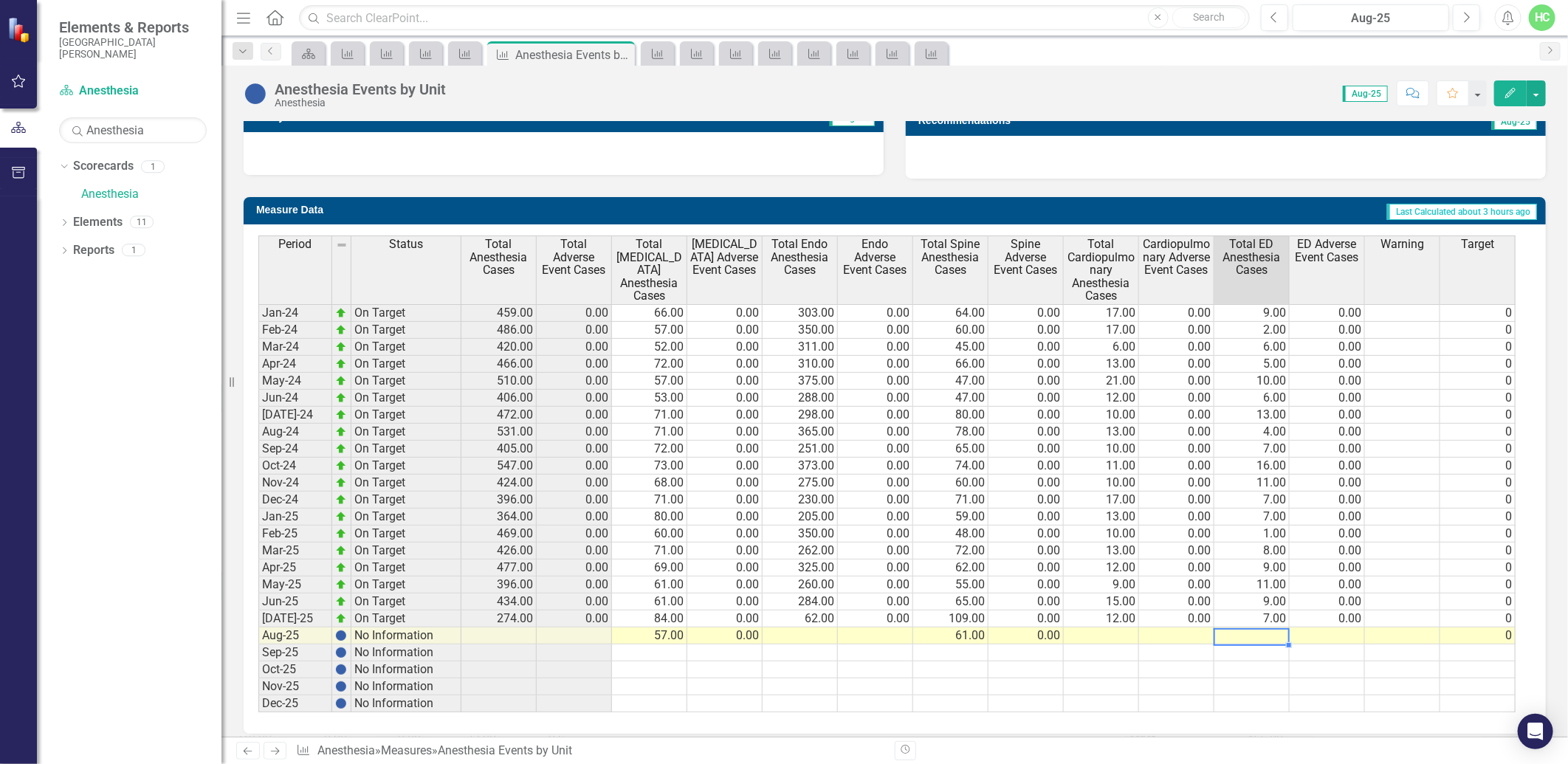
click at [1268, 633] on td at bounding box center [1252, 636] width 76 height 17
type textarea "8"
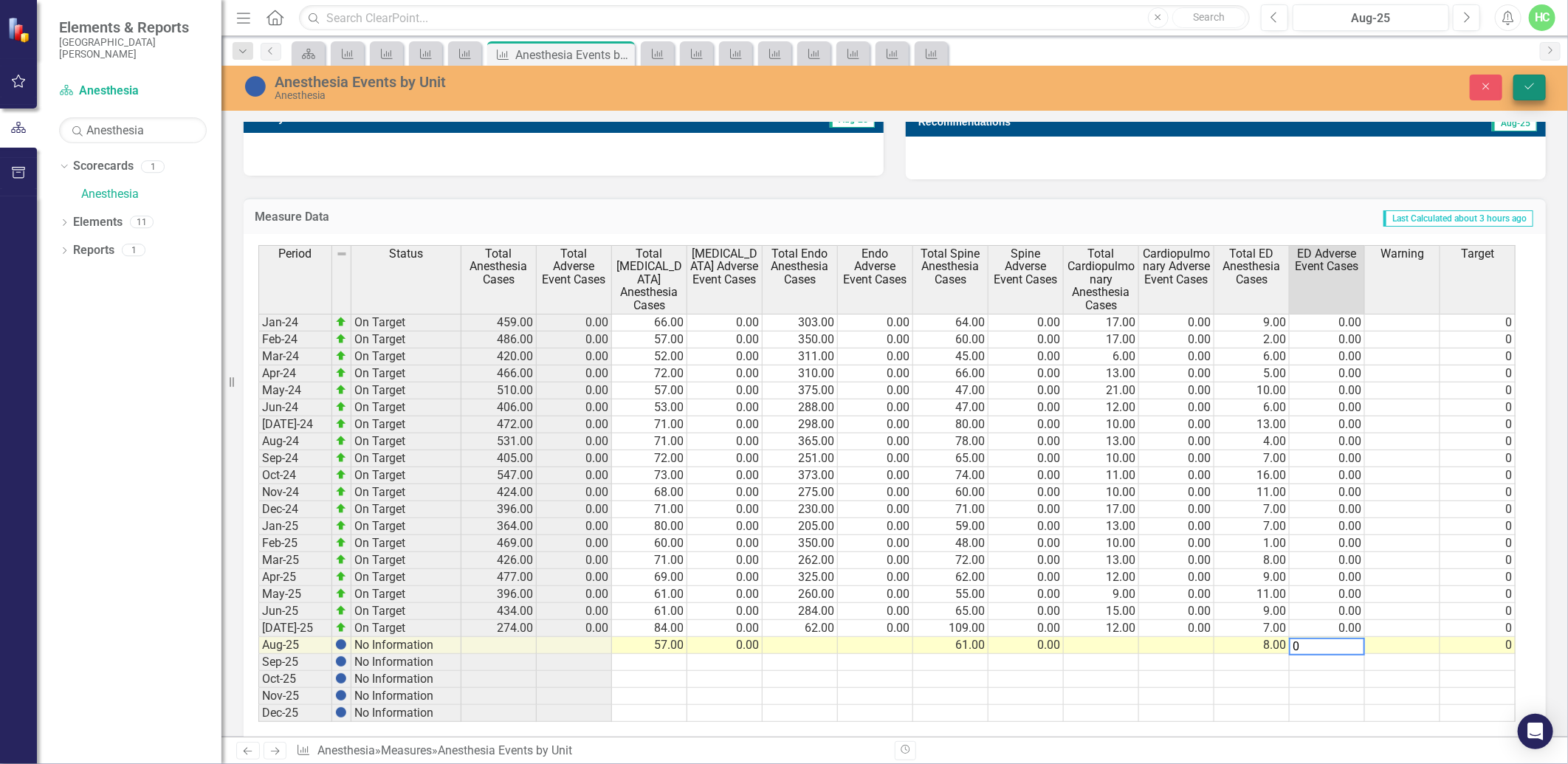
type textarea "0"
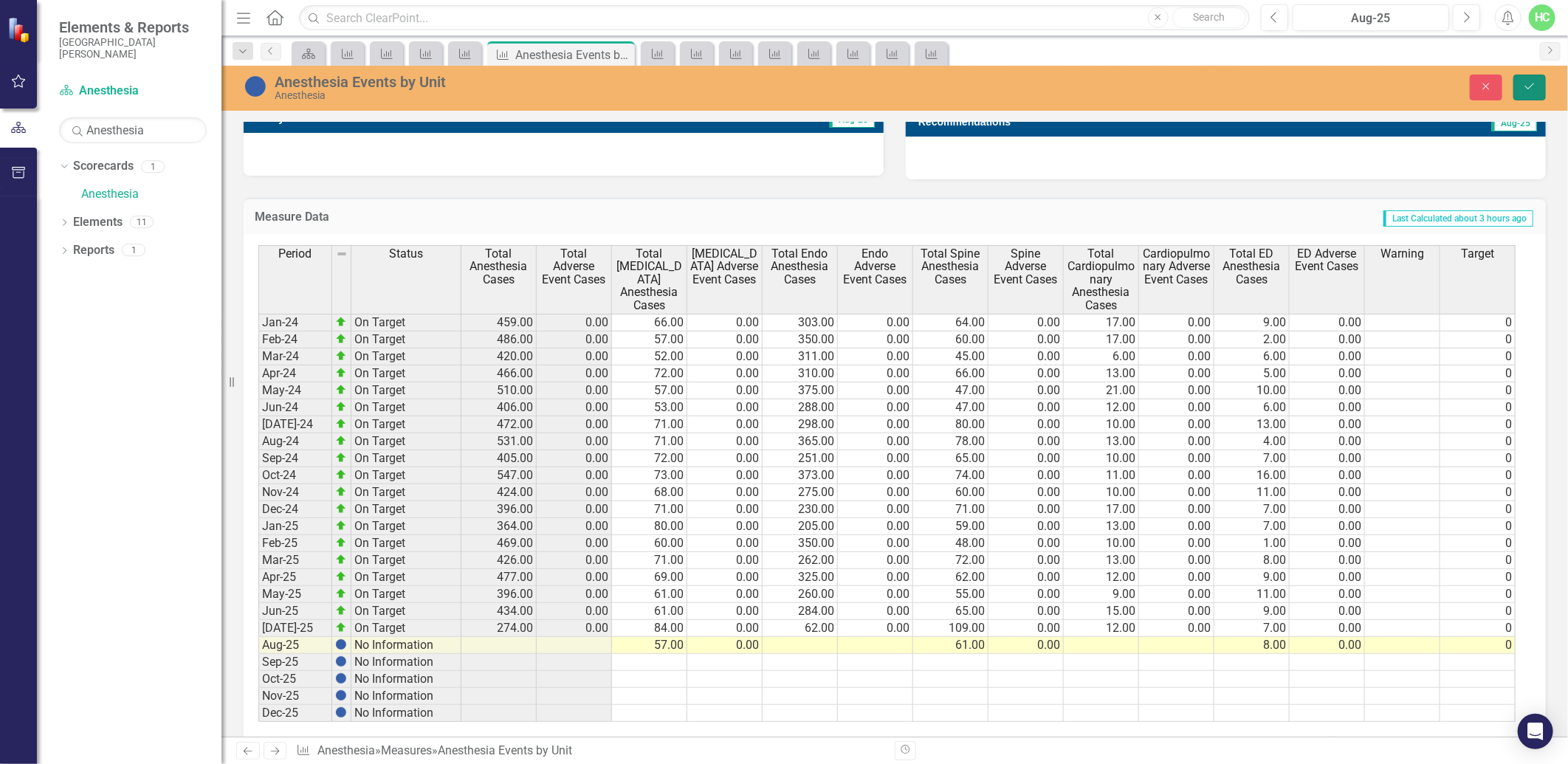
click at [1541, 86] on button "Save" at bounding box center [1530, 88] width 33 height 26
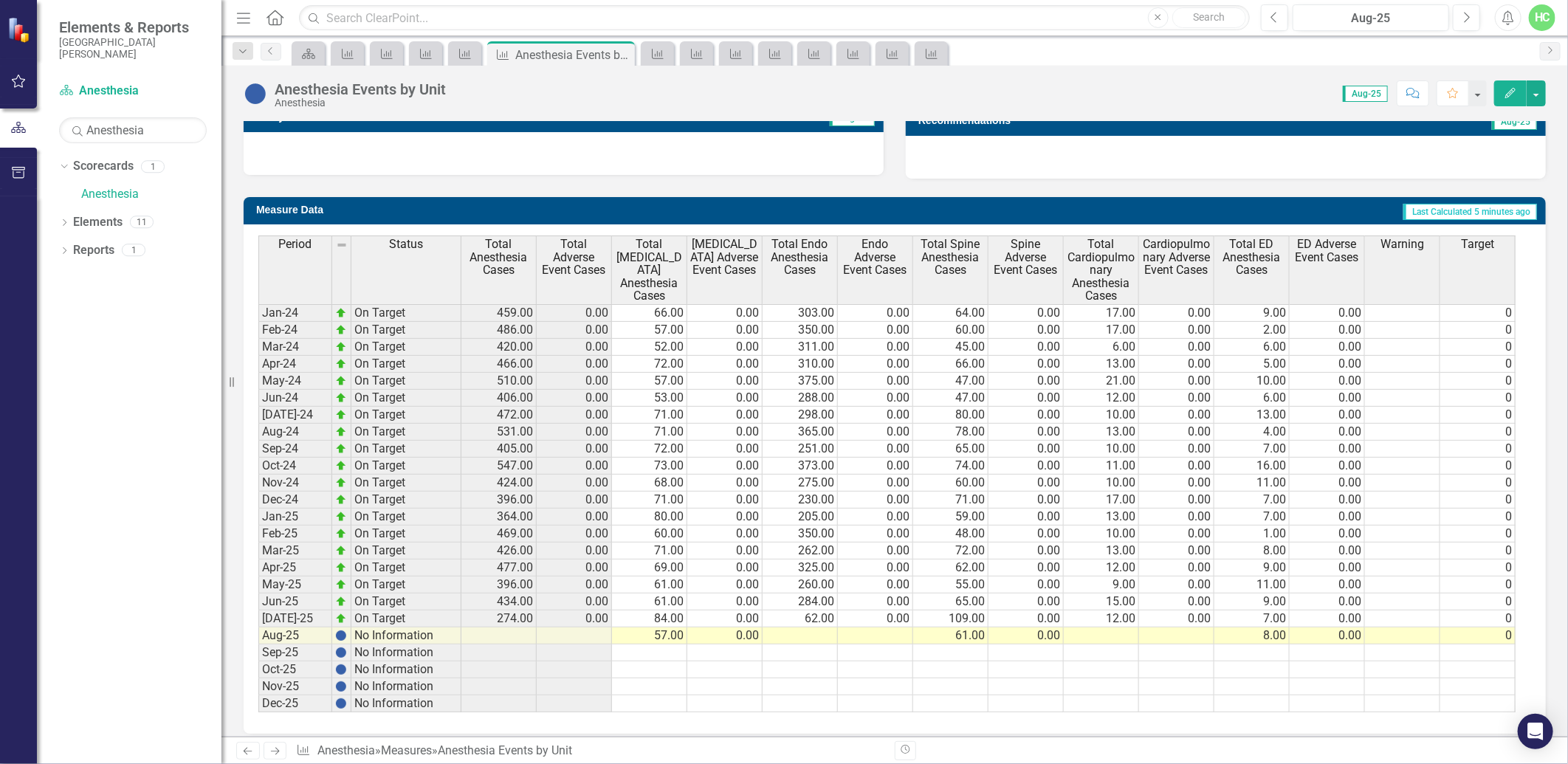
scroll to position [513, 0]
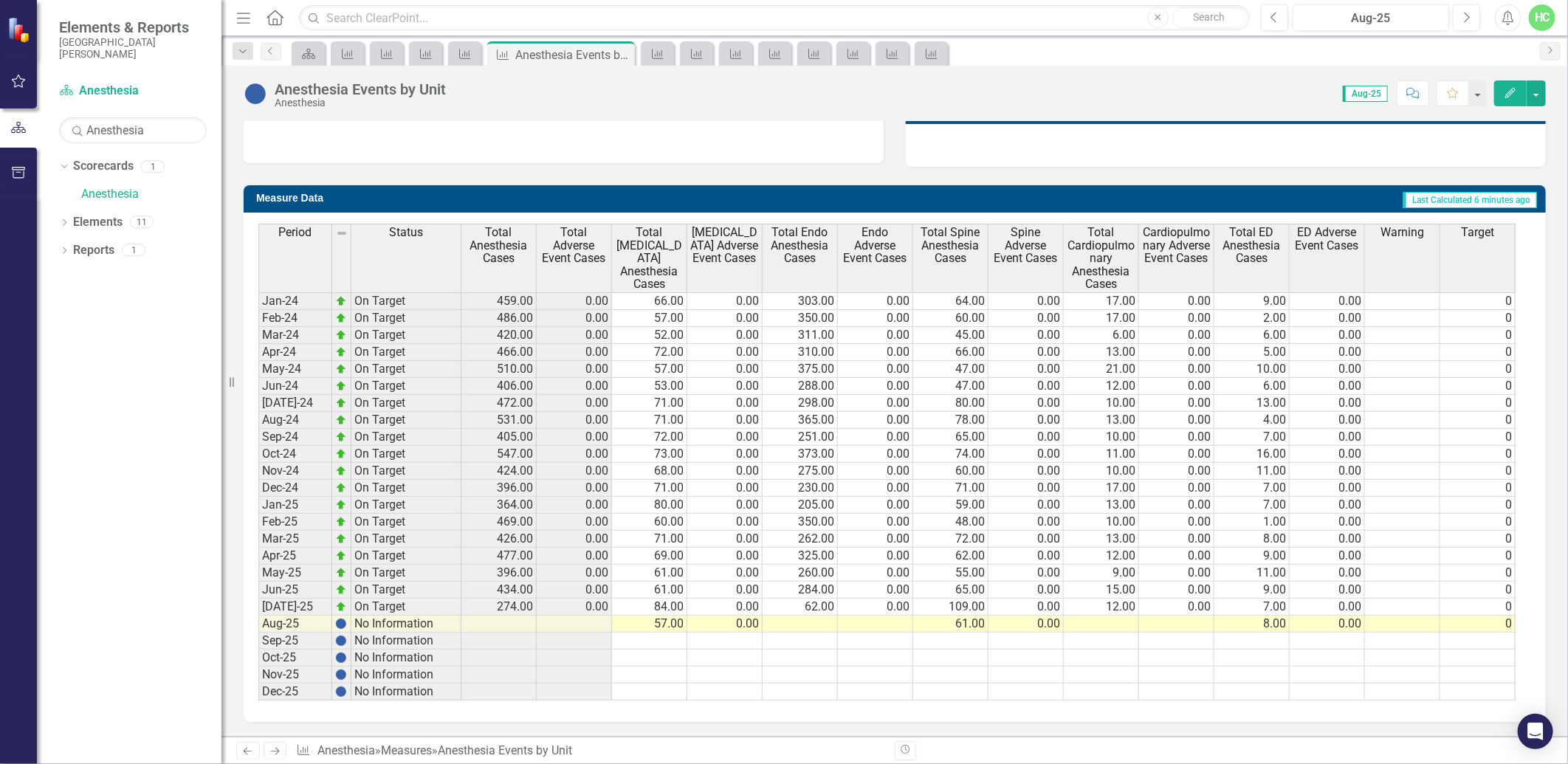
click at [270, 750] on icon "Next" at bounding box center [275, 751] width 12 height 10
